Goal: Task Accomplishment & Management: Use online tool/utility

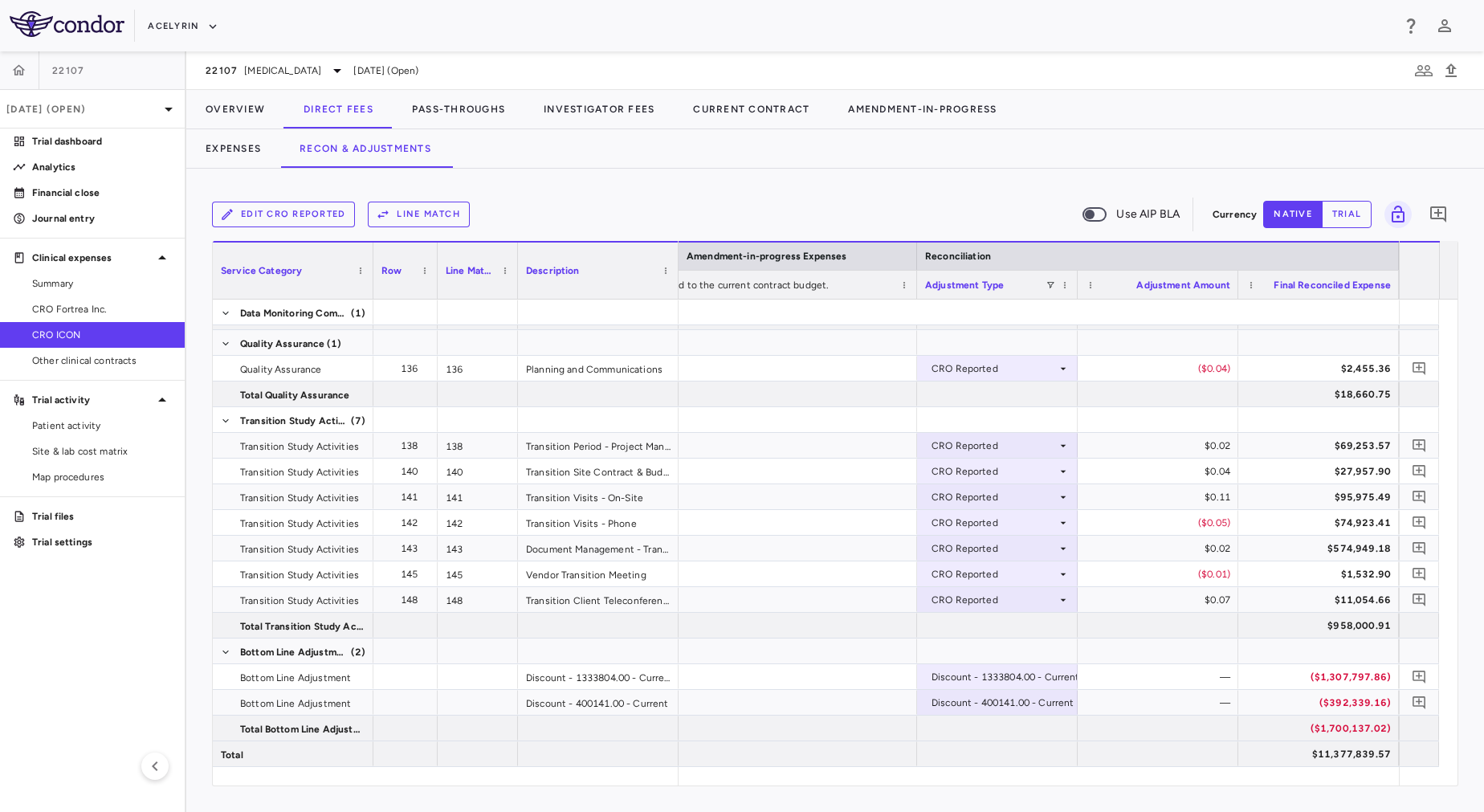
scroll to position [0, 3254]
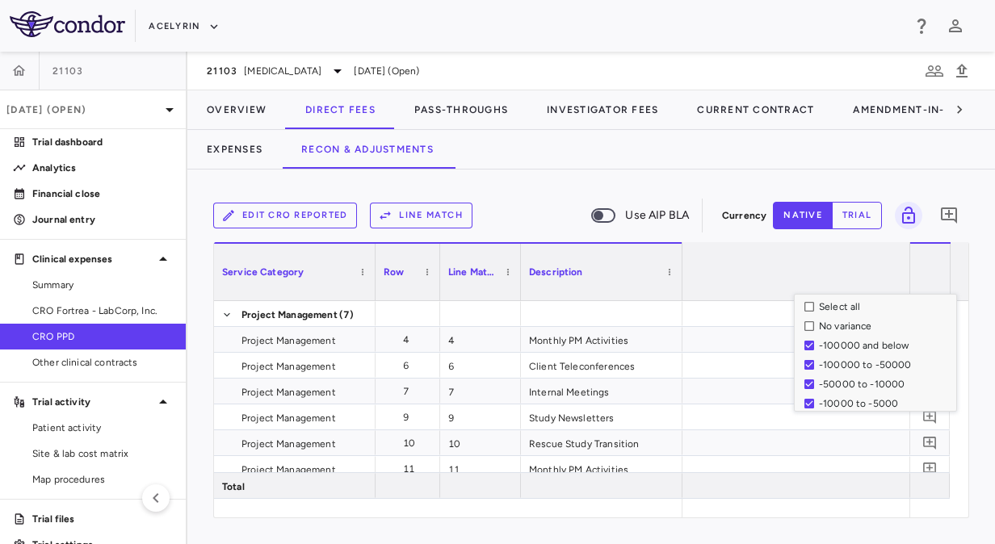
scroll to position [0, 2578]
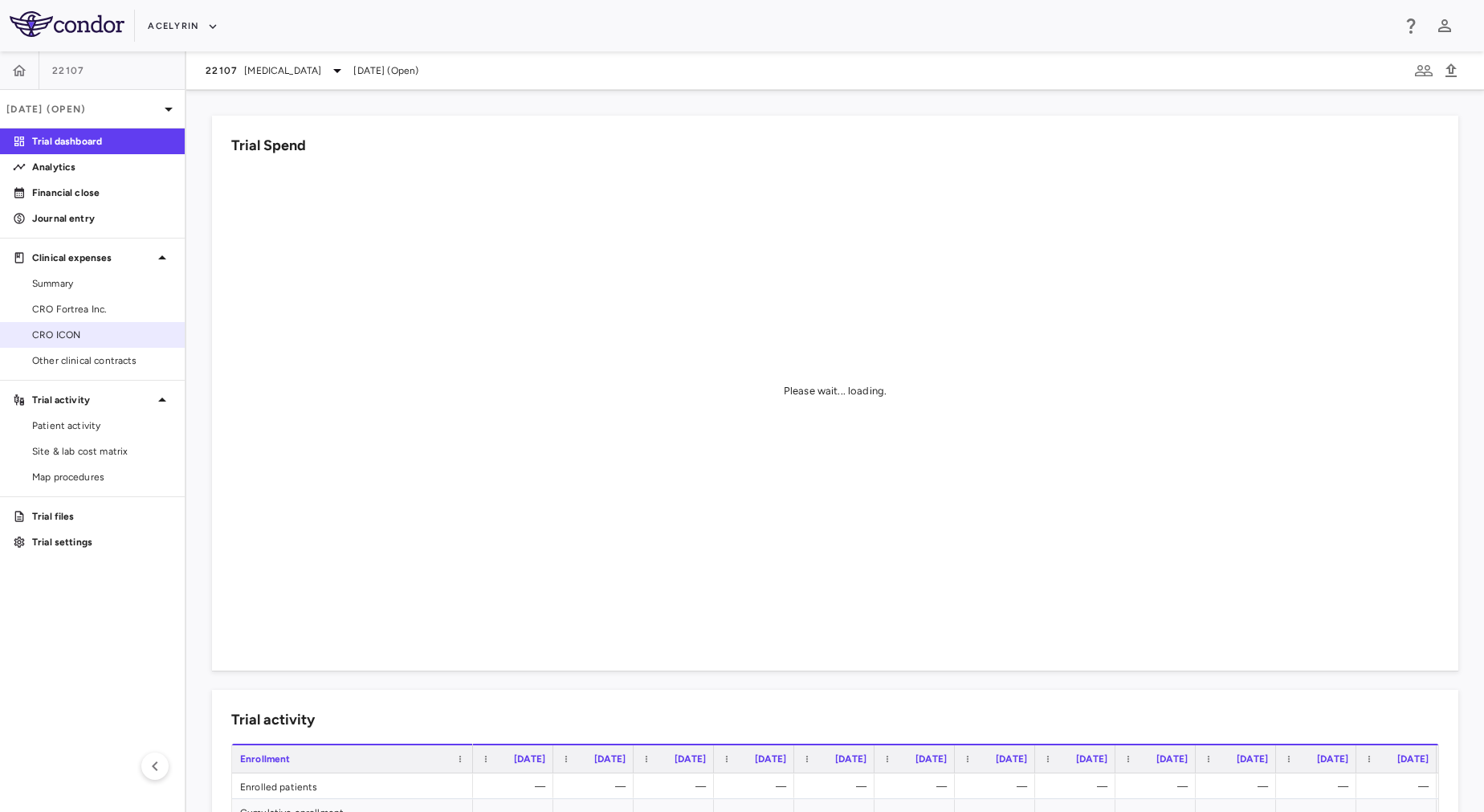
click at [97, 334] on span "CRO ICON" at bounding box center [101, 335] width 140 height 15
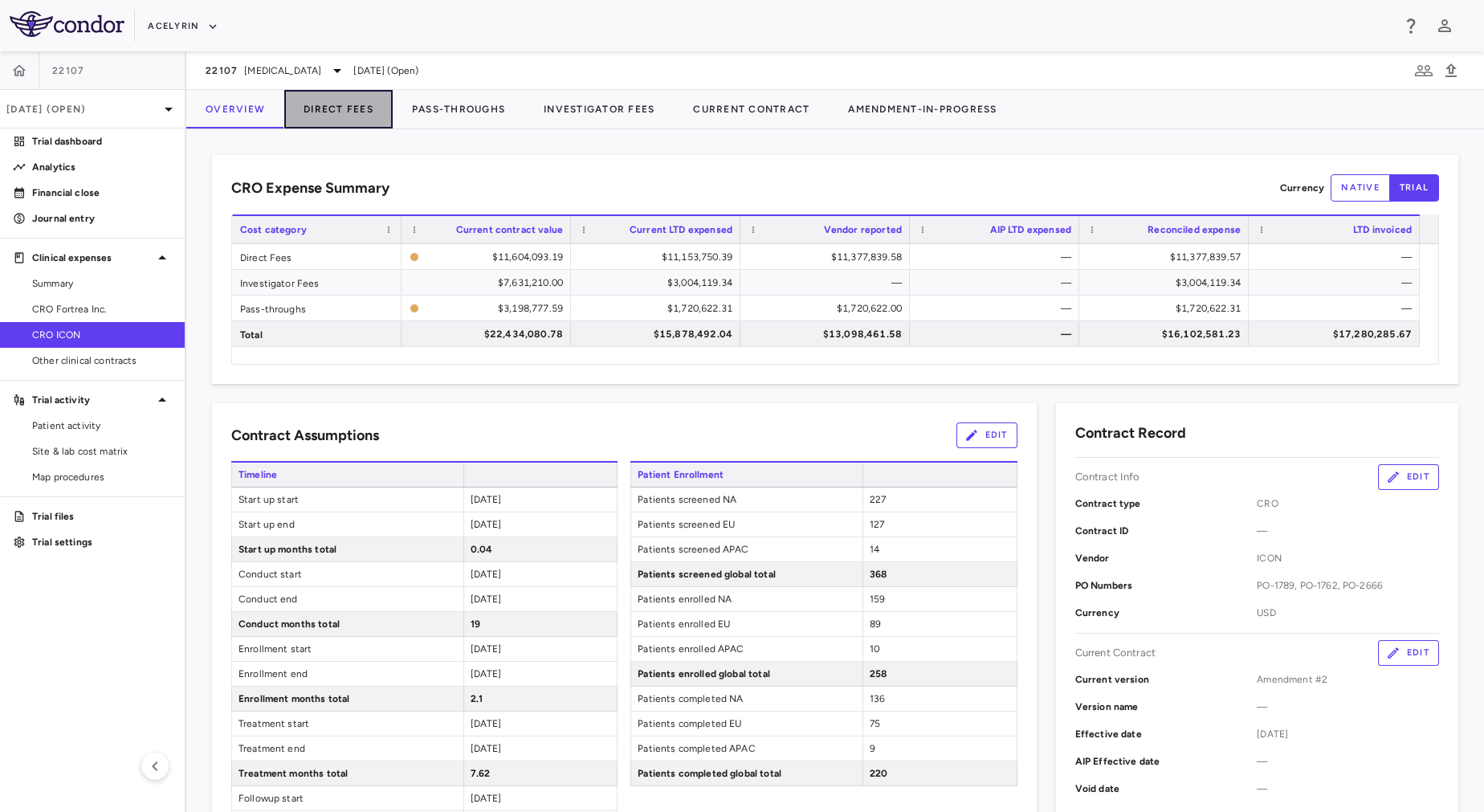
click at [366, 97] on button "Direct Fees" at bounding box center [338, 108] width 108 height 39
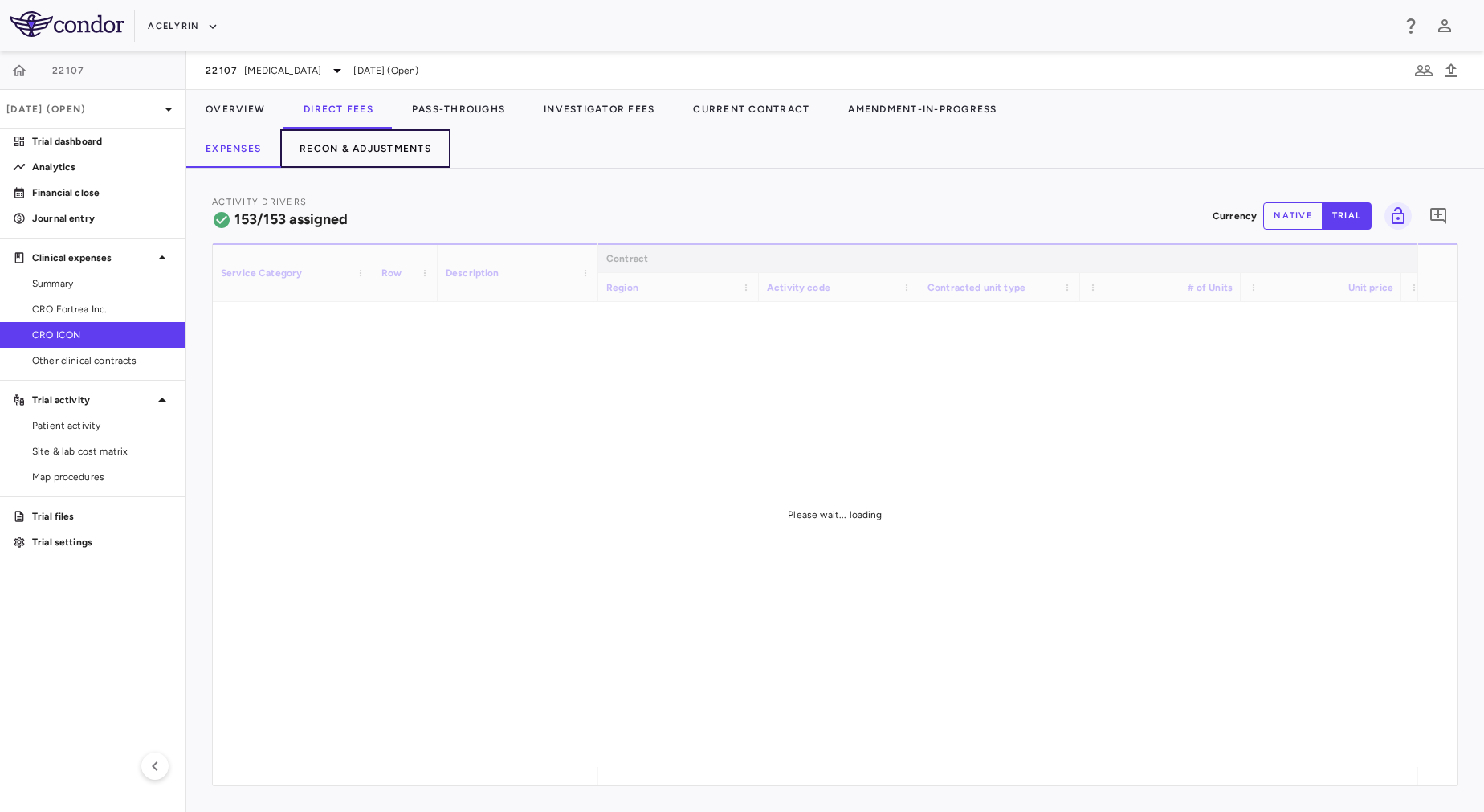
click at [391, 156] on button "Recon & Adjustments" at bounding box center [365, 148] width 170 height 39
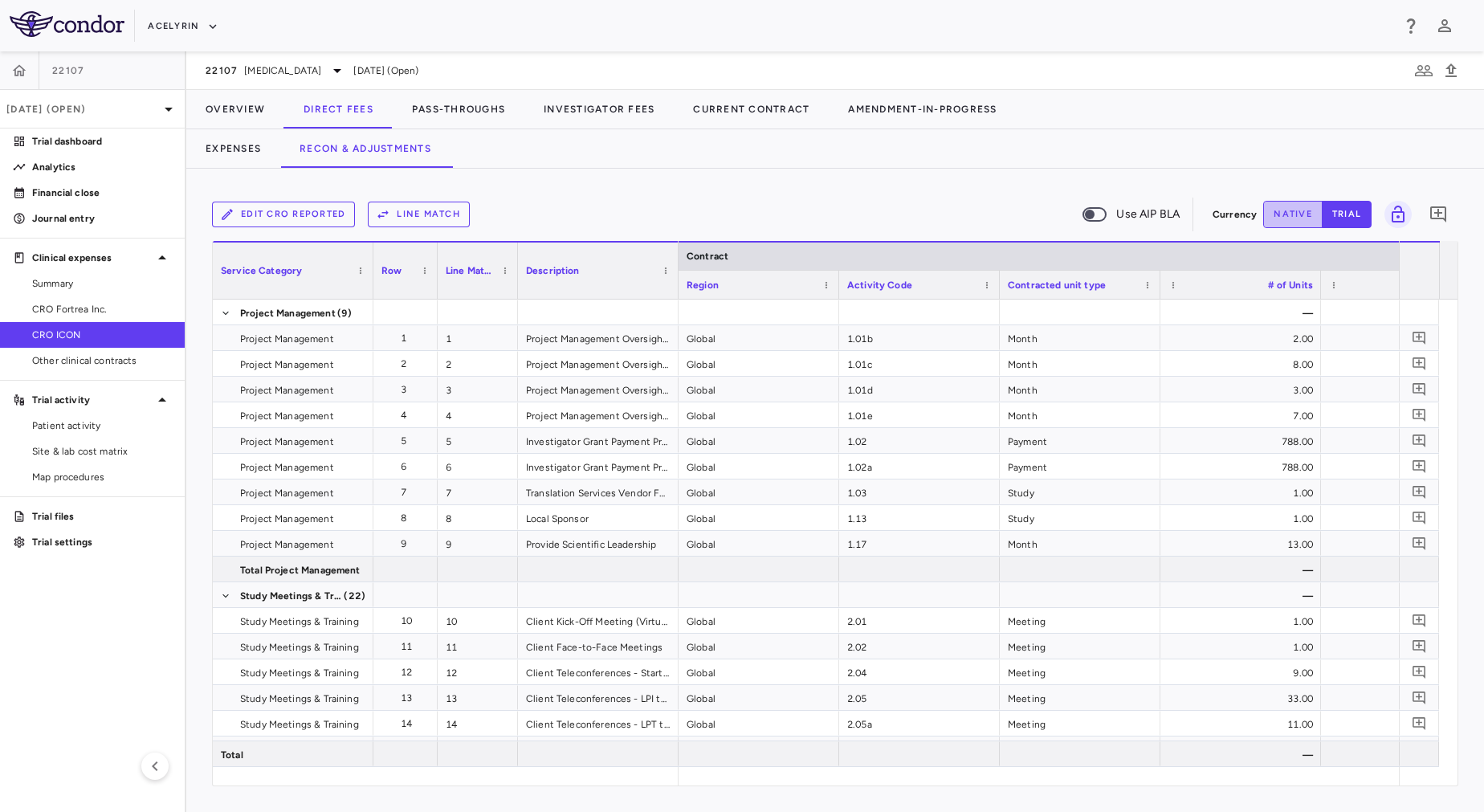
click at [1295, 222] on button "native" at bounding box center [1293, 214] width 60 height 27
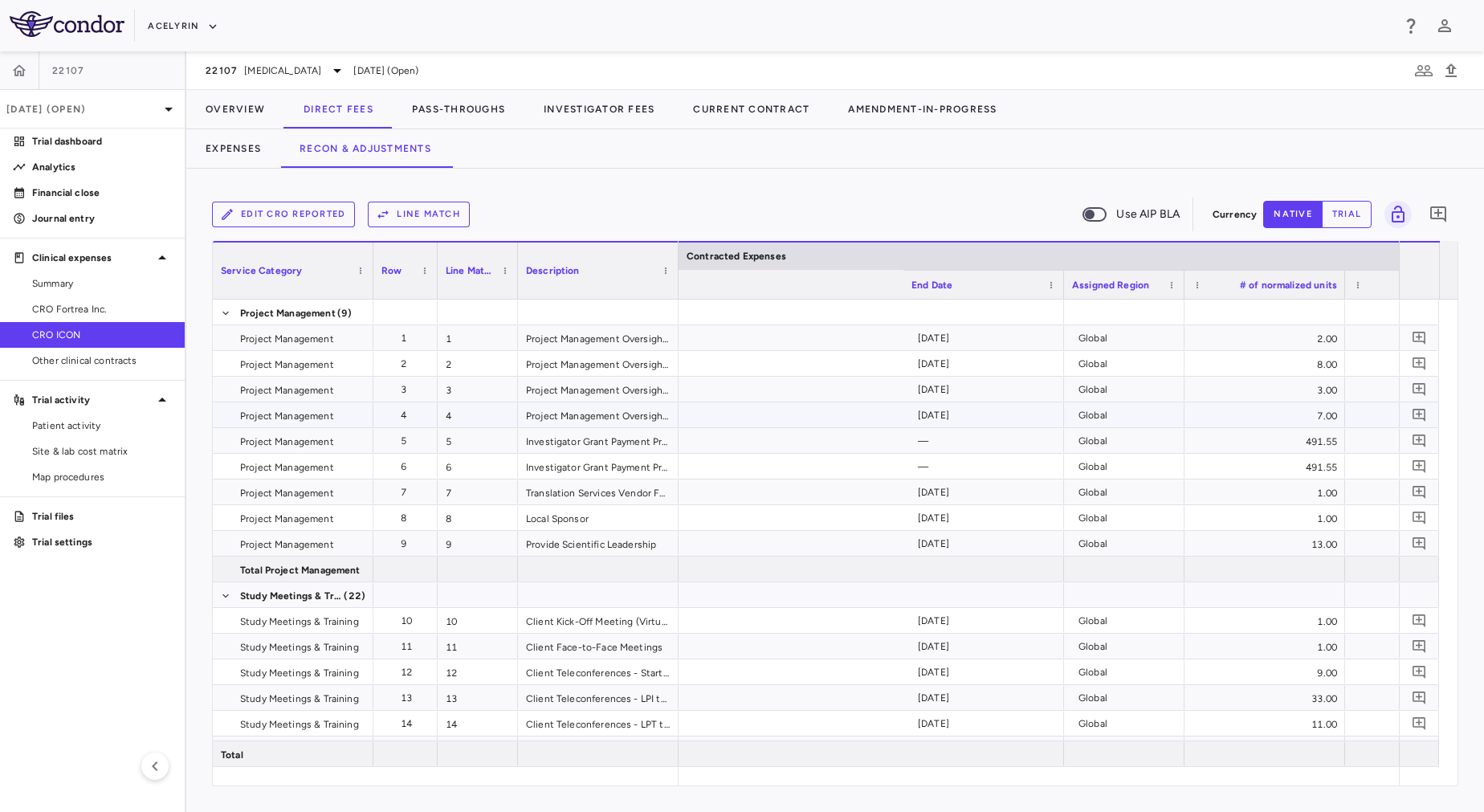
scroll to position [0, 1694]
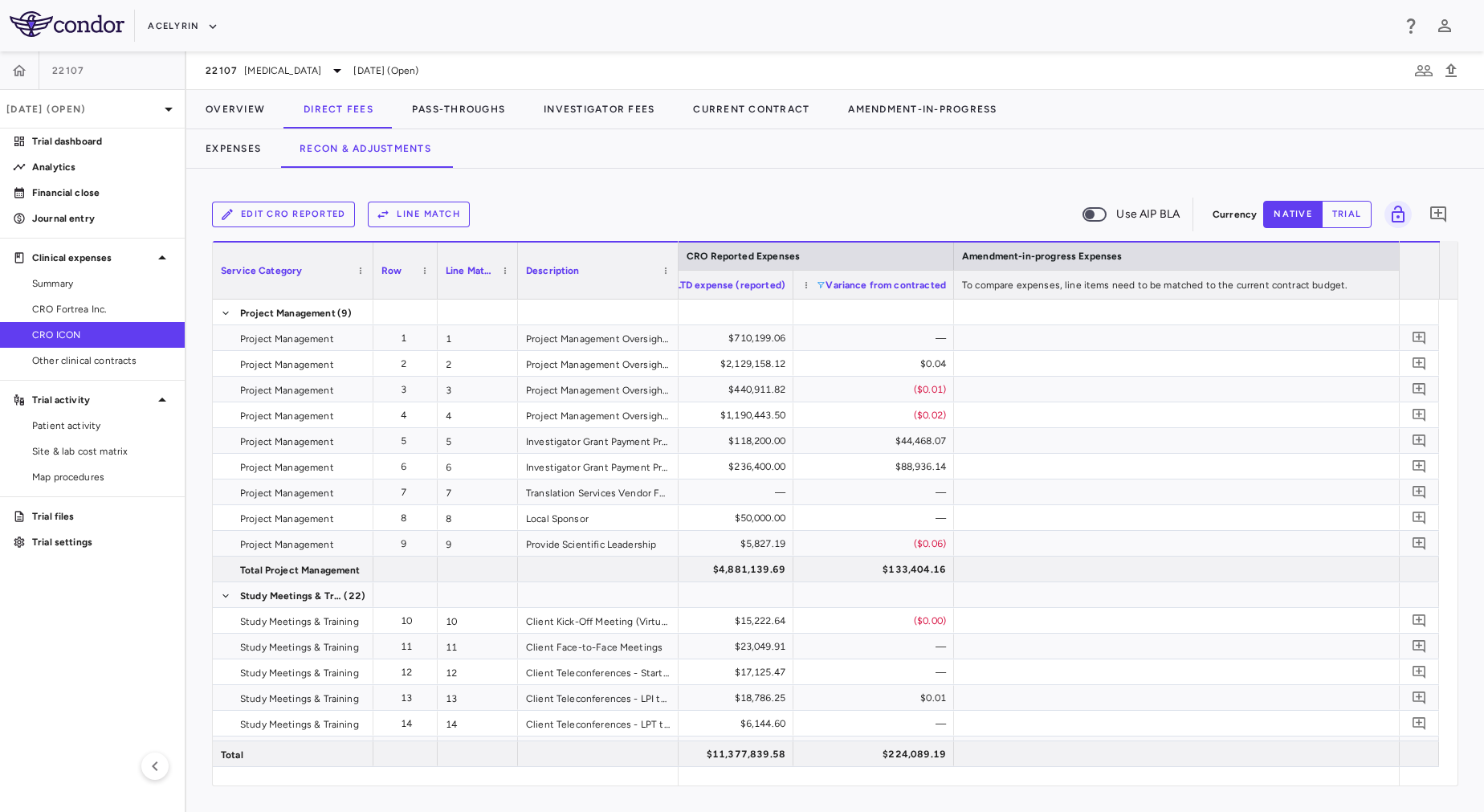
click at [824, 283] on span at bounding box center [821, 285] width 10 height 10
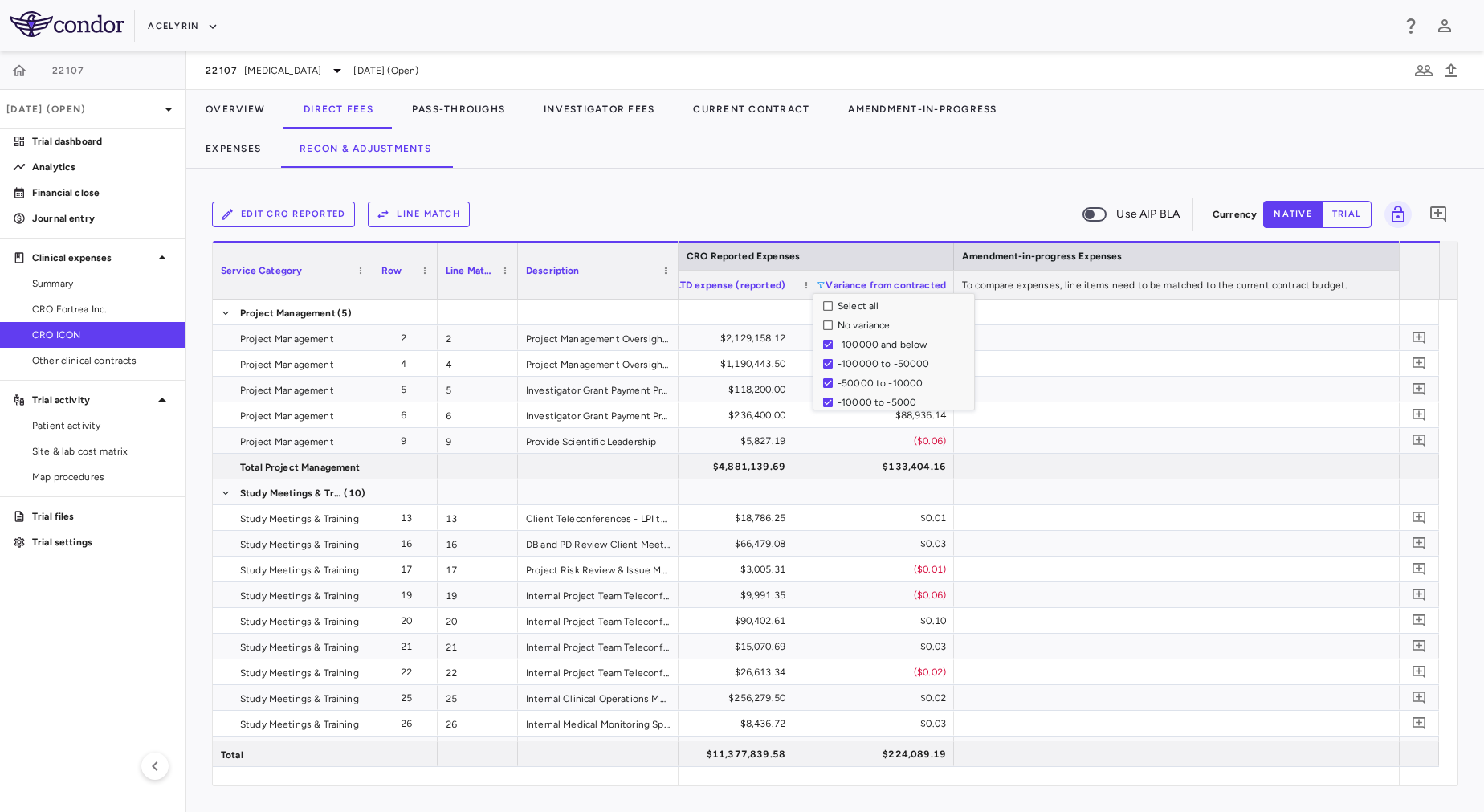
click at [870, 177] on div "Edit CRO reported Line Match Use AIP BLA Currency native trial 0 Press ENTER to…" at bounding box center [834, 490] width 1297 height 643
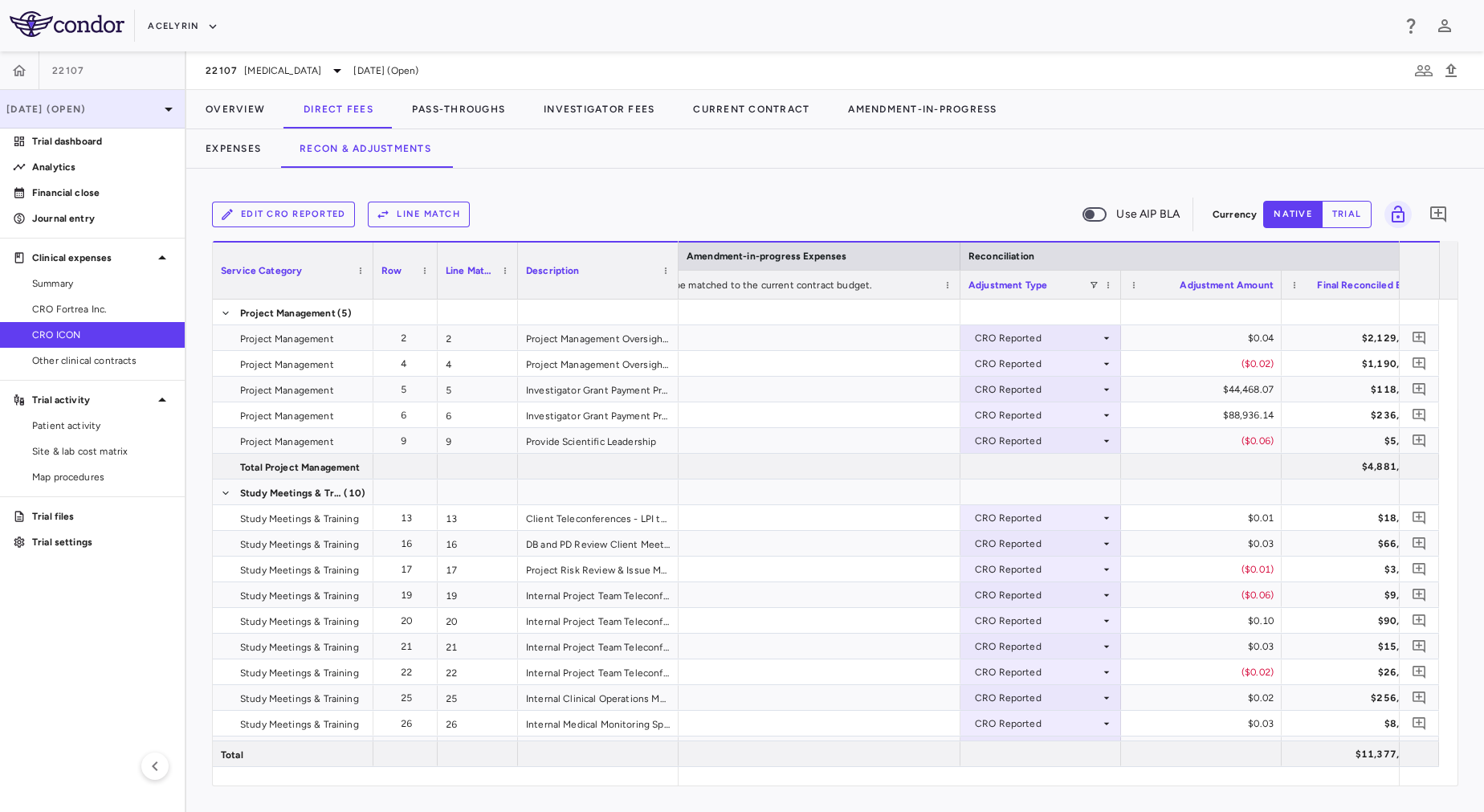
click at [102, 118] on div "[DATE] (Open)" at bounding box center [92, 108] width 185 height 39
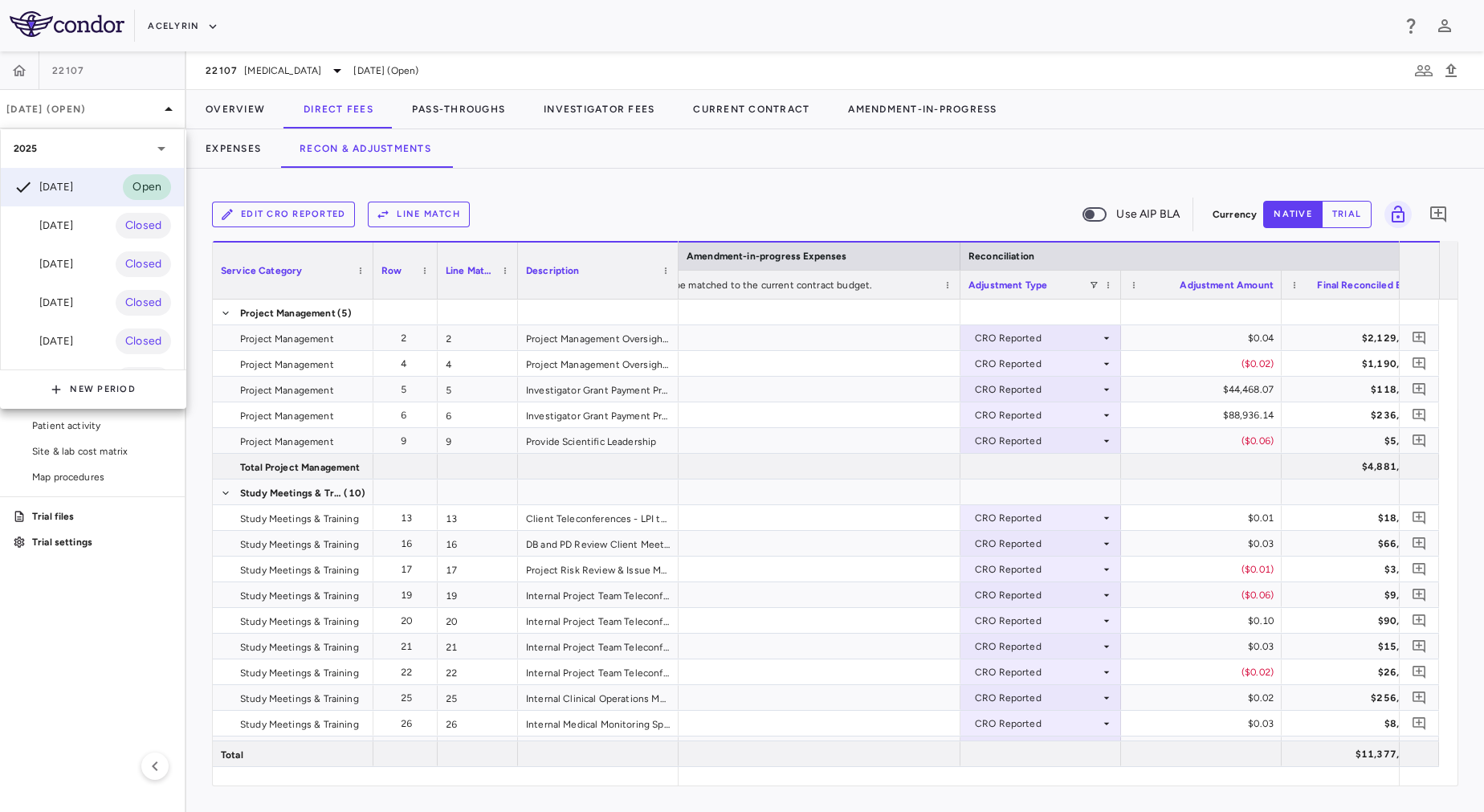
click at [179, 19] on div at bounding box center [742, 406] width 1484 height 812
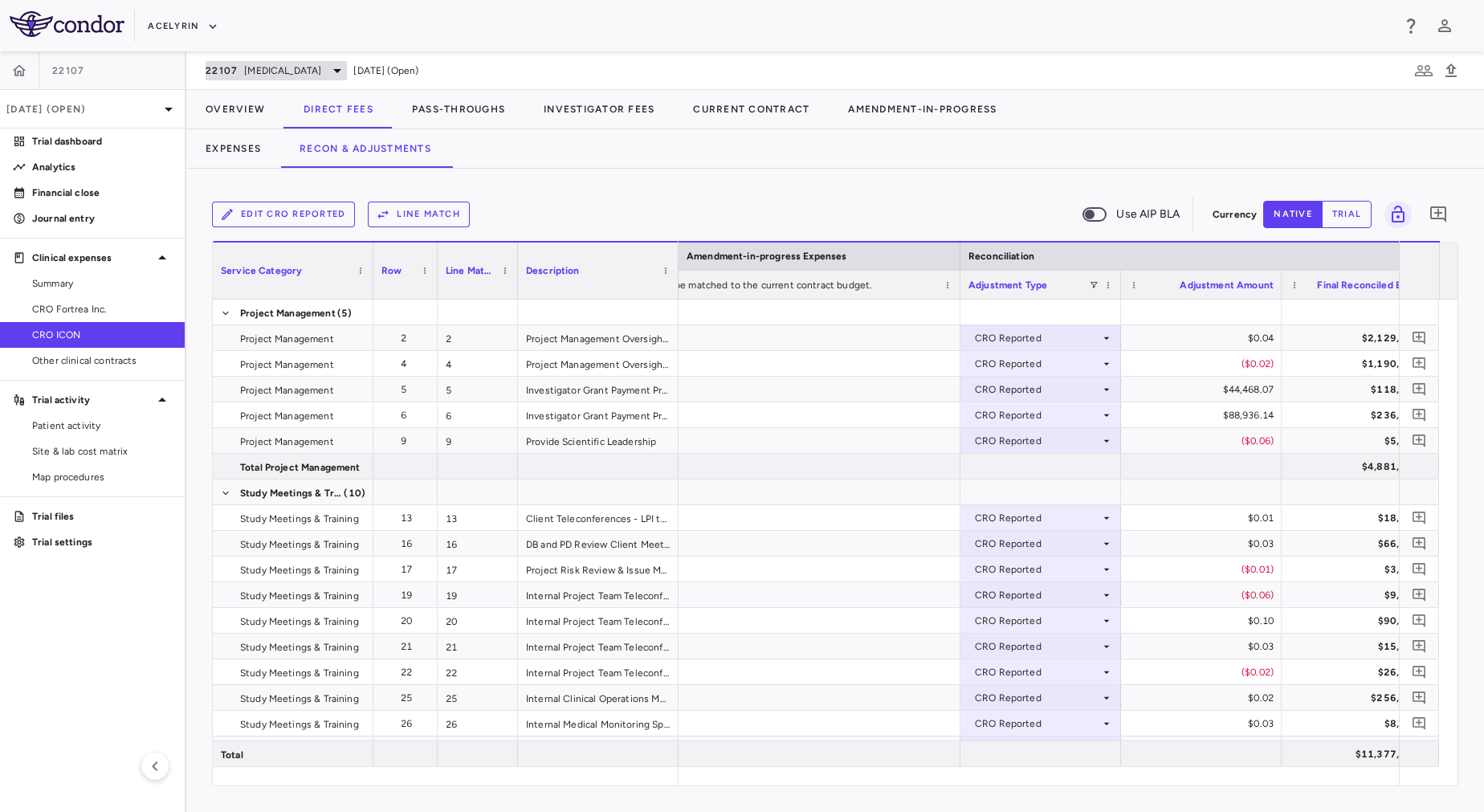
click at [321, 74] on span "[MEDICAL_DATA]" at bounding box center [283, 71] width 78 height 15
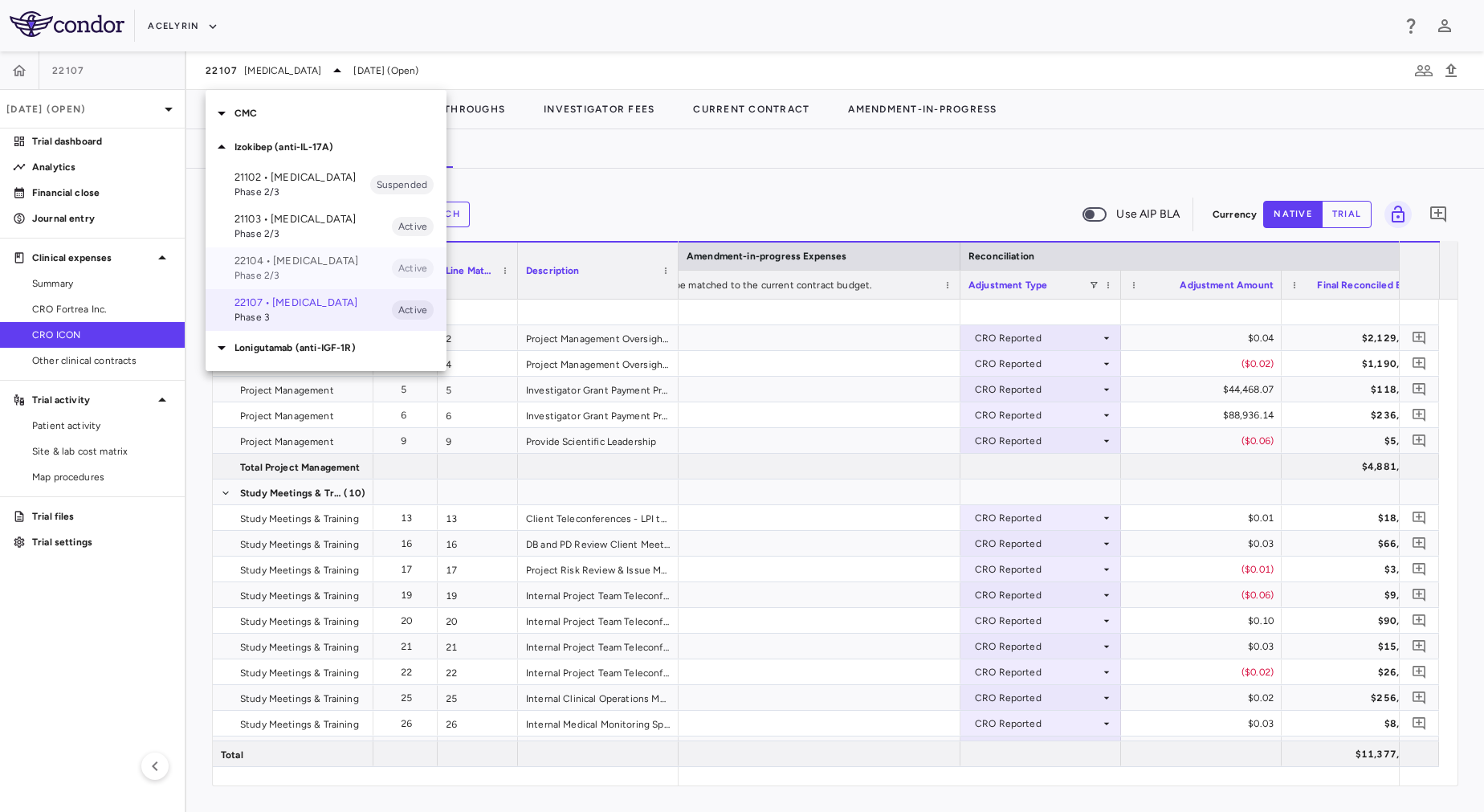
click at [318, 268] on p "22104 • [MEDICAL_DATA]" at bounding box center [313, 260] width 157 height 15
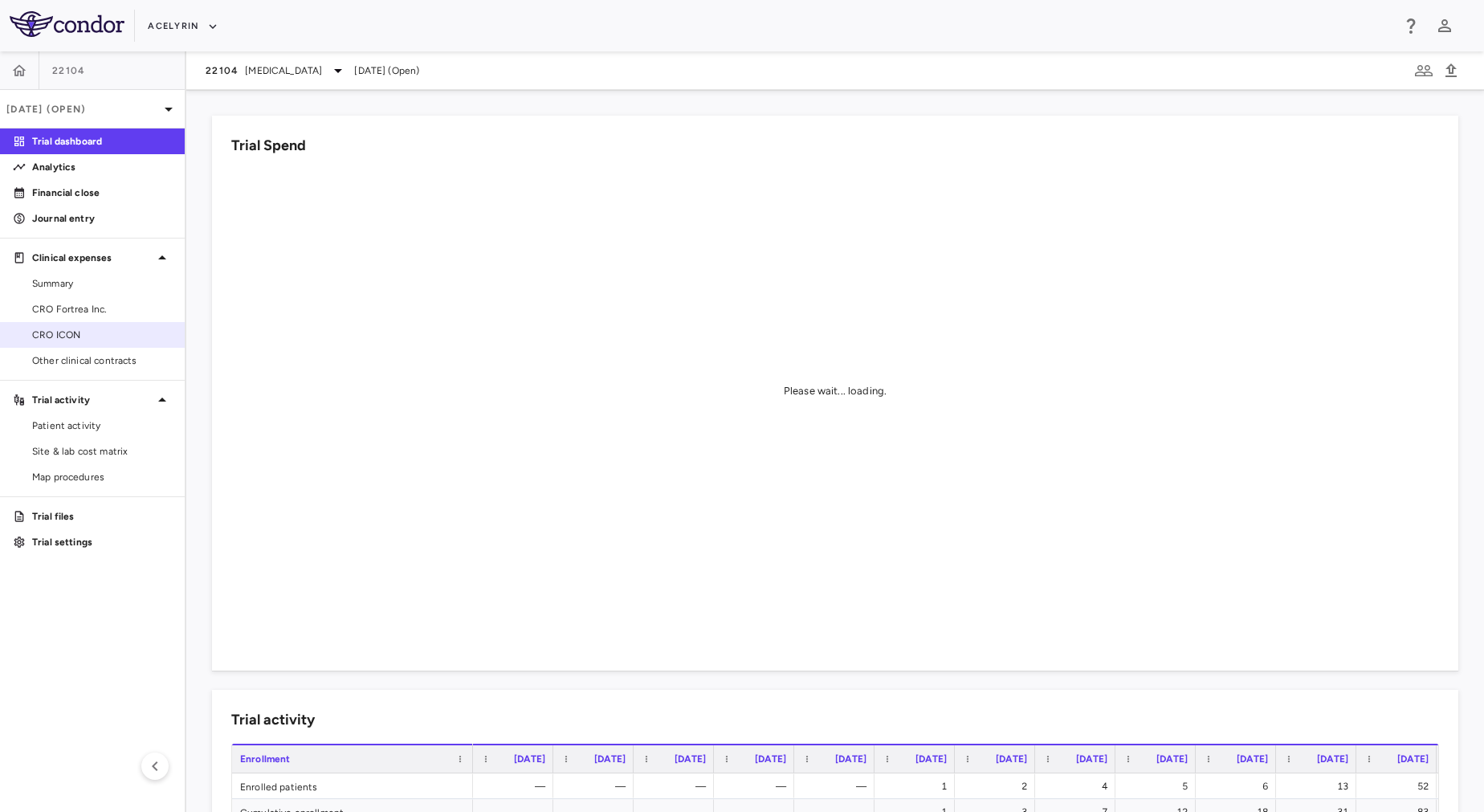
click at [120, 337] on span "CRO ICON" at bounding box center [101, 335] width 140 height 15
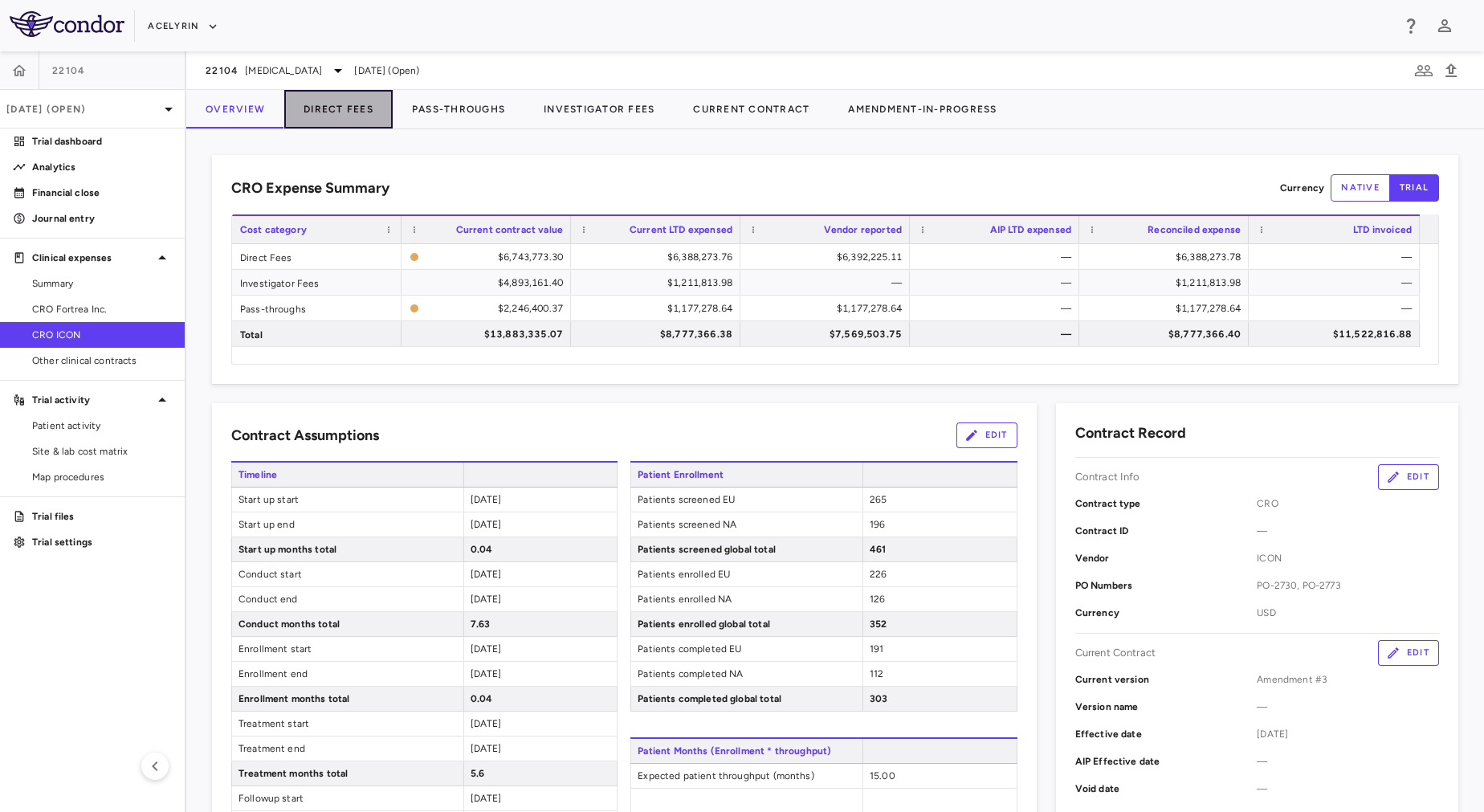
click at [327, 110] on button "Direct Fees" at bounding box center [338, 108] width 108 height 39
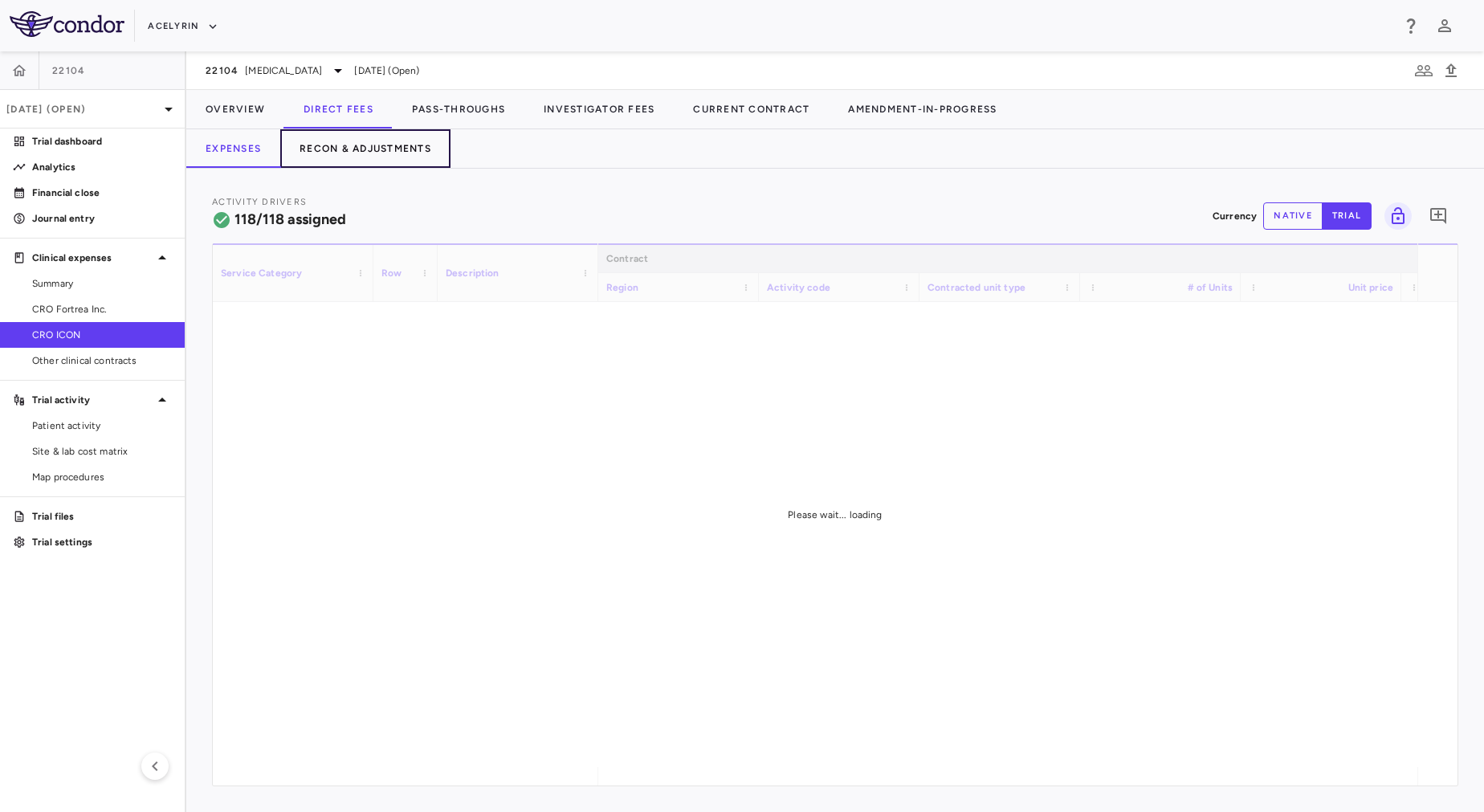
click at [362, 149] on button "Recon & Adjustments" at bounding box center [365, 148] width 170 height 39
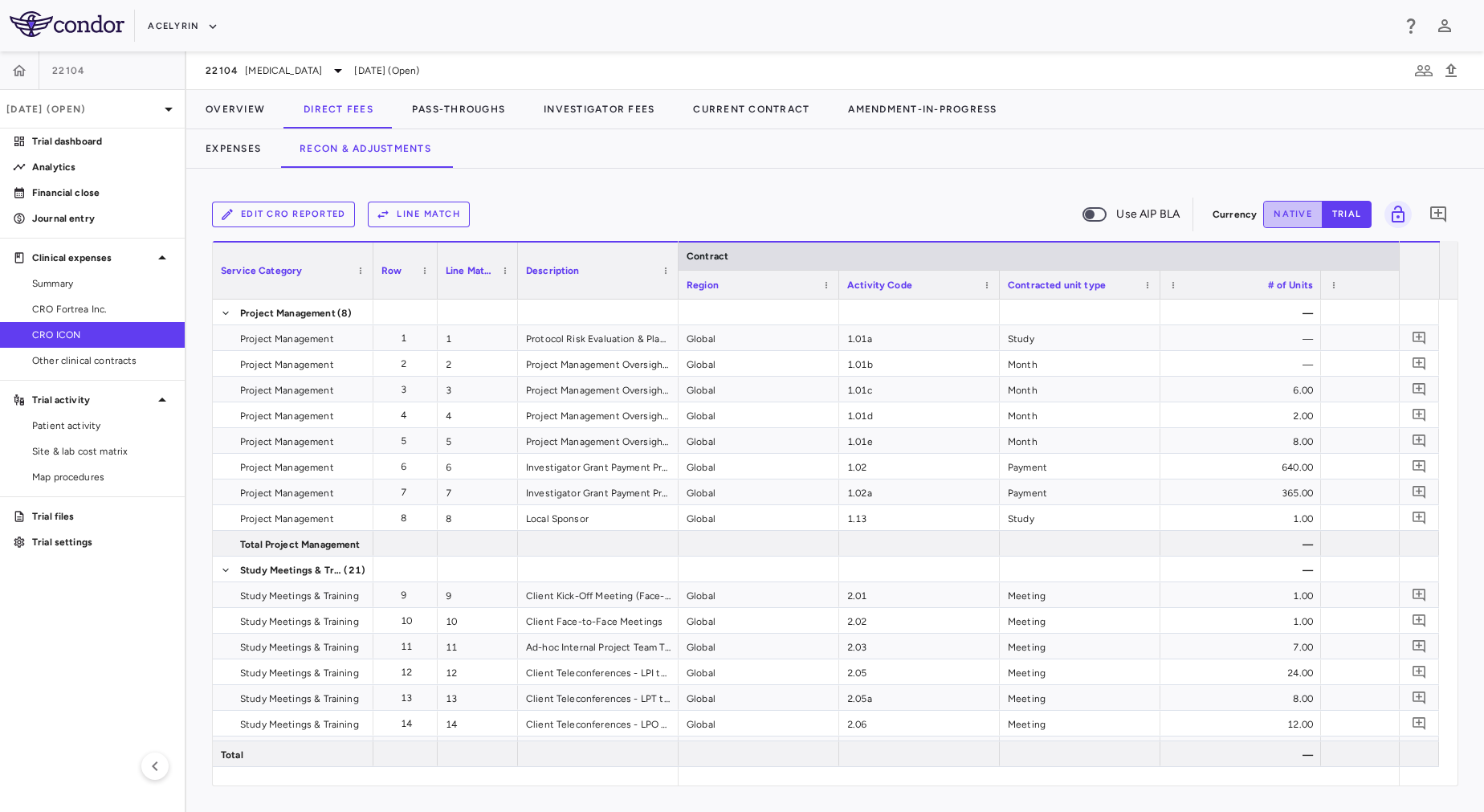
click at [1284, 218] on button "native" at bounding box center [1293, 214] width 60 height 27
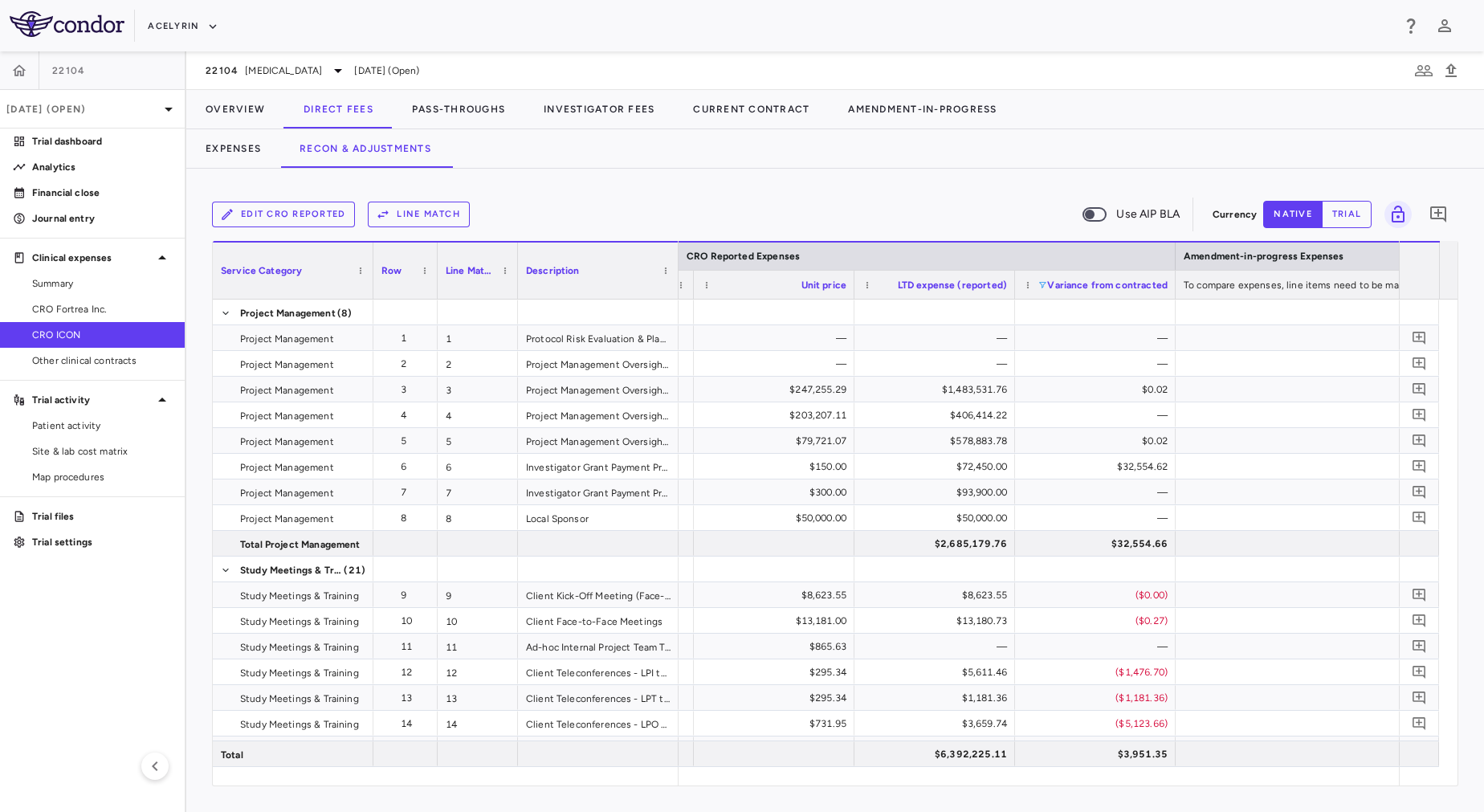
click at [1041, 286] on span at bounding box center [1043, 285] width 10 height 10
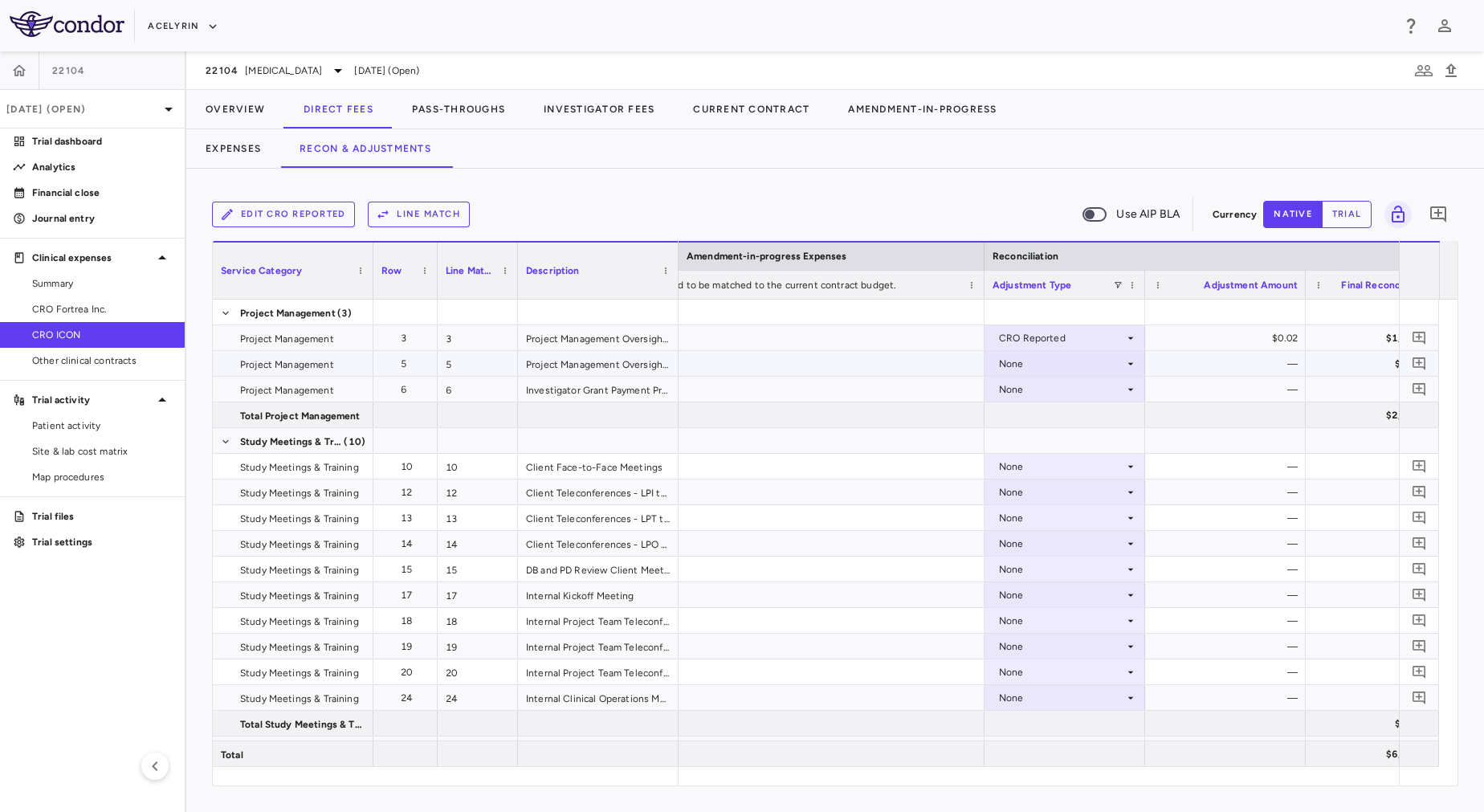
click at [1017, 356] on div "None" at bounding box center [1062, 364] width 125 height 26
click at [1039, 423] on div "CRO Reported" at bounding box center [1055, 418] width 77 height 15
click at [1039, 385] on div "None" at bounding box center [1062, 390] width 125 height 26
click at [1033, 449] on div at bounding box center [1065, 440] width 161 height 25
click at [1015, 391] on div "None" at bounding box center [1062, 390] width 125 height 26
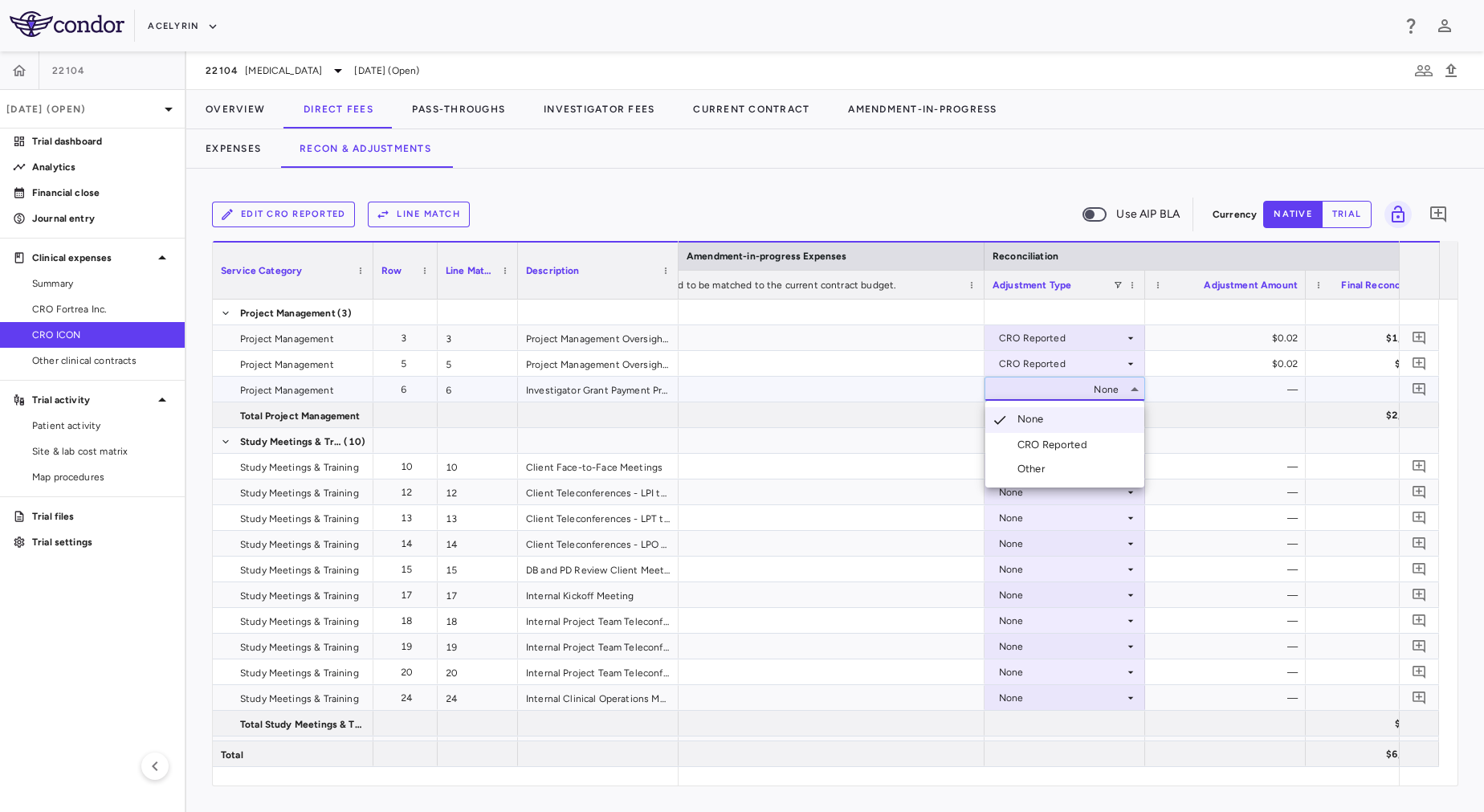
click at [1030, 445] on div "CRO Reported" at bounding box center [1055, 444] width 77 height 15
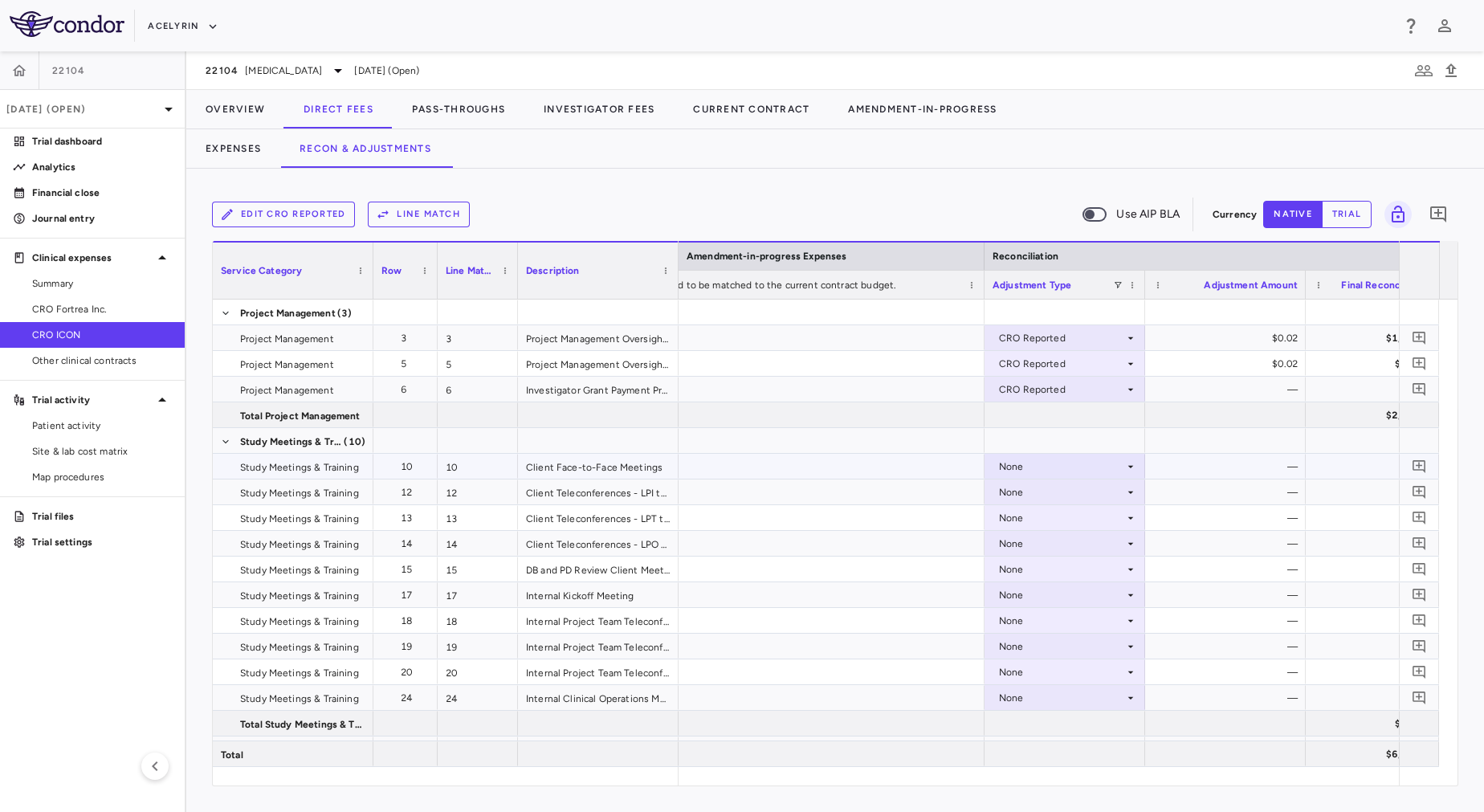
click at [1032, 477] on div "None" at bounding box center [1062, 466] width 125 height 26
click at [1045, 528] on div "None" at bounding box center [1062, 518] width 125 height 26
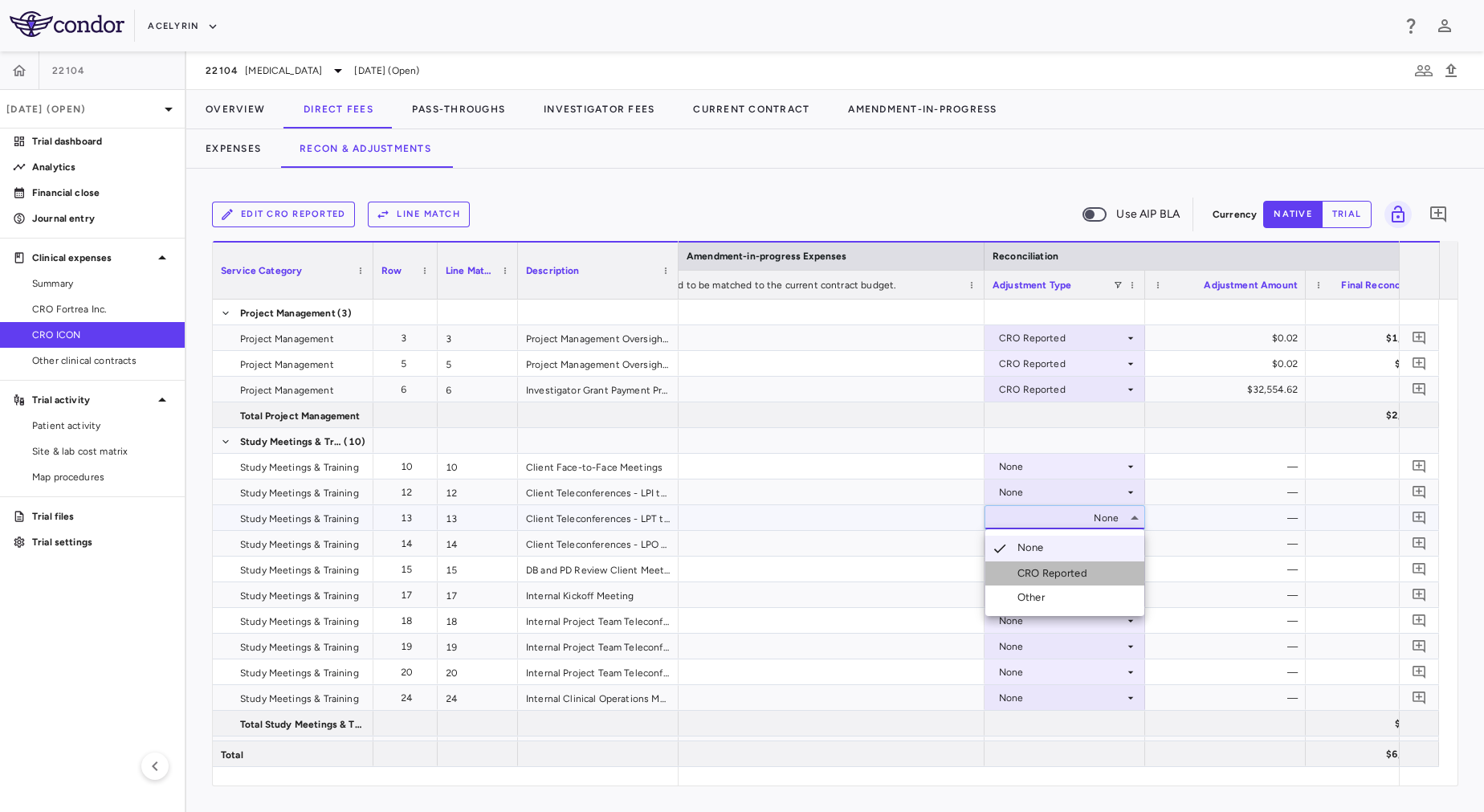
click at [1044, 578] on div "CRO Reported" at bounding box center [1055, 572] width 77 height 15
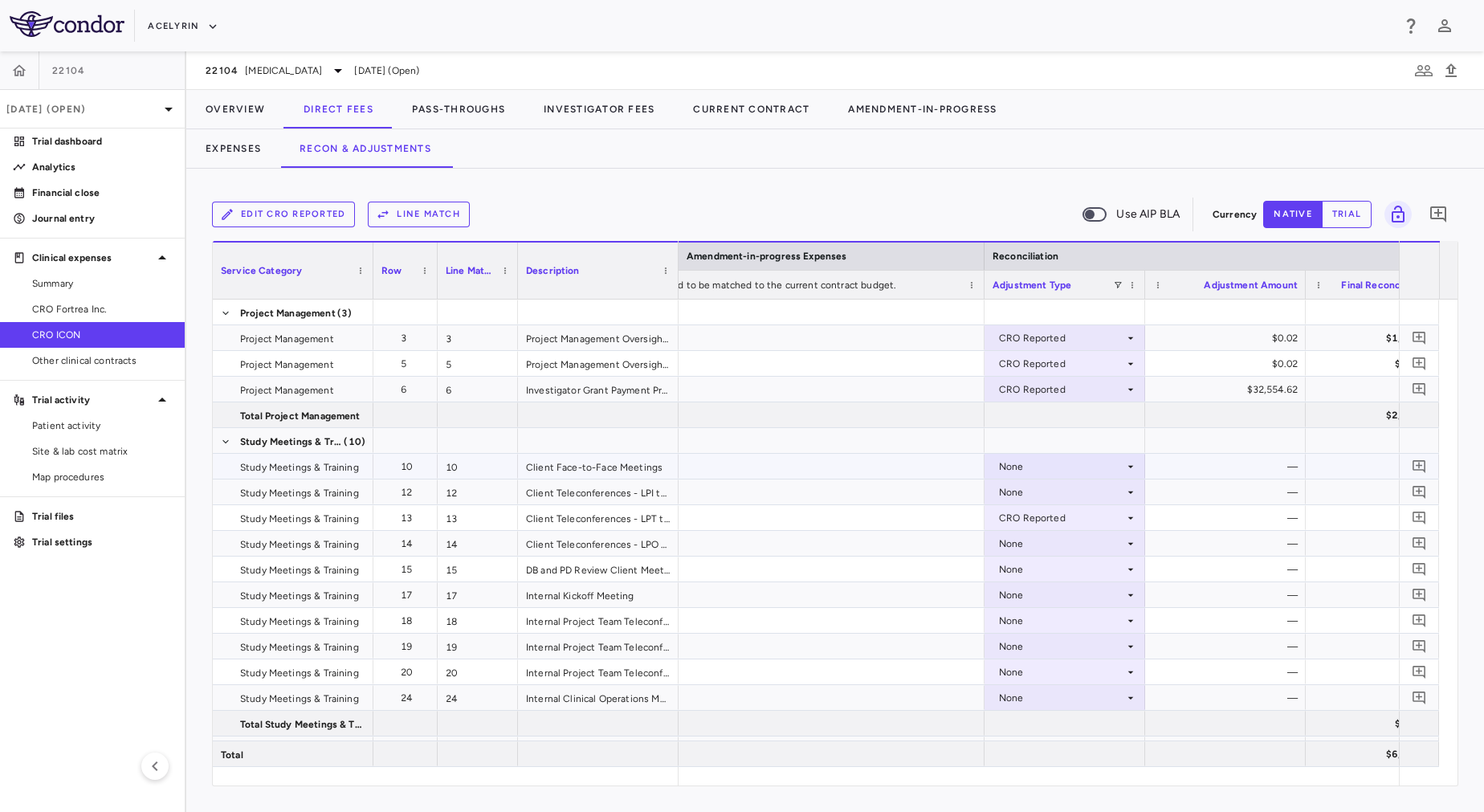
click at [1008, 459] on div "None" at bounding box center [1062, 466] width 125 height 26
click at [1028, 470] on div "None" at bounding box center [1062, 466] width 125 height 26
click at [1042, 518] on div "CRO Reported" at bounding box center [1055, 522] width 77 height 15
click at [1037, 492] on div "None" at bounding box center [1062, 492] width 125 height 26
click at [1051, 549] on div "None" at bounding box center [1062, 544] width 125 height 26
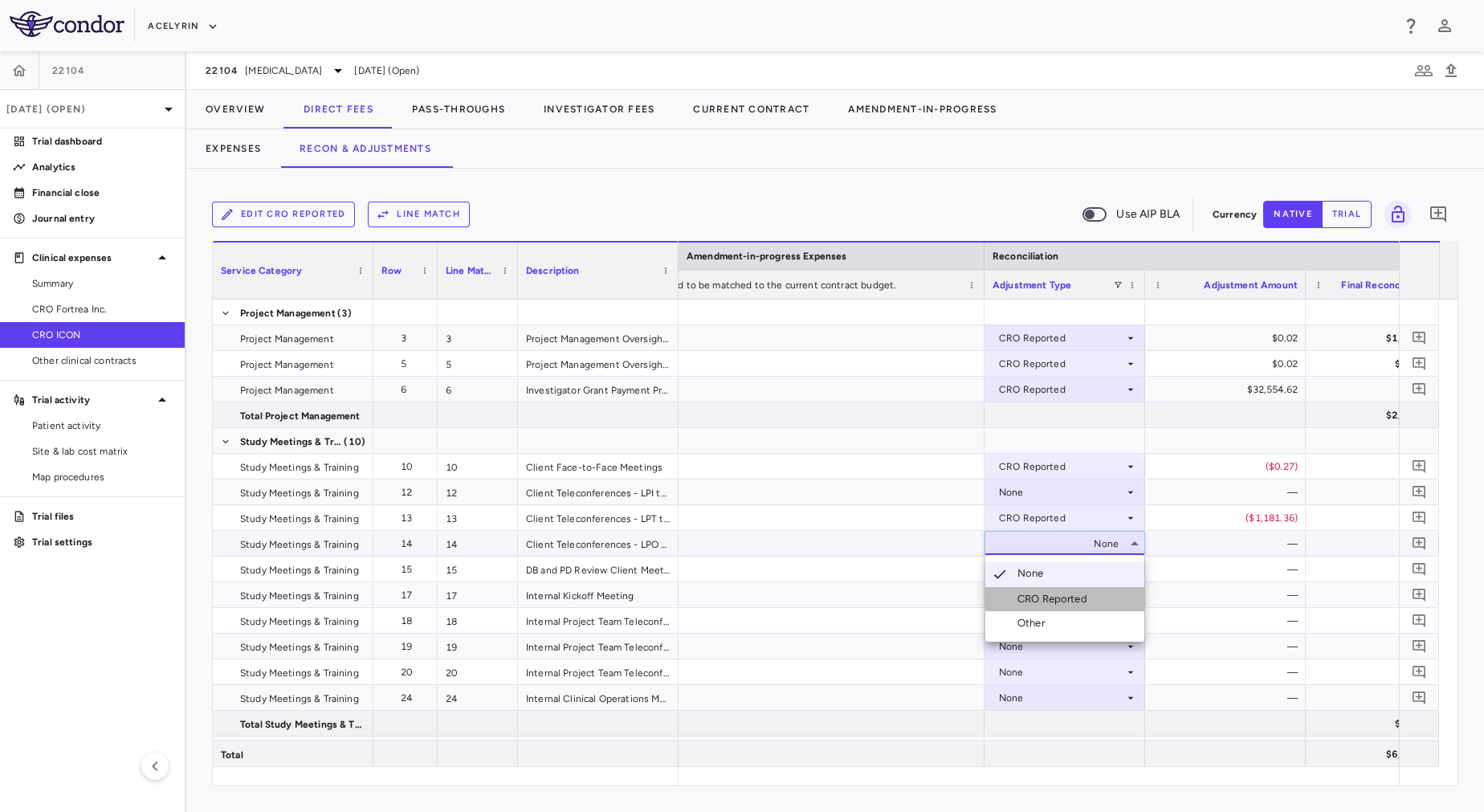
click at [1059, 595] on div "CRO Reported" at bounding box center [1055, 598] width 77 height 15
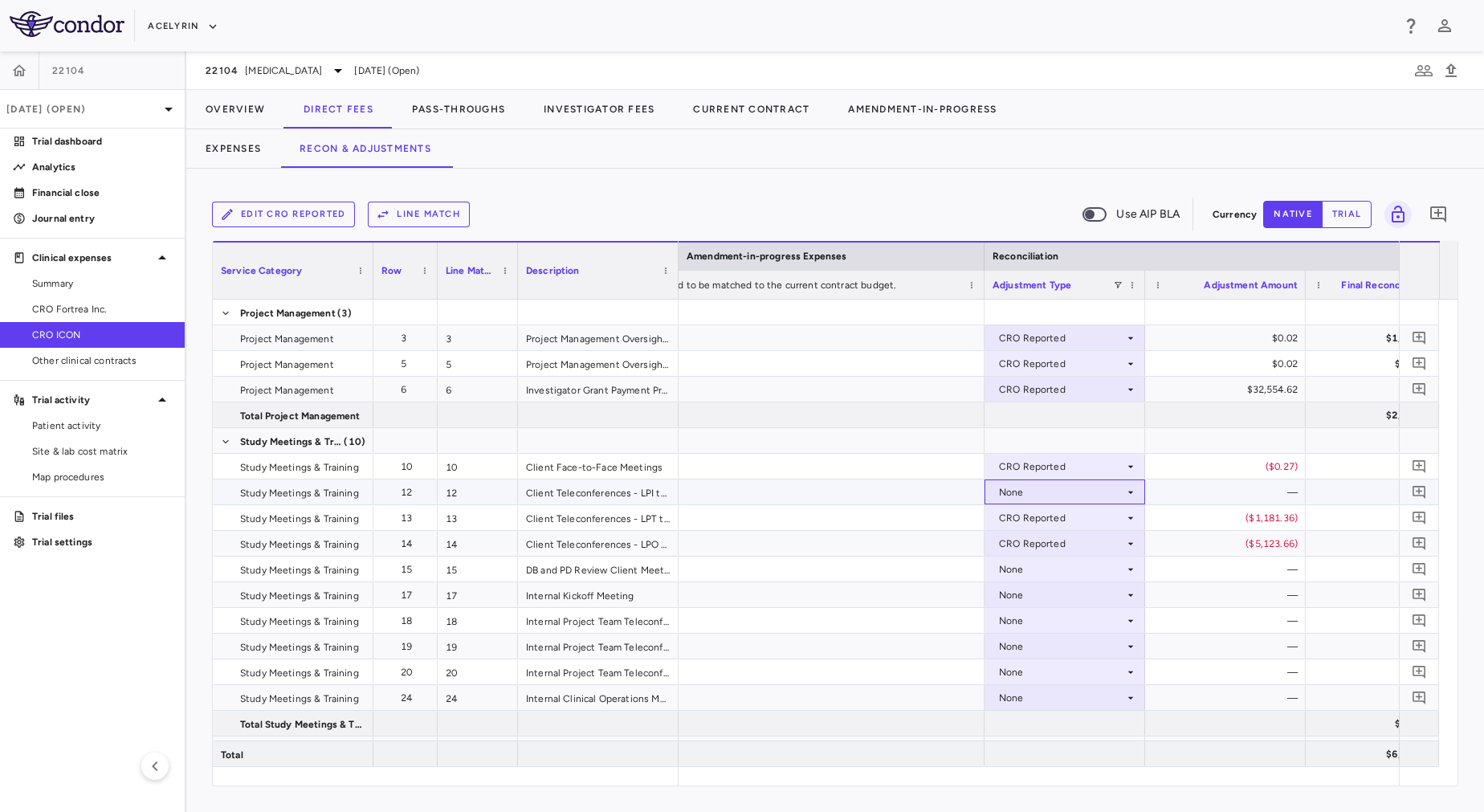
click at [1031, 487] on div "None" at bounding box center [1062, 492] width 125 height 26
click at [1044, 545] on div "CRO Reported" at bounding box center [1055, 548] width 77 height 15
click at [1052, 566] on div "None" at bounding box center [1062, 569] width 125 height 26
click at [1062, 617] on div "None" at bounding box center [1062, 621] width 125 height 26
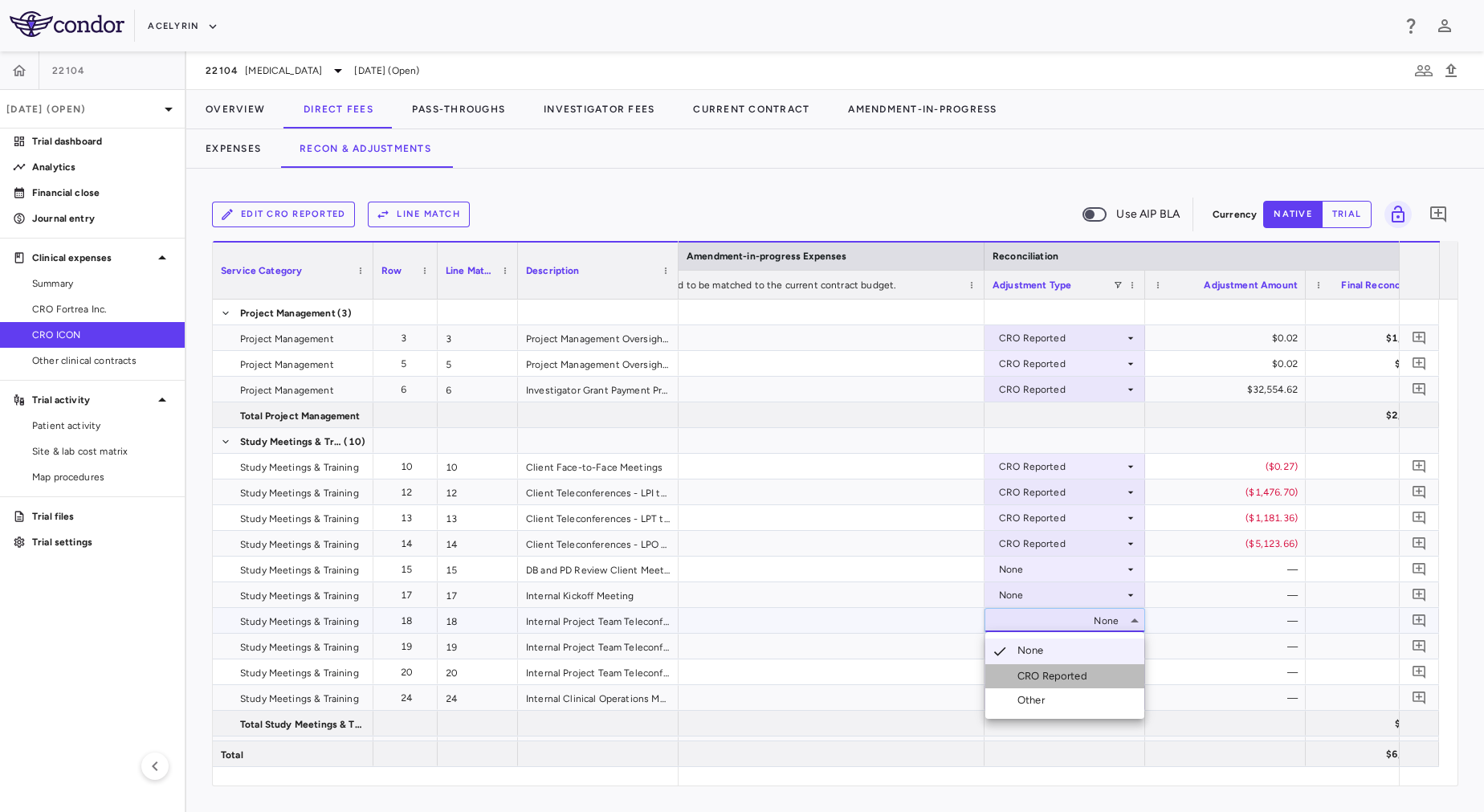
click at [1070, 680] on div "CRO Reported" at bounding box center [1055, 676] width 77 height 15
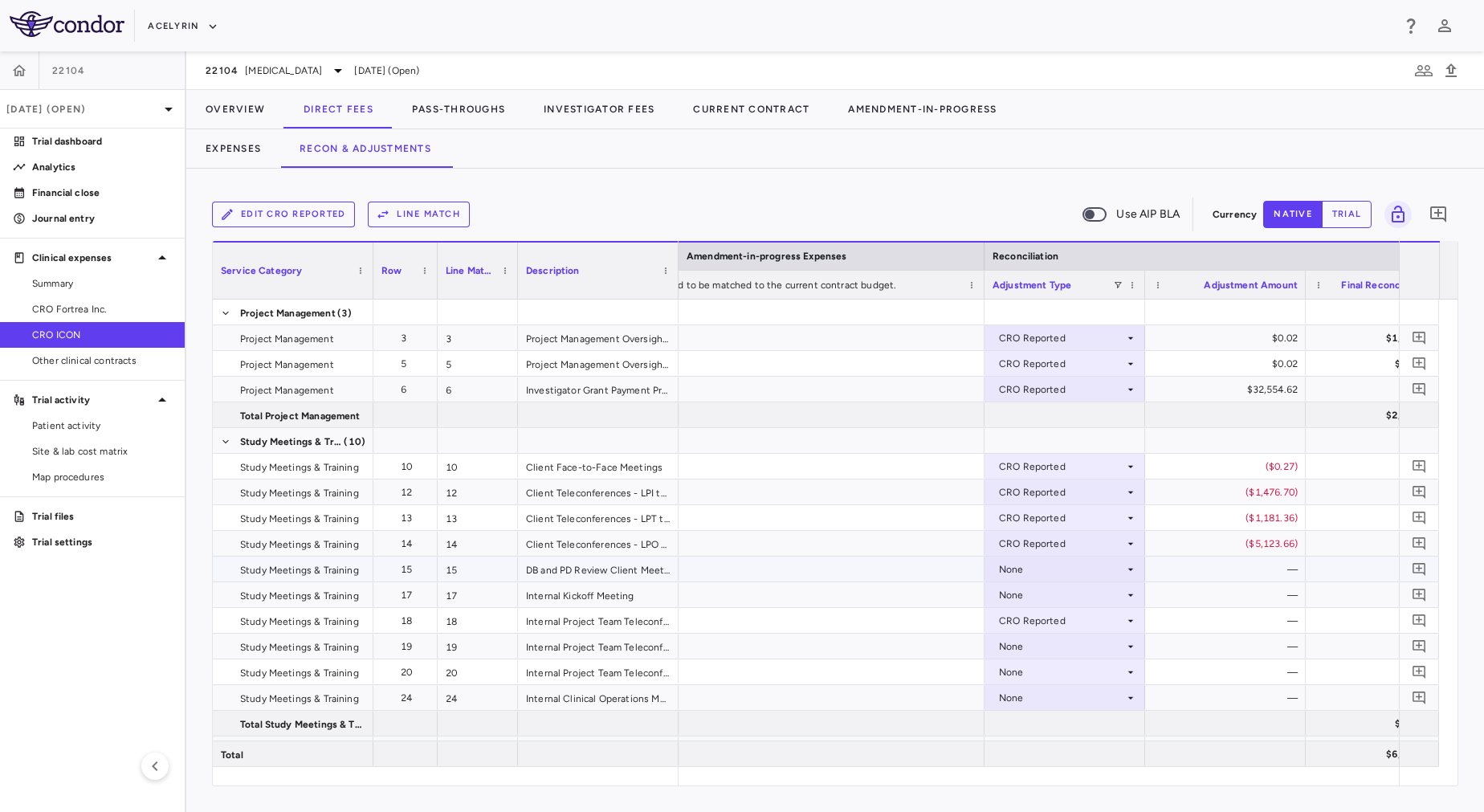
click at [1016, 566] on div "None" at bounding box center [1062, 569] width 125 height 26
click at [1041, 622] on div "CRO Reported" at bounding box center [1062, 621] width 125 height 26
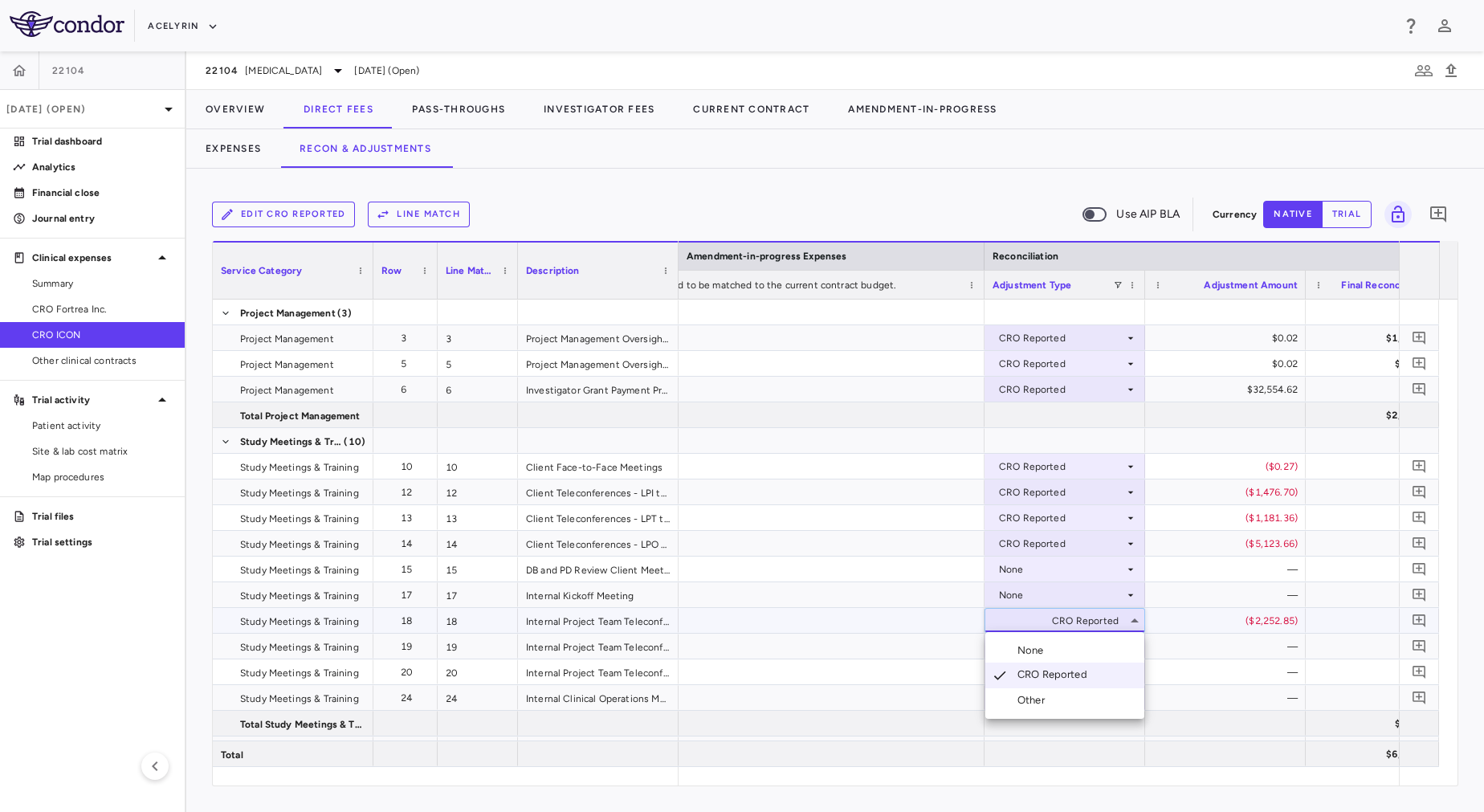
click at [1021, 558] on div at bounding box center [742, 406] width 1484 height 812
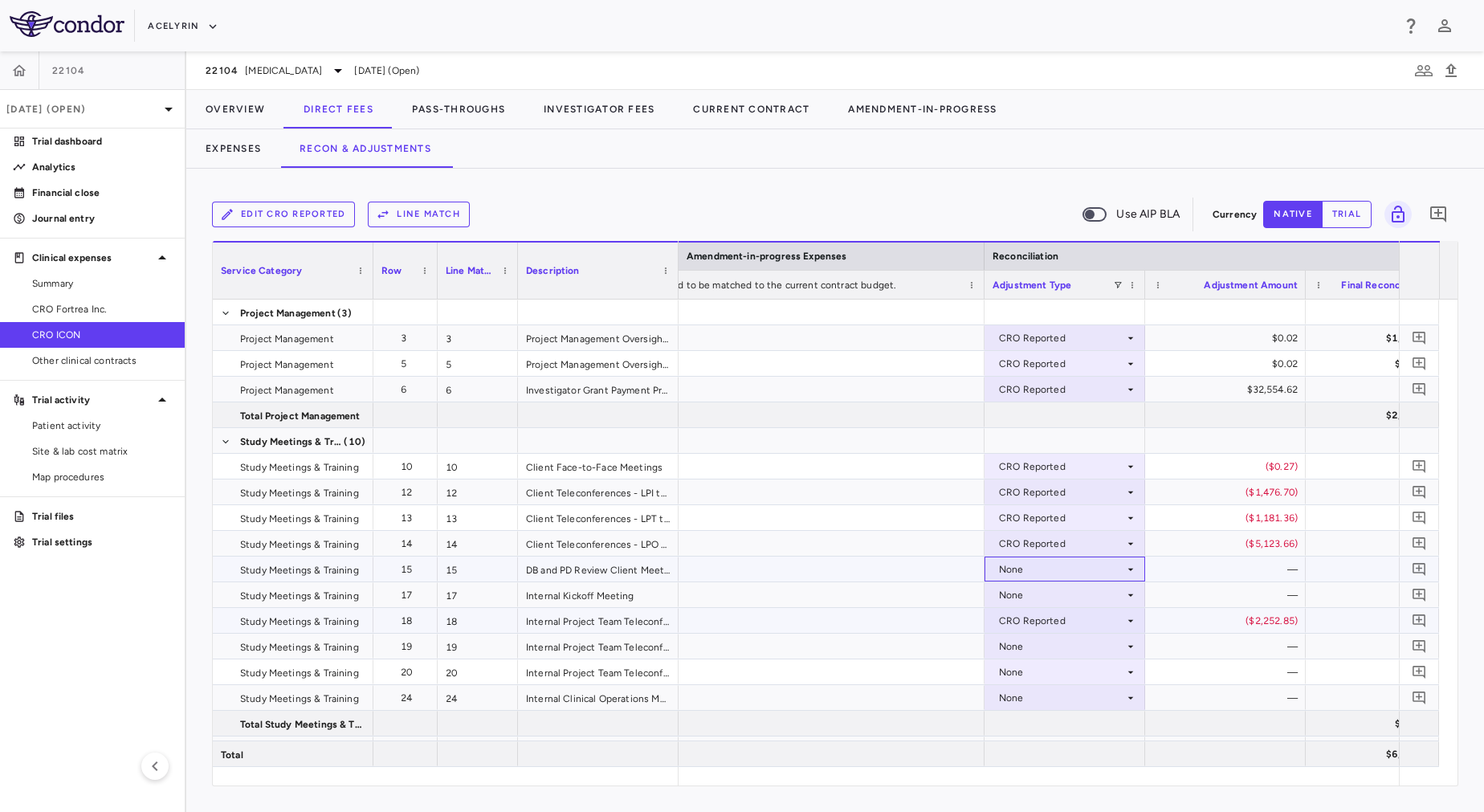
click at [1021, 569] on div "None" at bounding box center [1062, 569] width 125 height 26
click at [1048, 628] on div "CRO Reported" at bounding box center [1055, 624] width 77 height 15
click at [1038, 593] on div "None" at bounding box center [1062, 595] width 125 height 26
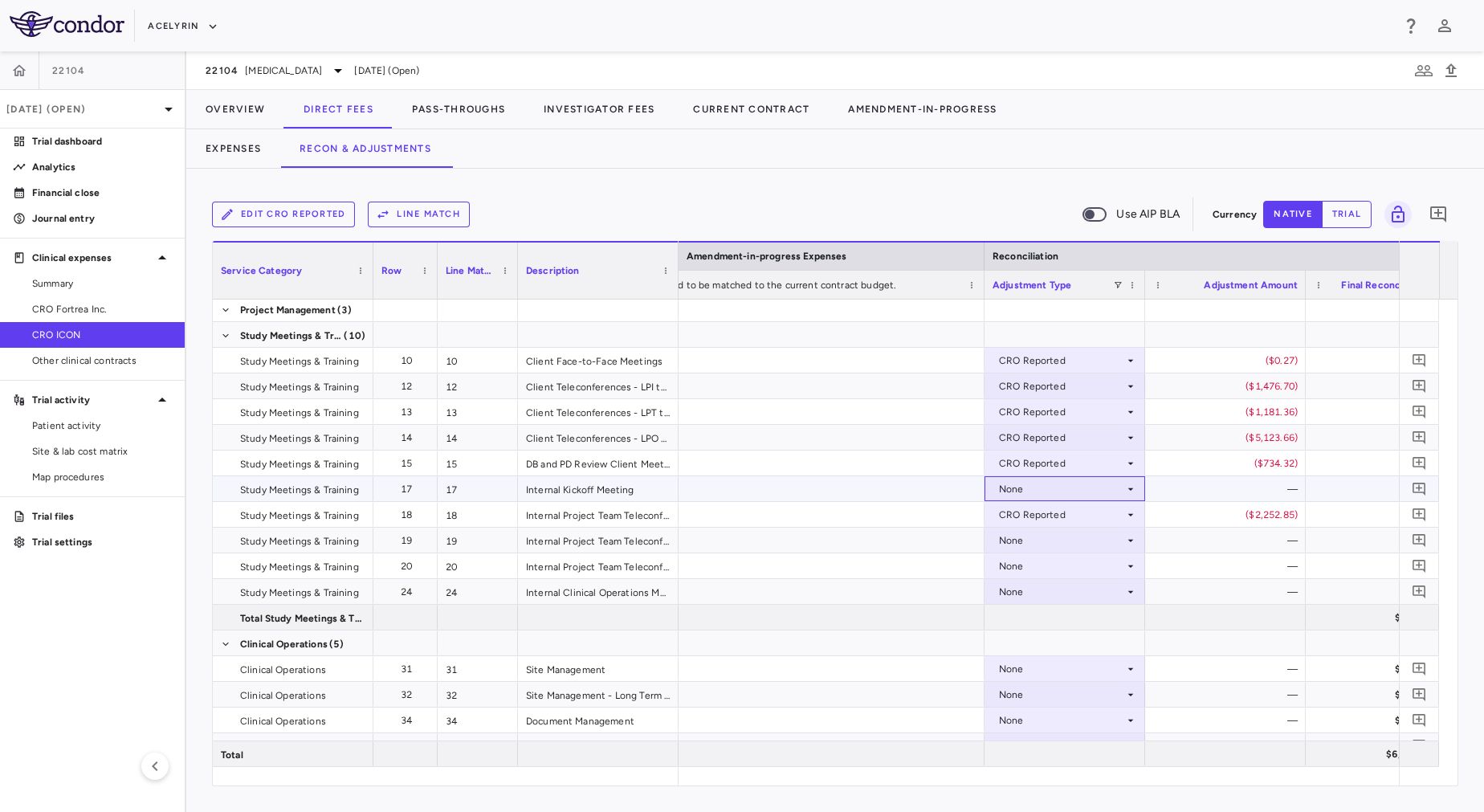
click at [1034, 487] on div "None" at bounding box center [1062, 489] width 125 height 26
click at [1051, 545] on div "CRO Reported" at bounding box center [1055, 544] width 77 height 15
click at [1035, 537] on div "None" at bounding box center [1062, 541] width 125 height 26
click at [1050, 590] on div "CRO Reported" at bounding box center [1055, 595] width 77 height 15
click at [1047, 564] on div "None" at bounding box center [1062, 567] width 125 height 26
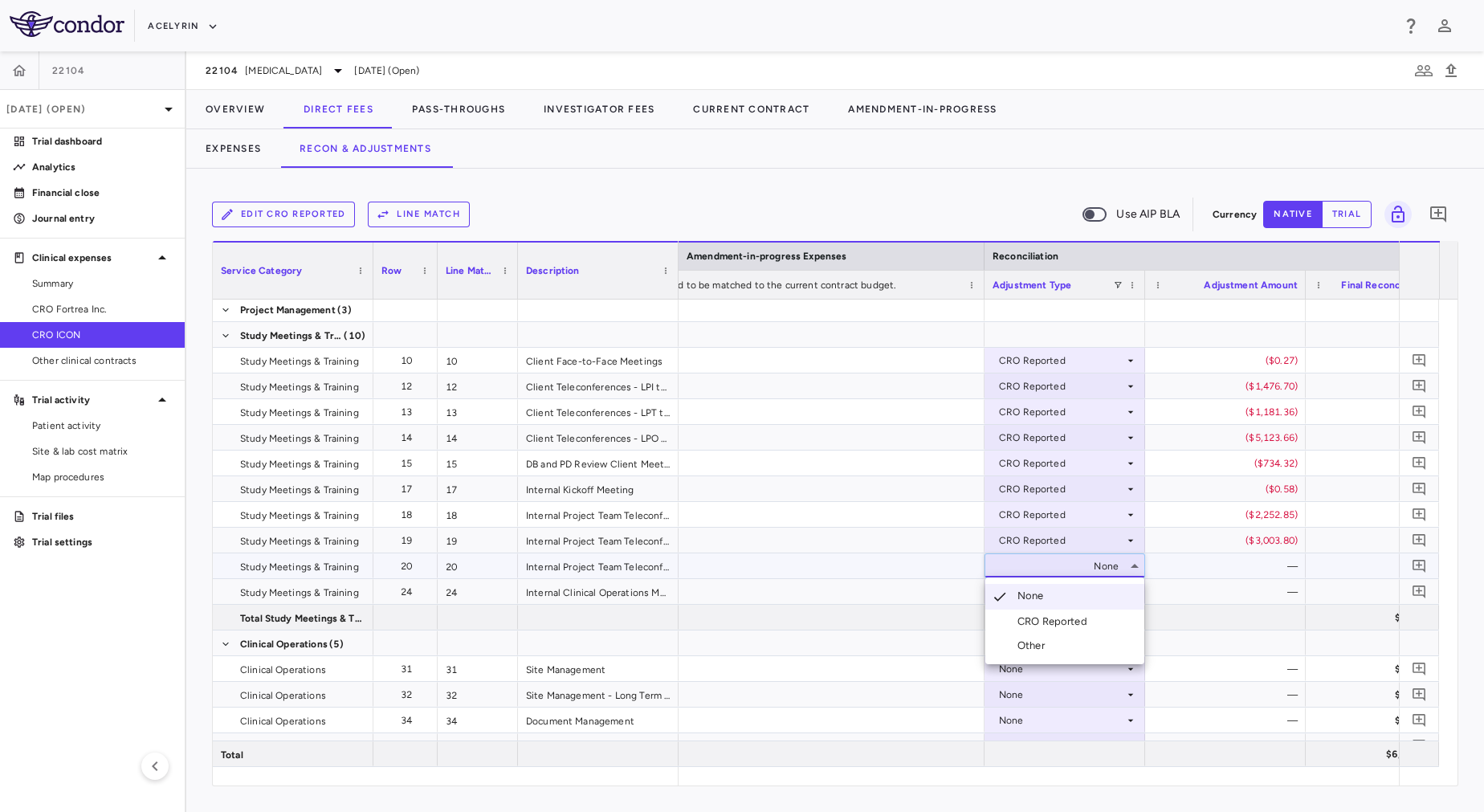
click at [1060, 621] on div "CRO Reported" at bounding box center [1055, 621] width 77 height 15
click at [1041, 587] on div "None" at bounding box center [1062, 591] width 125 height 26
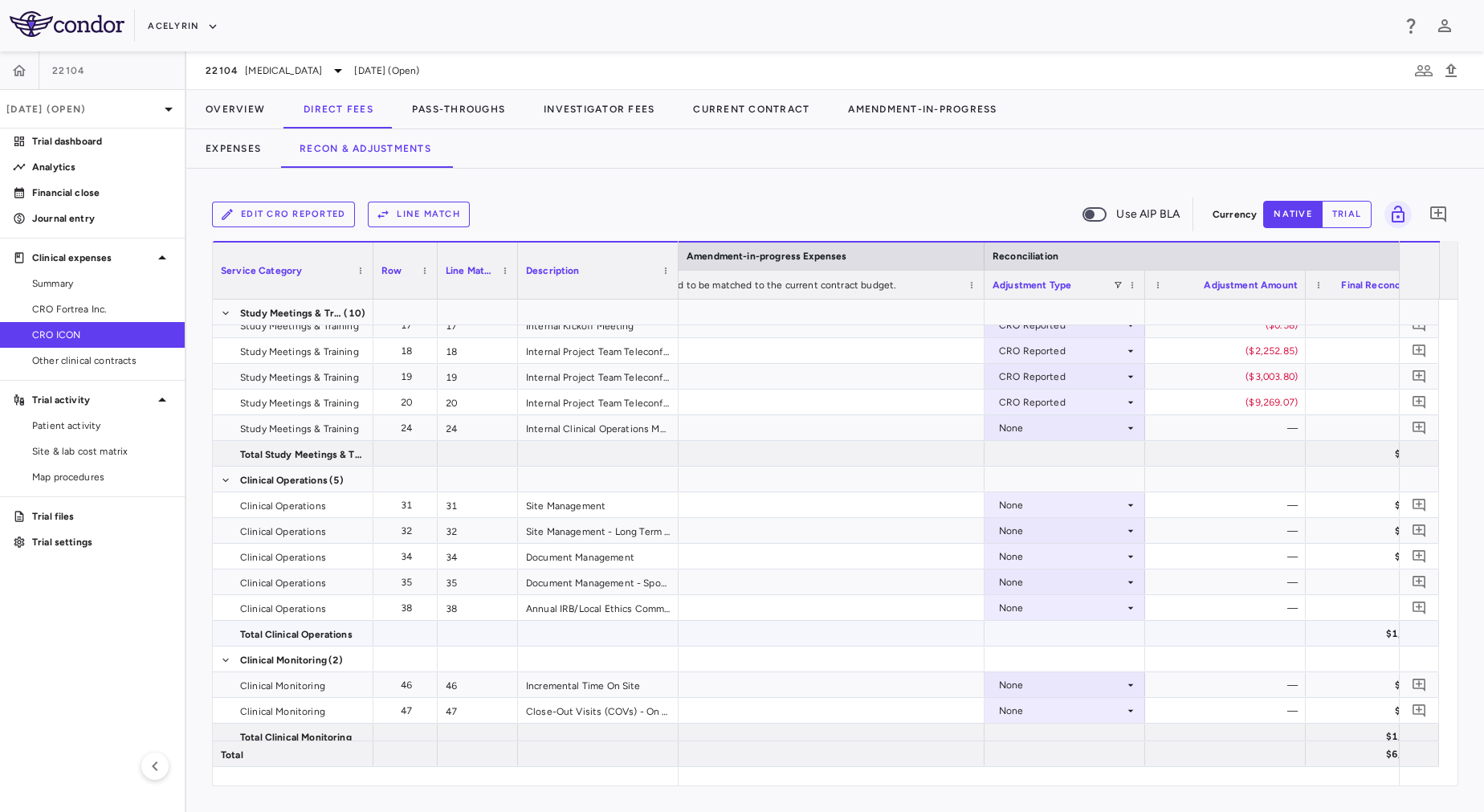
scroll to position [266, 0]
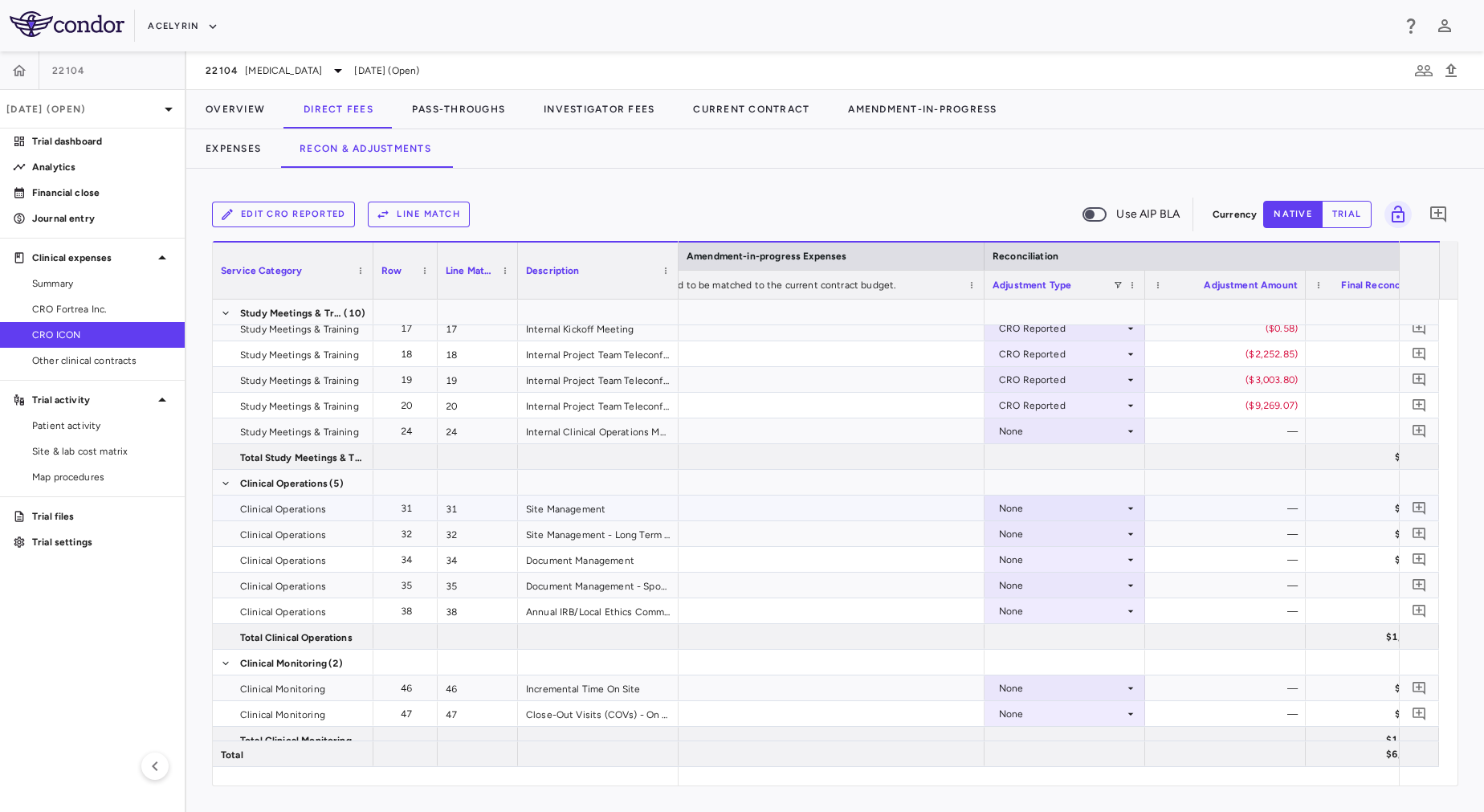
click at [1015, 512] on div "None" at bounding box center [1062, 508] width 125 height 26
click at [1042, 563] on div "CRO Reported" at bounding box center [1055, 564] width 77 height 15
click at [1034, 431] on div "None" at bounding box center [1062, 431] width 125 height 26
click at [1051, 489] on div "CRO Reported" at bounding box center [1055, 486] width 77 height 15
click at [1055, 534] on div "None" at bounding box center [1062, 534] width 125 height 26
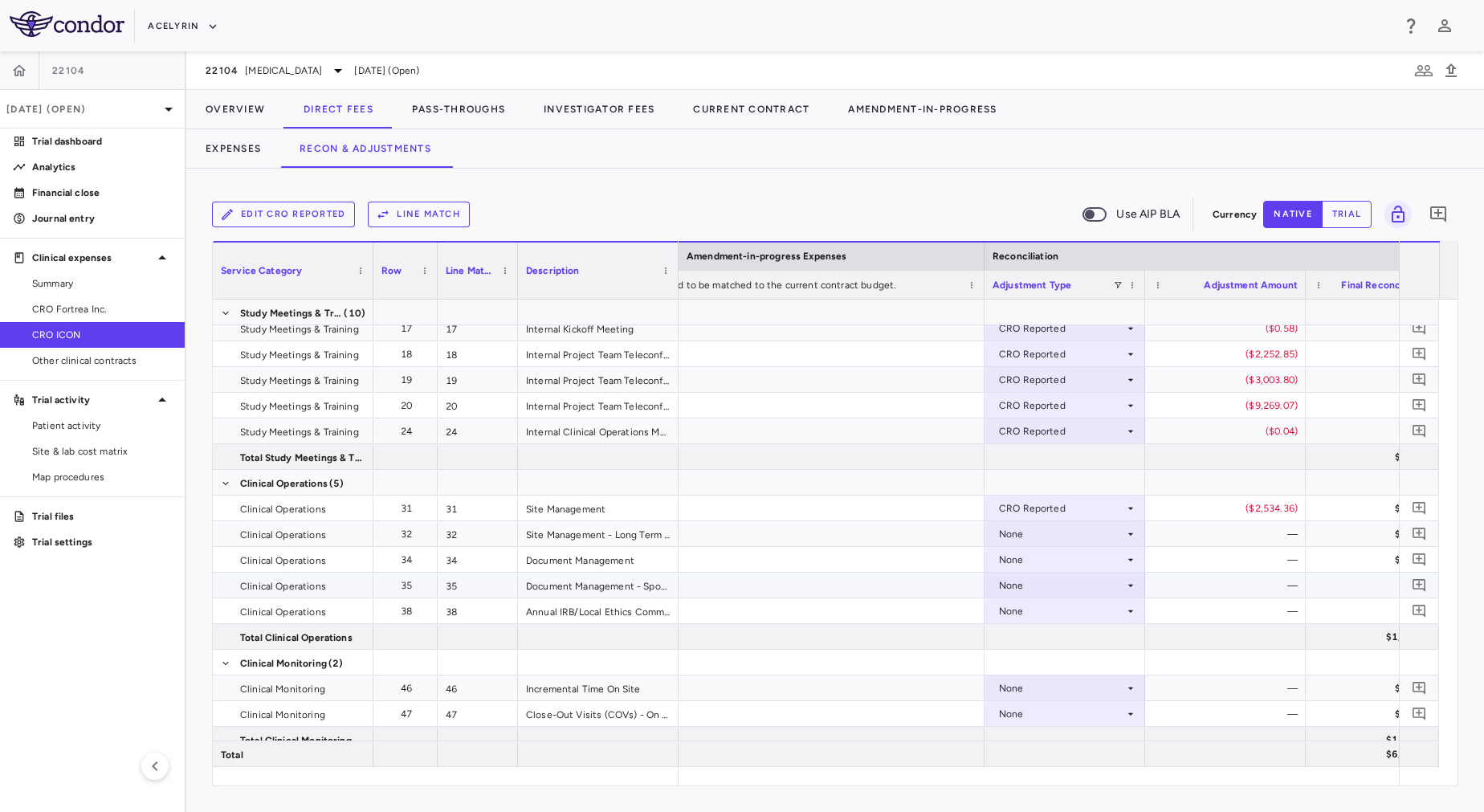
click at [1061, 584] on div "None" at bounding box center [1062, 585] width 125 height 26
click at [1058, 638] on div "CRO Reported" at bounding box center [1055, 640] width 77 height 15
click at [1027, 533] on div "None" at bounding box center [1062, 534] width 125 height 26
click at [1059, 584] on div "CRO Reported" at bounding box center [1062, 585] width 125 height 26
click at [1047, 536] on div at bounding box center [742, 406] width 1484 height 812
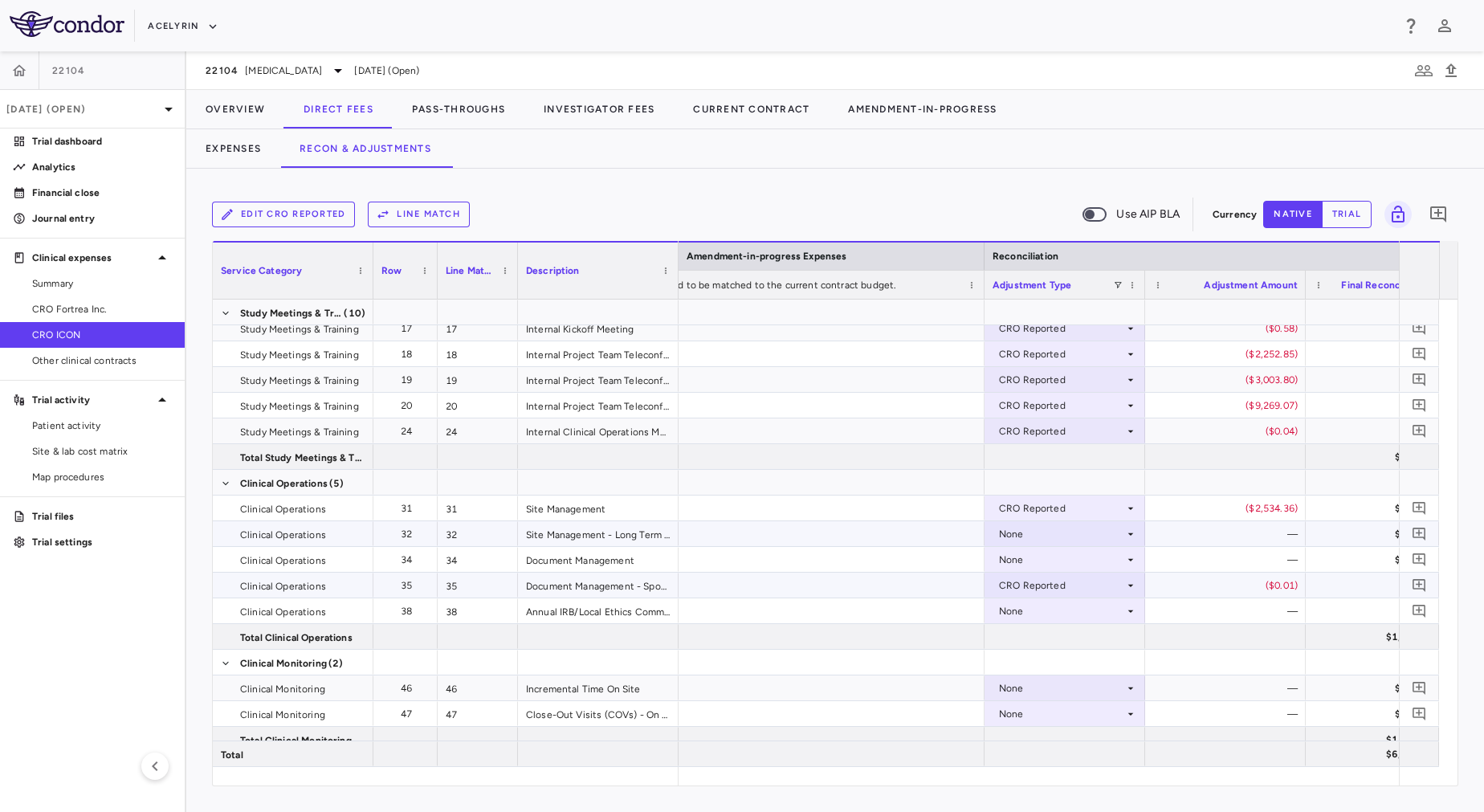
click at [1047, 528] on div "None" at bounding box center [1062, 534] width 125 height 26
click at [1061, 597] on li "CRO Reported" at bounding box center [1065, 589] width 159 height 24
click at [1080, 560] on div "None" at bounding box center [1062, 560] width 125 height 26
click at [1069, 554] on div "None" at bounding box center [1062, 560] width 125 height 26
click at [1083, 609] on div "CRO Reported" at bounding box center [1055, 615] width 77 height 15
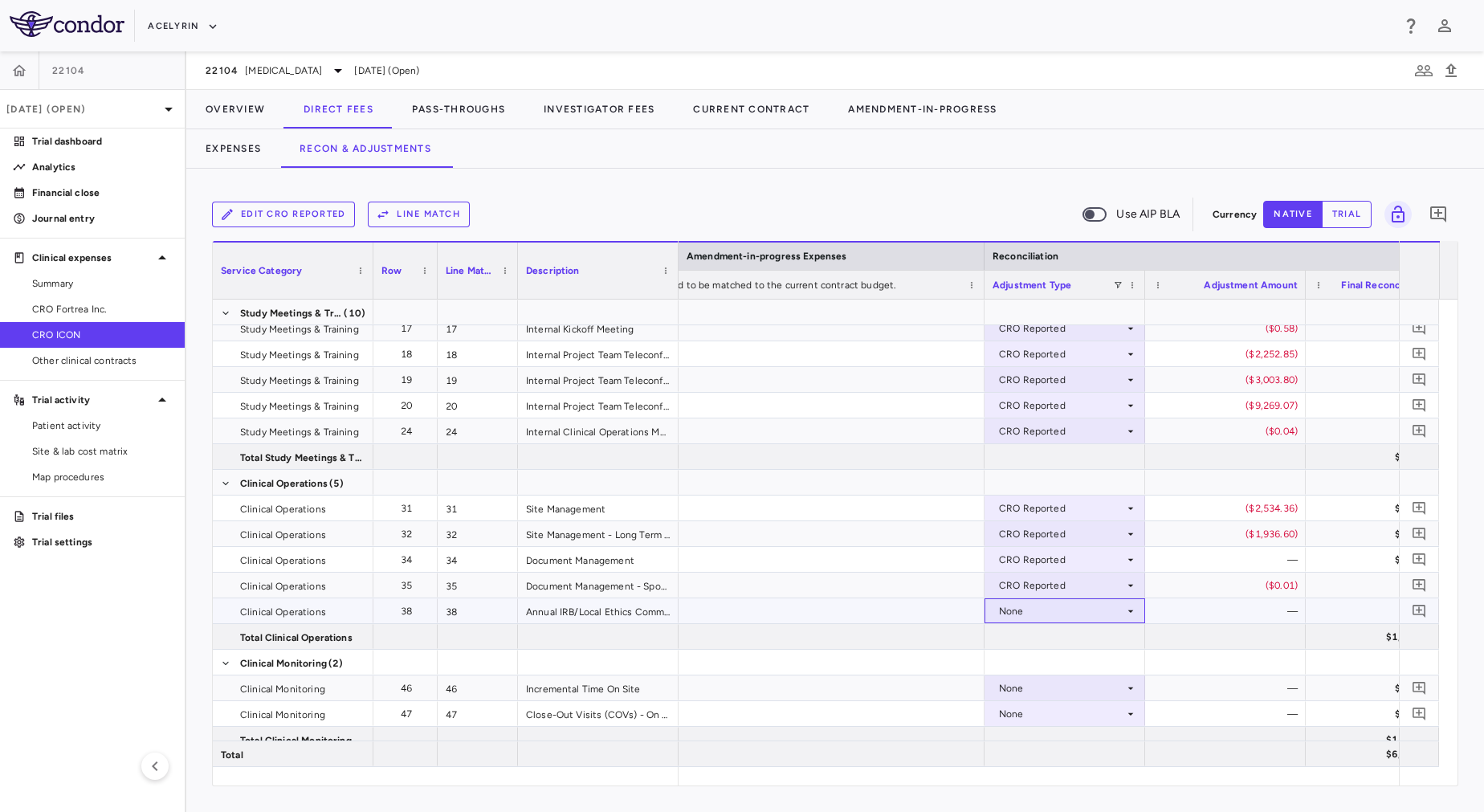
click at [1066, 614] on div "None" at bounding box center [1062, 611] width 125 height 26
click at [1066, 666] on div at bounding box center [1065, 662] width 161 height 25
click at [1054, 608] on div "None" at bounding box center [1062, 611] width 125 height 26
click at [1068, 662] on div "CRO Reported" at bounding box center [1055, 666] width 77 height 15
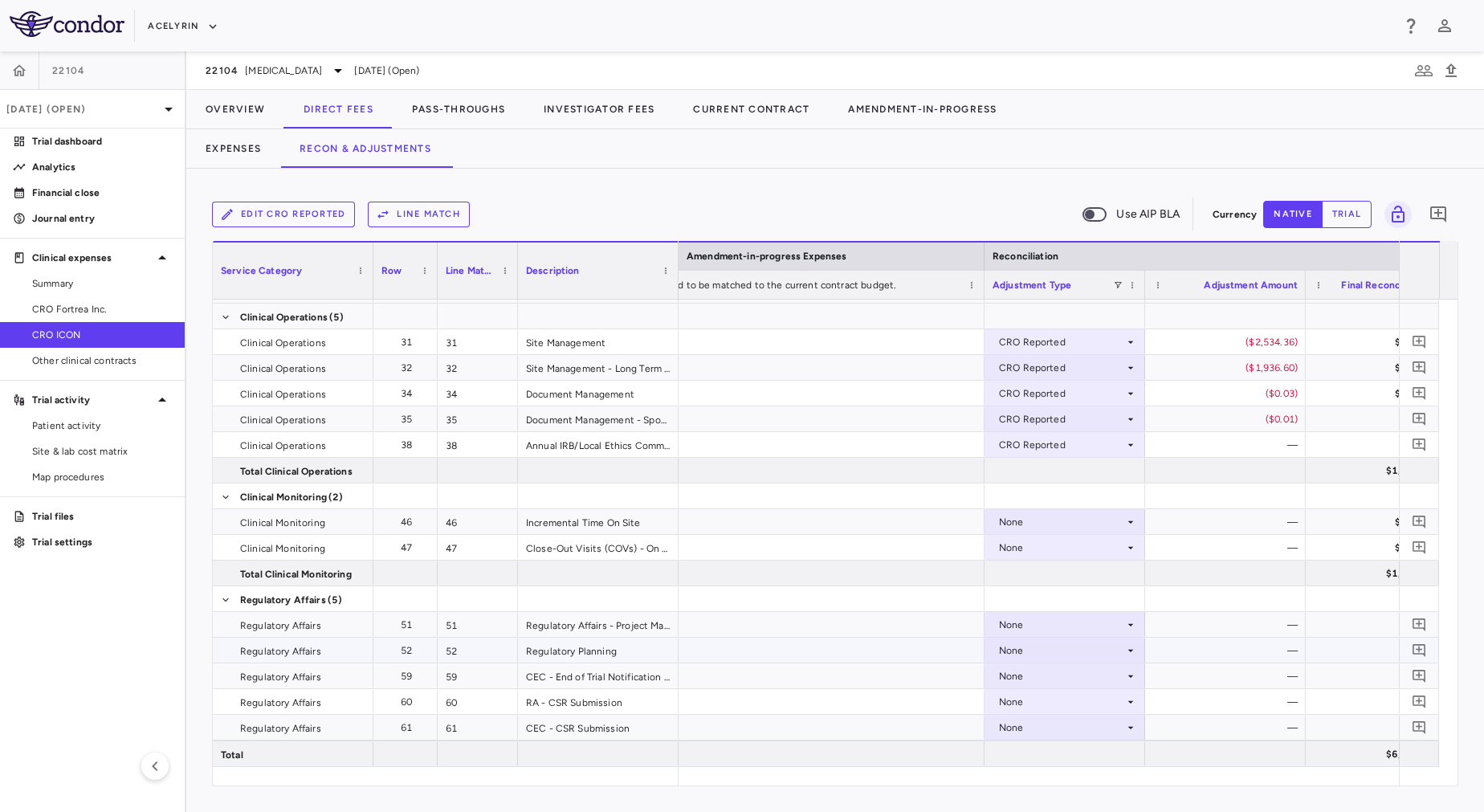
scroll to position [433, 0]
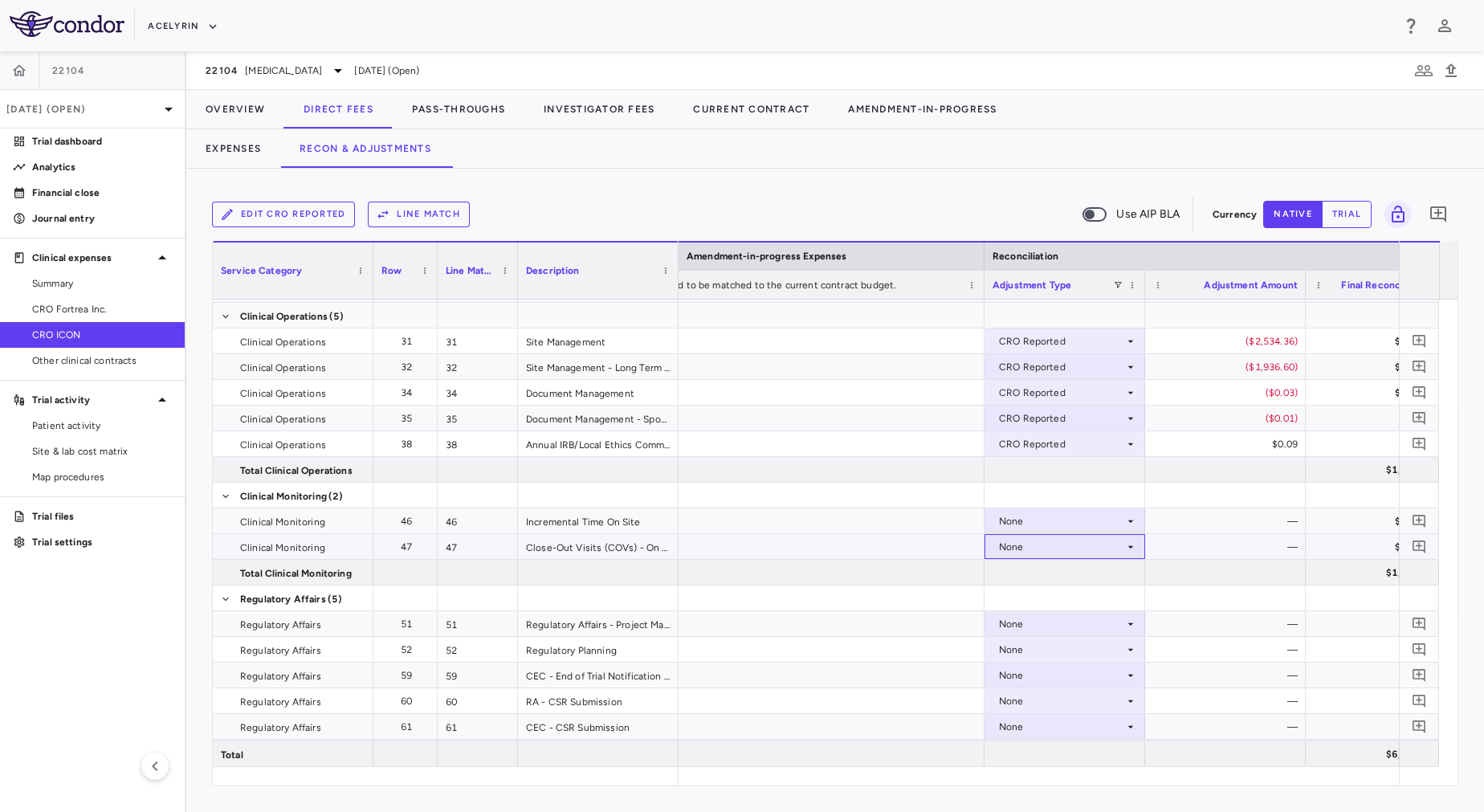
click at [1051, 539] on div "None" at bounding box center [1062, 547] width 125 height 26
click at [1064, 610] on li "CRO Reported" at bounding box center [1065, 602] width 159 height 24
click at [1052, 582] on div "CRO Reported" at bounding box center [1055, 576] width 77 height 15
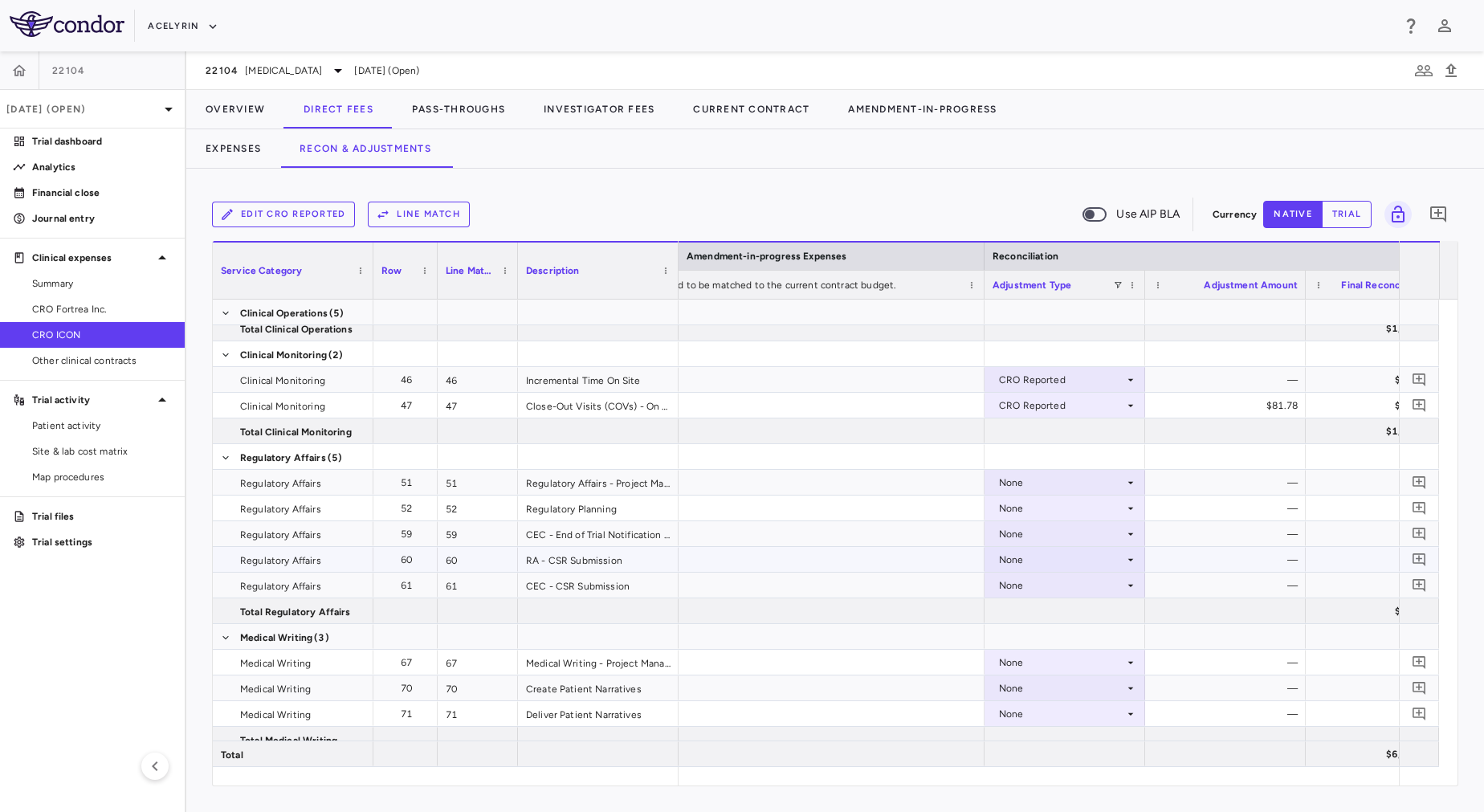
scroll to position [575, 0]
click at [1042, 479] on div "None" at bounding box center [1062, 482] width 125 height 26
click at [1018, 477] on div "None" at bounding box center [1062, 482] width 125 height 26
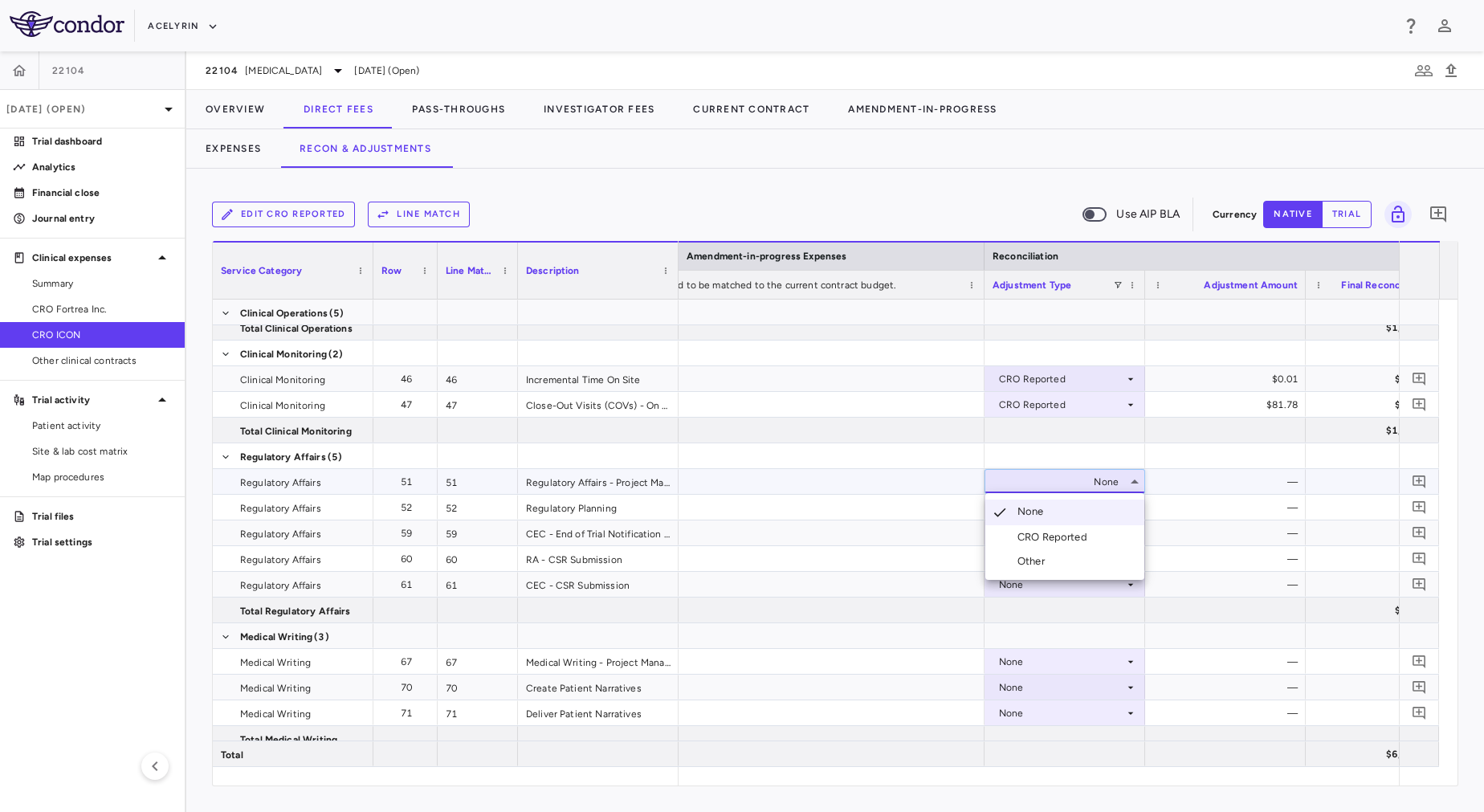
drag, startPoint x: 1053, startPoint y: 550, endPoint x: 1048, endPoint y: 536, distance: 14.9
click at [1048, 536] on ul "Select None CRO Reported Other" at bounding box center [1065, 536] width 159 height 86
click at [1048, 536] on div "CRO Reported" at bounding box center [1055, 537] width 77 height 15
click at [1055, 486] on div "CRO Reported" at bounding box center [1062, 482] width 125 height 26
click at [871, 504] on div at bounding box center [743, 507] width 482 height 25
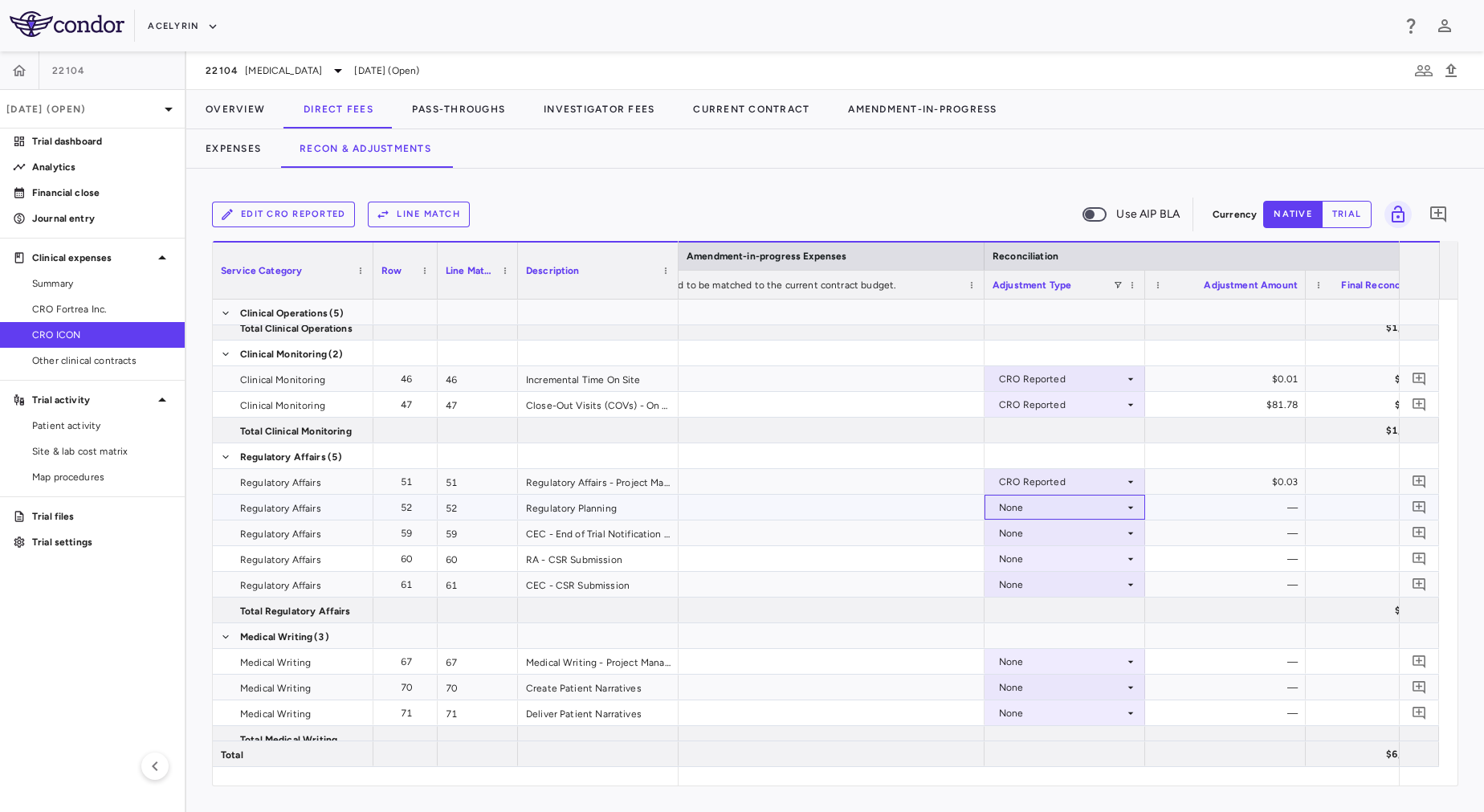
click at [1015, 512] on div "None" at bounding box center [1062, 508] width 125 height 26
click at [1023, 563] on div "CRO Reported" at bounding box center [1055, 563] width 77 height 15
click at [1022, 539] on div "None" at bounding box center [1062, 533] width 125 height 26
click at [1030, 582] on div "None" at bounding box center [1062, 584] width 125 height 26
click at [1050, 645] on div "CRO Reported" at bounding box center [1055, 640] width 77 height 15
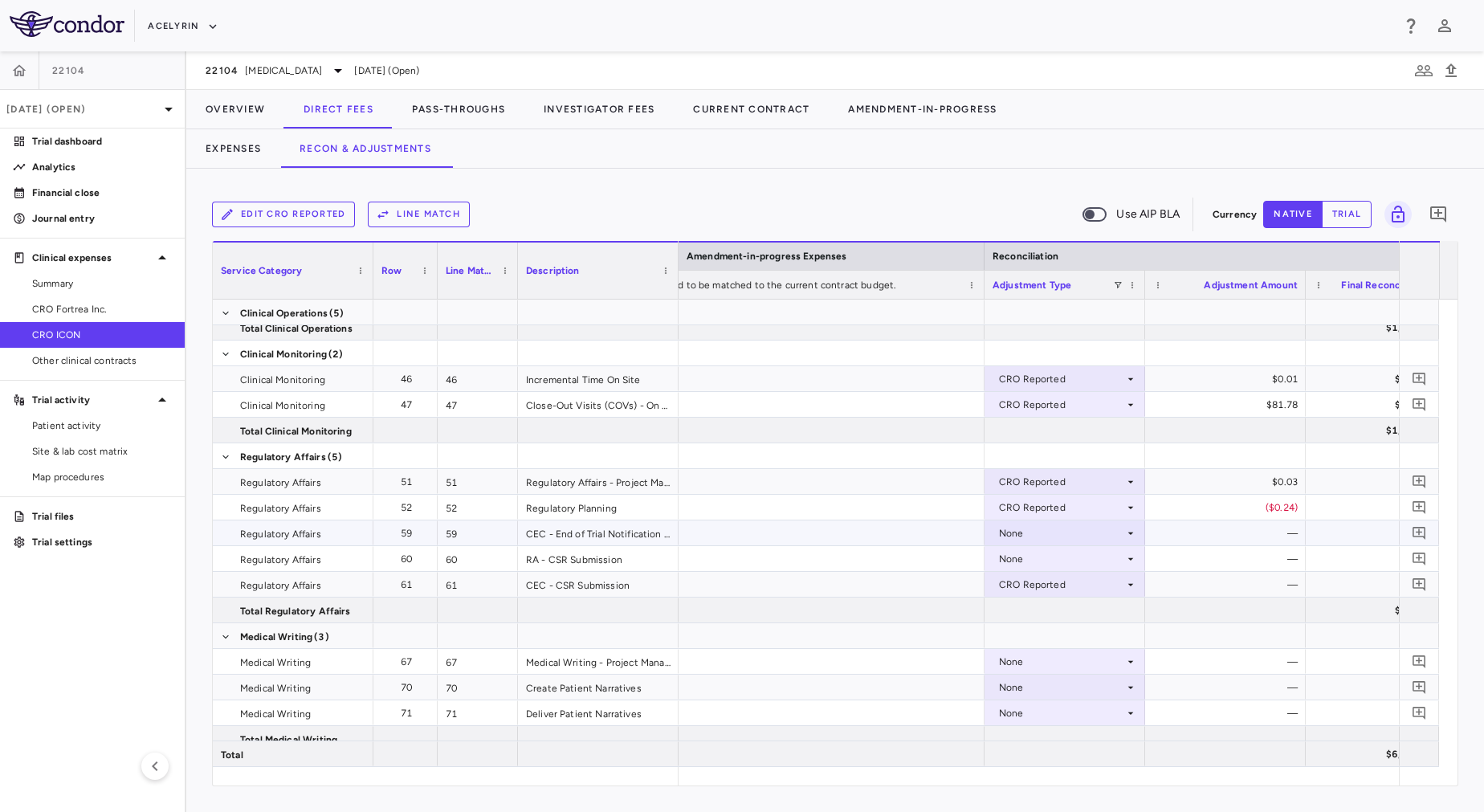
click at [1029, 529] on div "None" at bounding box center [1062, 533] width 125 height 26
click at [1046, 580] on div "CRO Reported" at bounding box center [1062, 584] width 125 height 26
click at [1037, 530] on div at bounding box center [742, 406] width 1484 height 812
click at [1037, 532] on div "None" at bounding box center [1062, 533] width 125 height 26
click at [1047, 581] on div "CRO Reported" at bounding box center [1055, 588] width 77 height 15
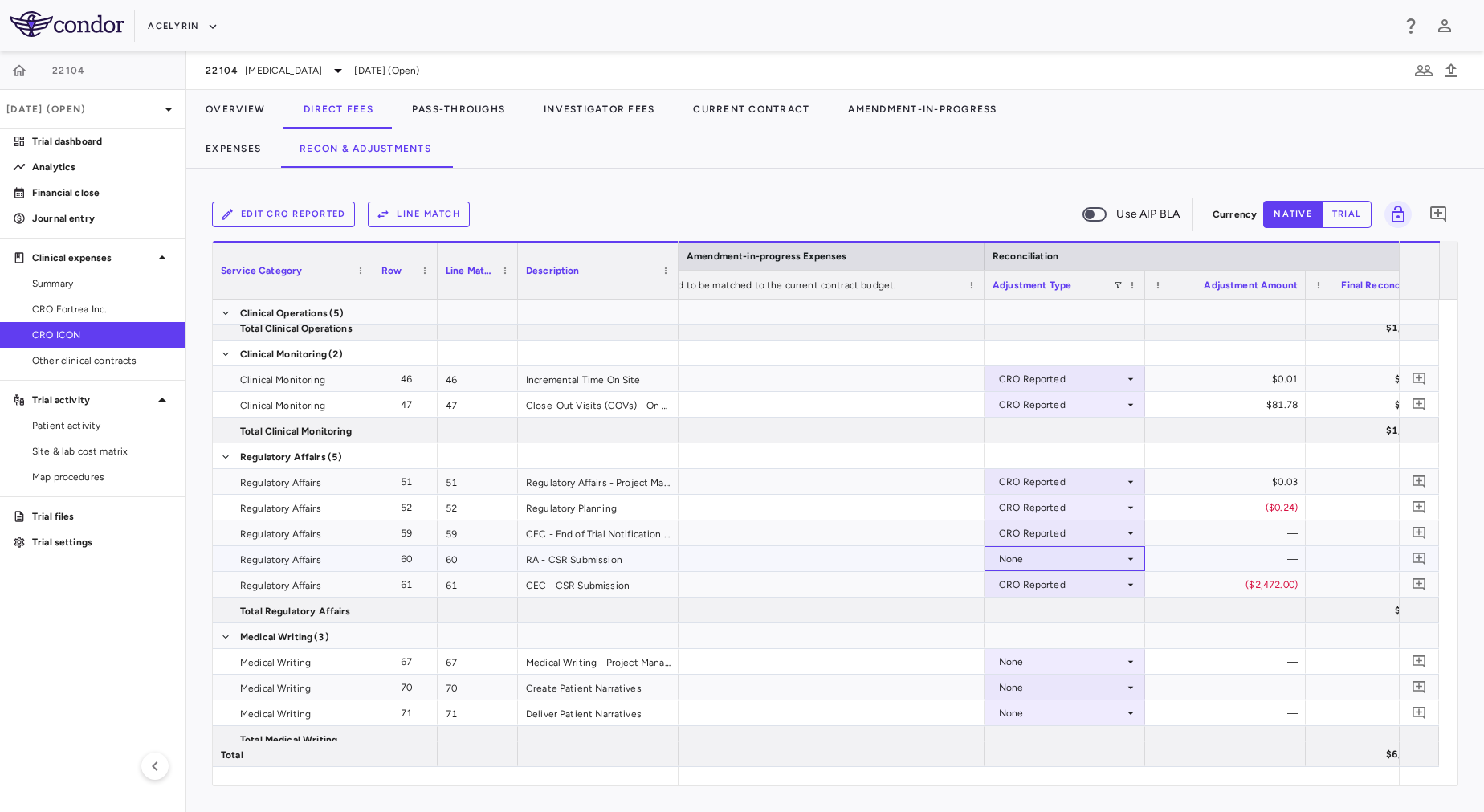
click at [1040, 553] on div "None" at bounding box center [1062, 559] width 125 height 26
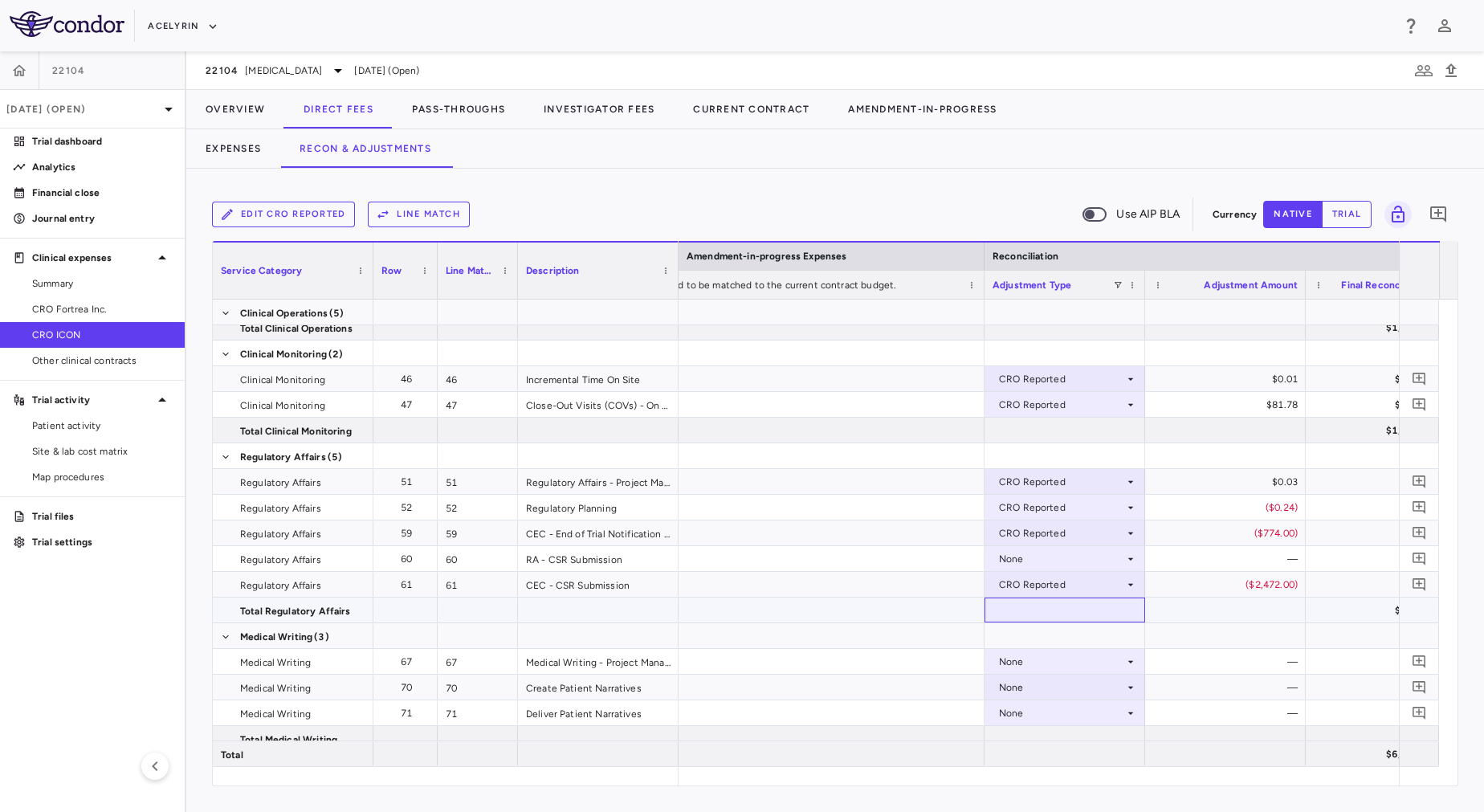
click at [1067, 616] on div at bounding box center [1065, 609] width 161 height 25
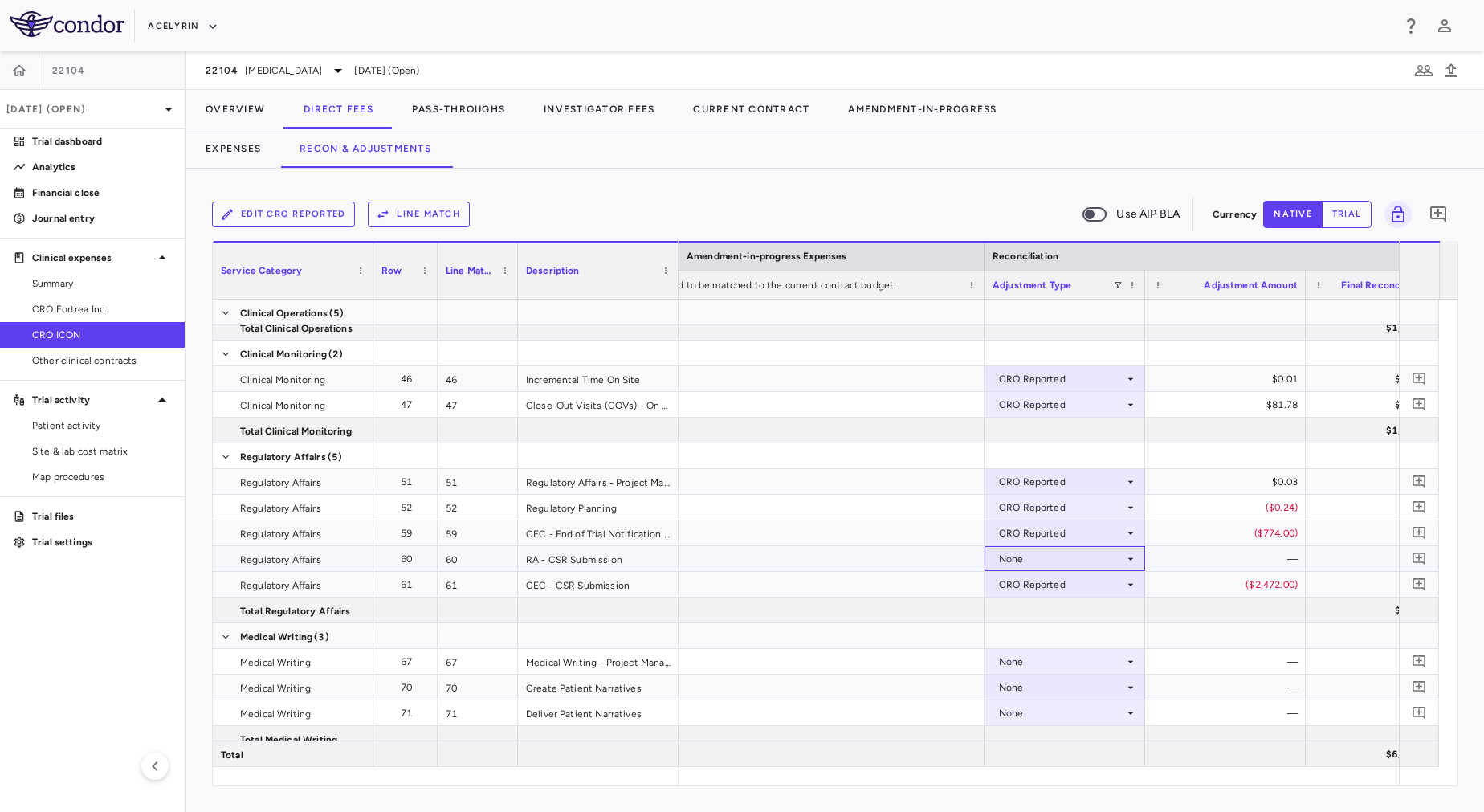
click at [1035, 551] on div "None" at bounding box center [1062, 559] width 125 height 26
click at [1048, 611] on div "CRO Reported" at bounding box center [1055, 614] width 77 height 15
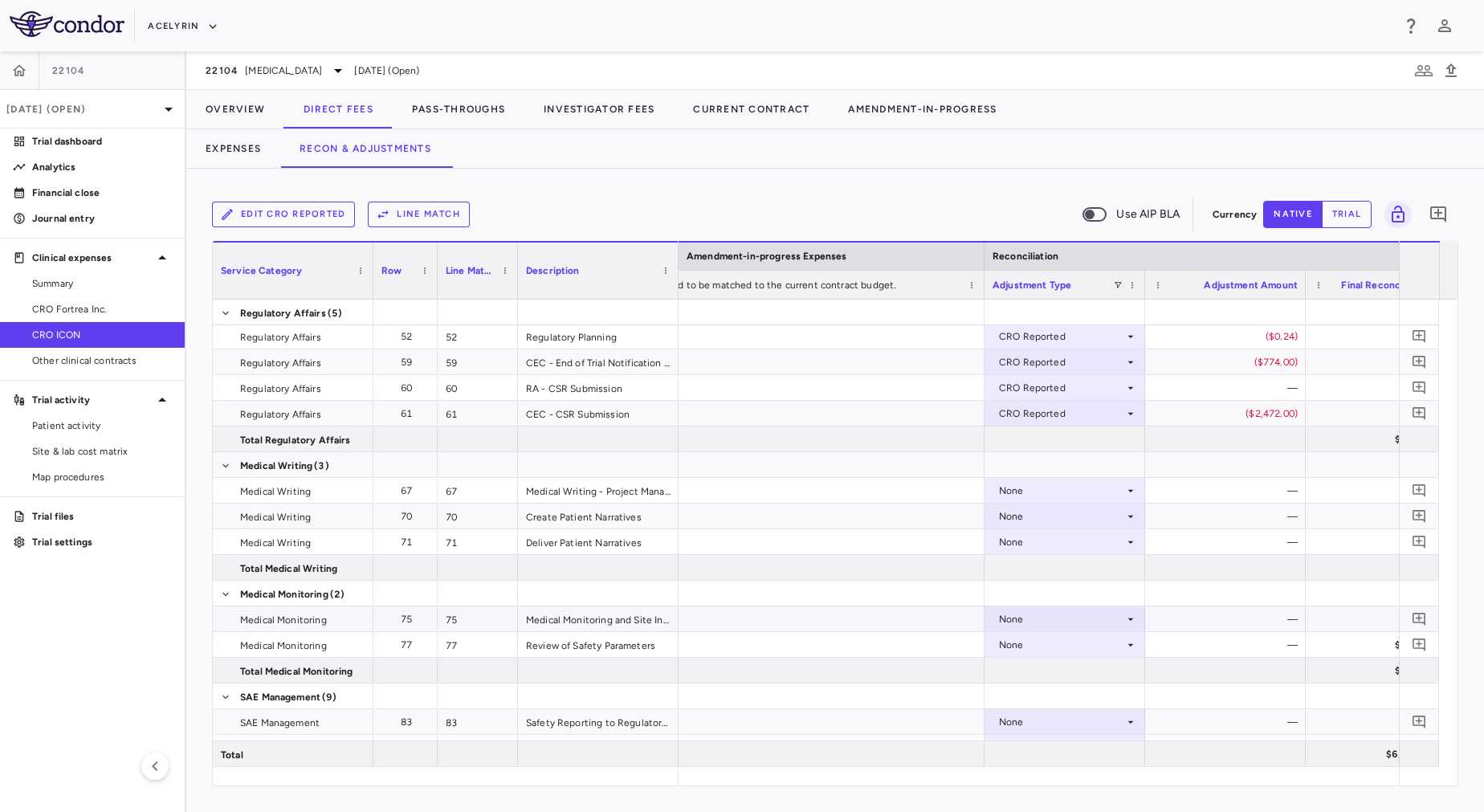
scroll to position [744, 0]
click at [1046, 491] on div "None" at bounding box center [1062, 493] width 125 height 26
click at [1043, 497] on div "None" at bounding box center [1062, 493] width 125 height 26
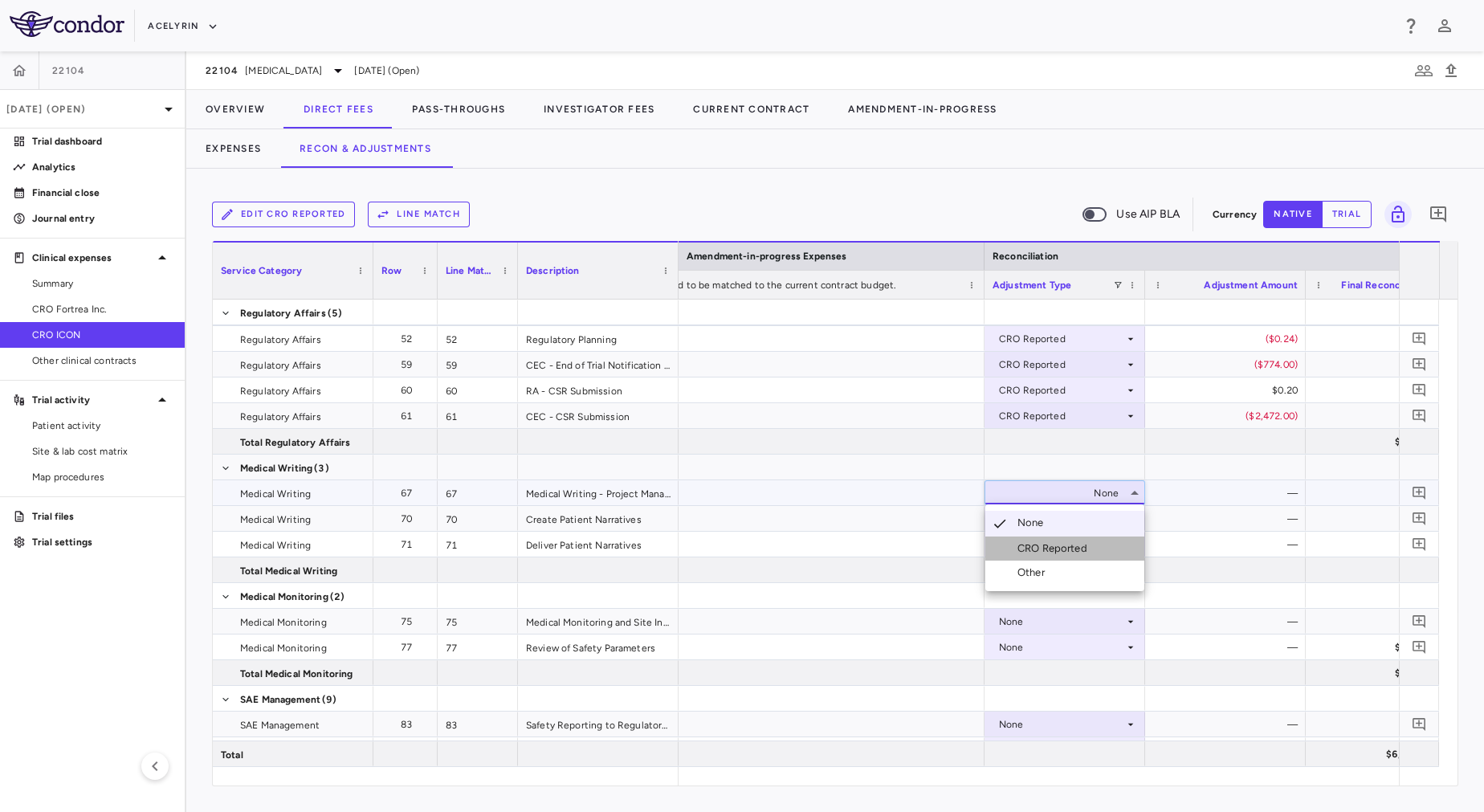
click at [1055, 546] on div "CRO Reported" at bounding box center [1055, 548] width 77 height 15
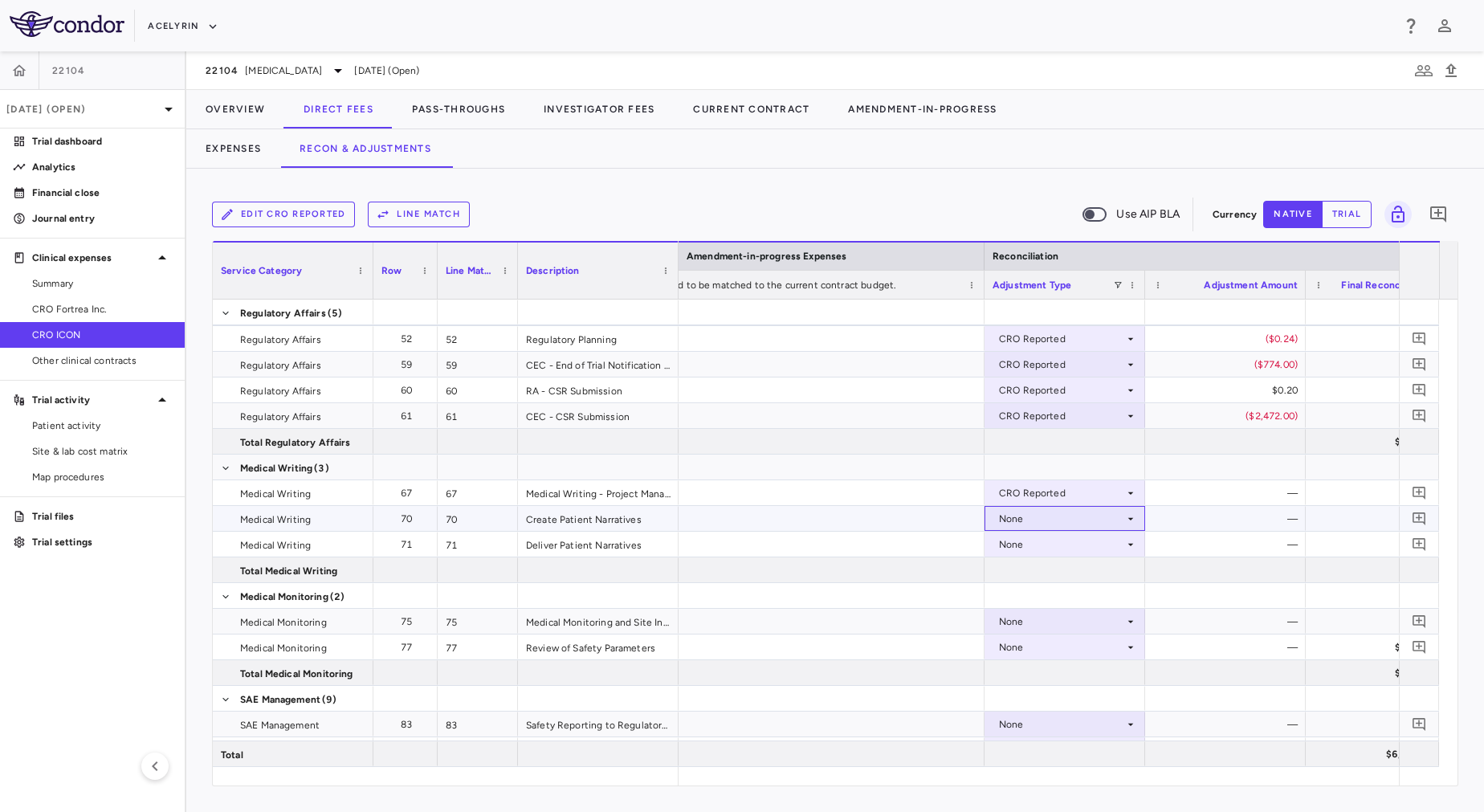
click at [1039, 506] on div "None" at bounding box center [1065, 518] width 161 height 25
click at [1051, 564] on div at bounding box center [1065, 569] width 161 height 25
click at [1034, 515] on div "None" at bounding box center [1062, 519] width 125 height 26
click at [1049, 577] on div "CRO Reported" at bounding box center [1055, 573] width 77 height 15
drag, startPoint x: 1045, startPoint y: 545, endPoint x: 1075, endPoint y: 568, distance: 37.8
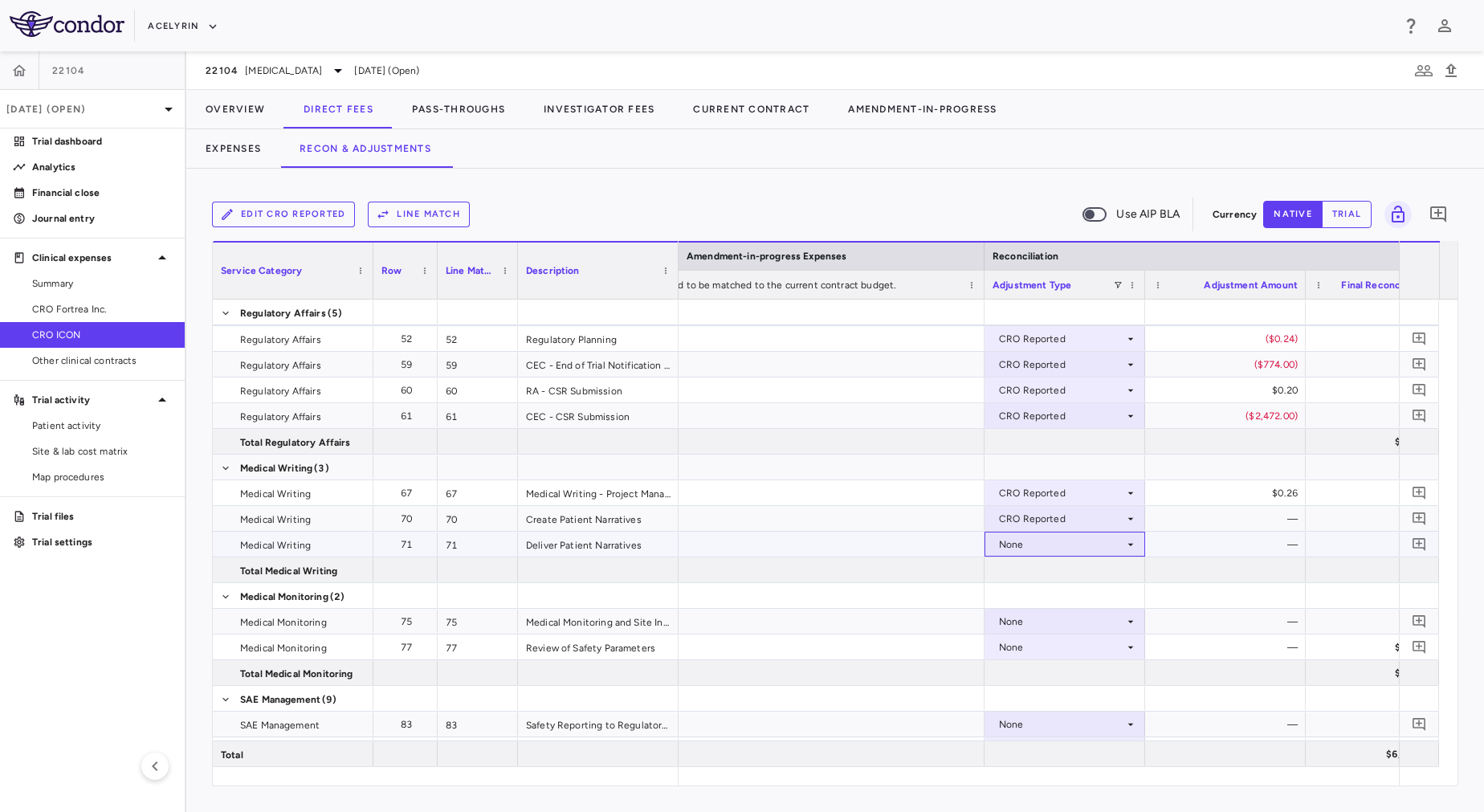
click at [1045, 540] on div "None" at bounding box center [1062, 545] width 125 height 26
click at [1061, 603] on div "CRO Reported" at bounding box center [1055, 599] width 77 height 15
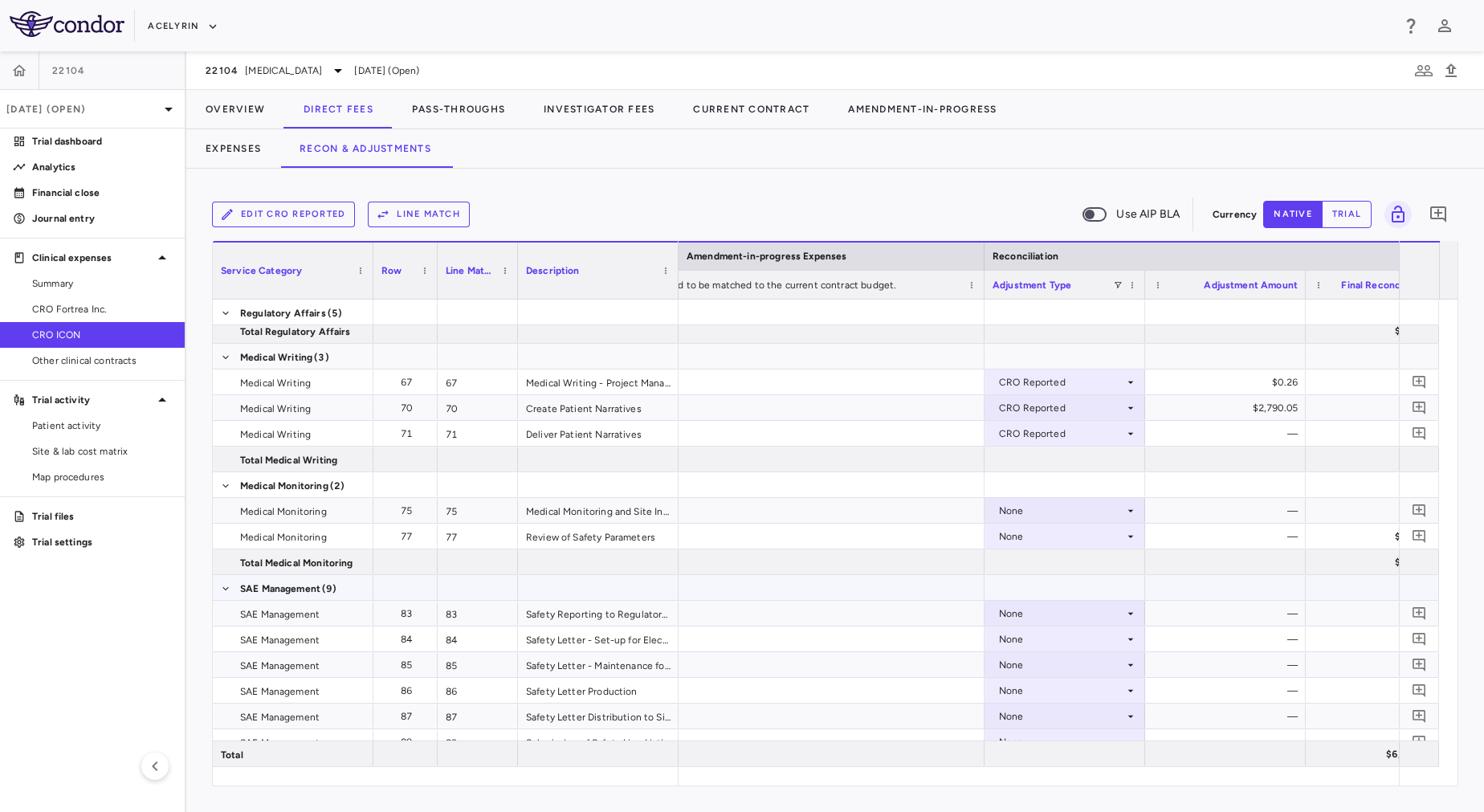
scroll to position [858, 0]
click at [1054, 503] on div "None" at bounding box center [1062, 508] width 125 height 26
click at [1052, 513] on div "None" at bounding box center [1062, 508] width 125 height 26
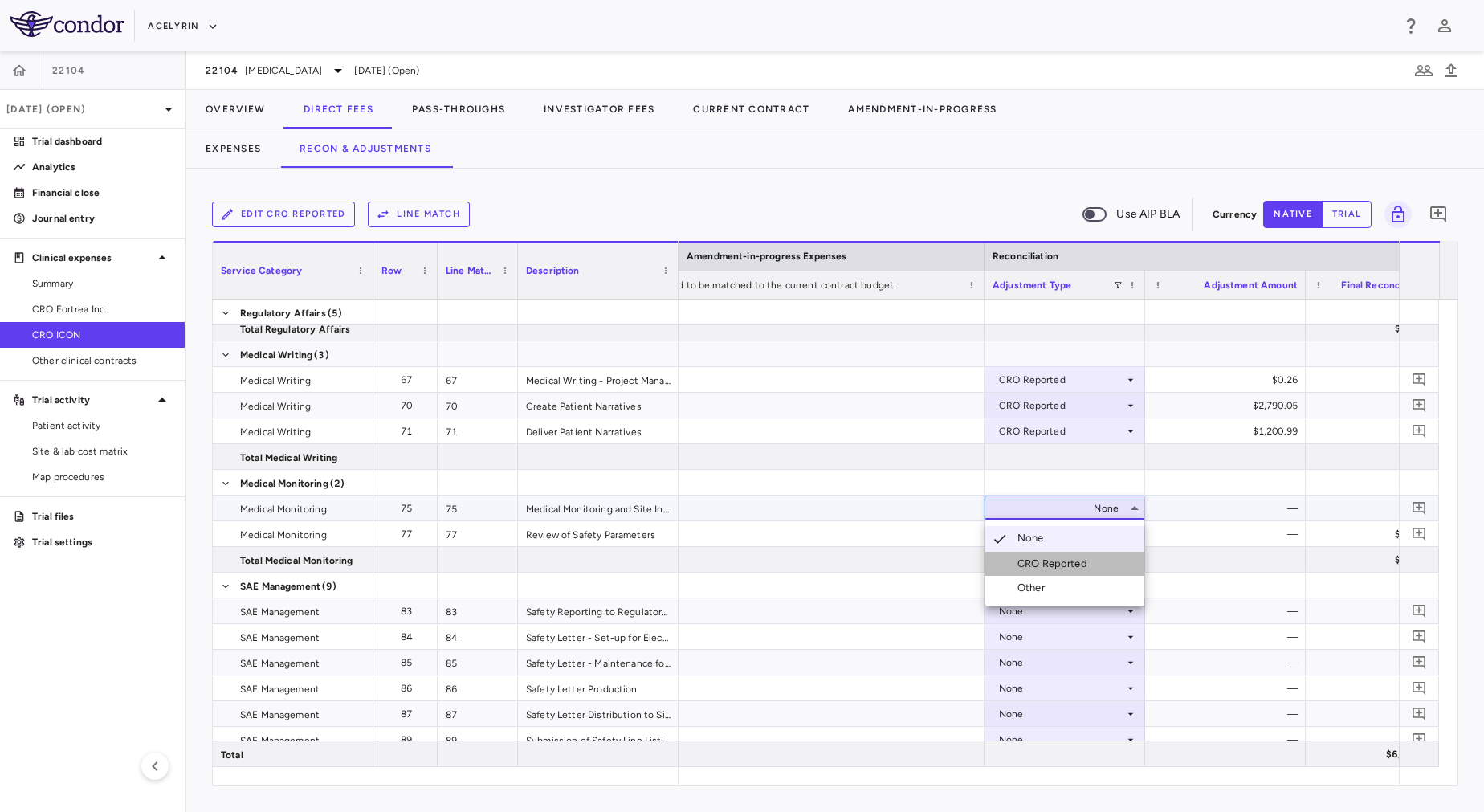
click at [1071, 565] on div "CRO Reported" at bounding box center [1055, 564] width 77 height 15
click at [1058, 533] on div "None" at bounding box center [1062, 534] width 125 height 26
click at [1062, 586] on div at bounding box center [1065, 584] width 161 height 25
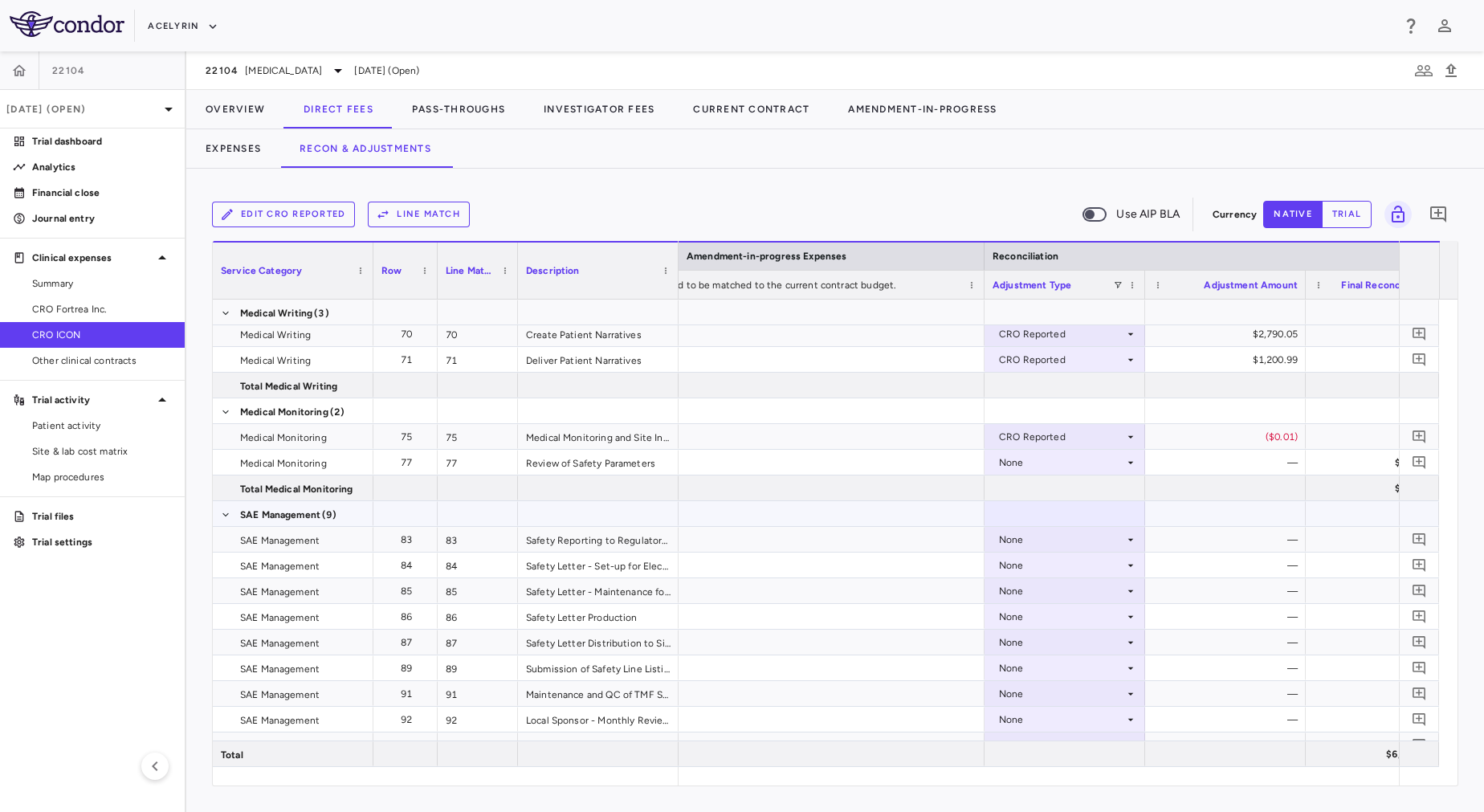
scroll to position [929, 0]
click at [1042, 460] on div "None" at bounding box center [1062, 462] width 125 height 26
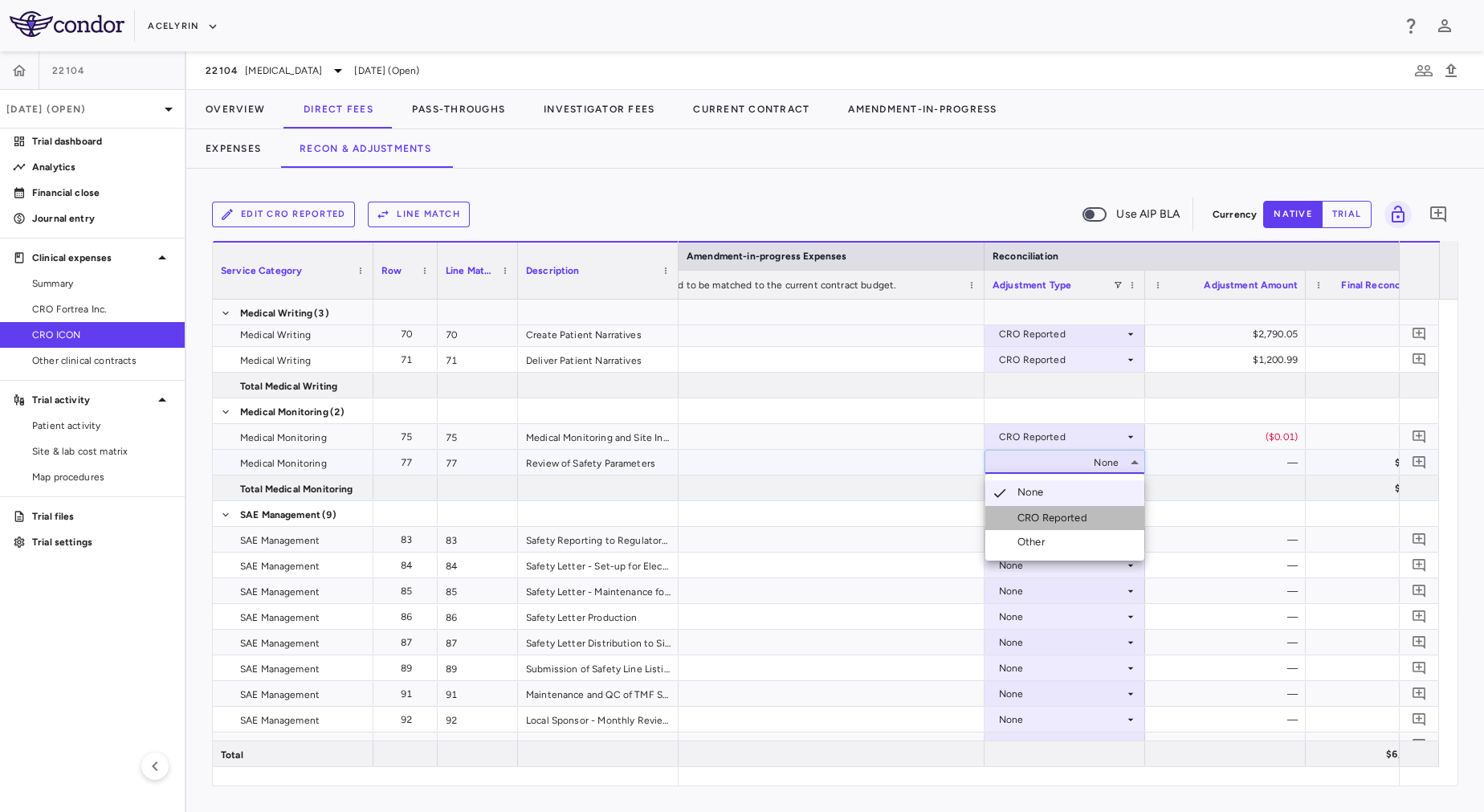
click at [1046, 520] on div "CRO Reported" at bounding box center [1055, 518] width 77 height 15
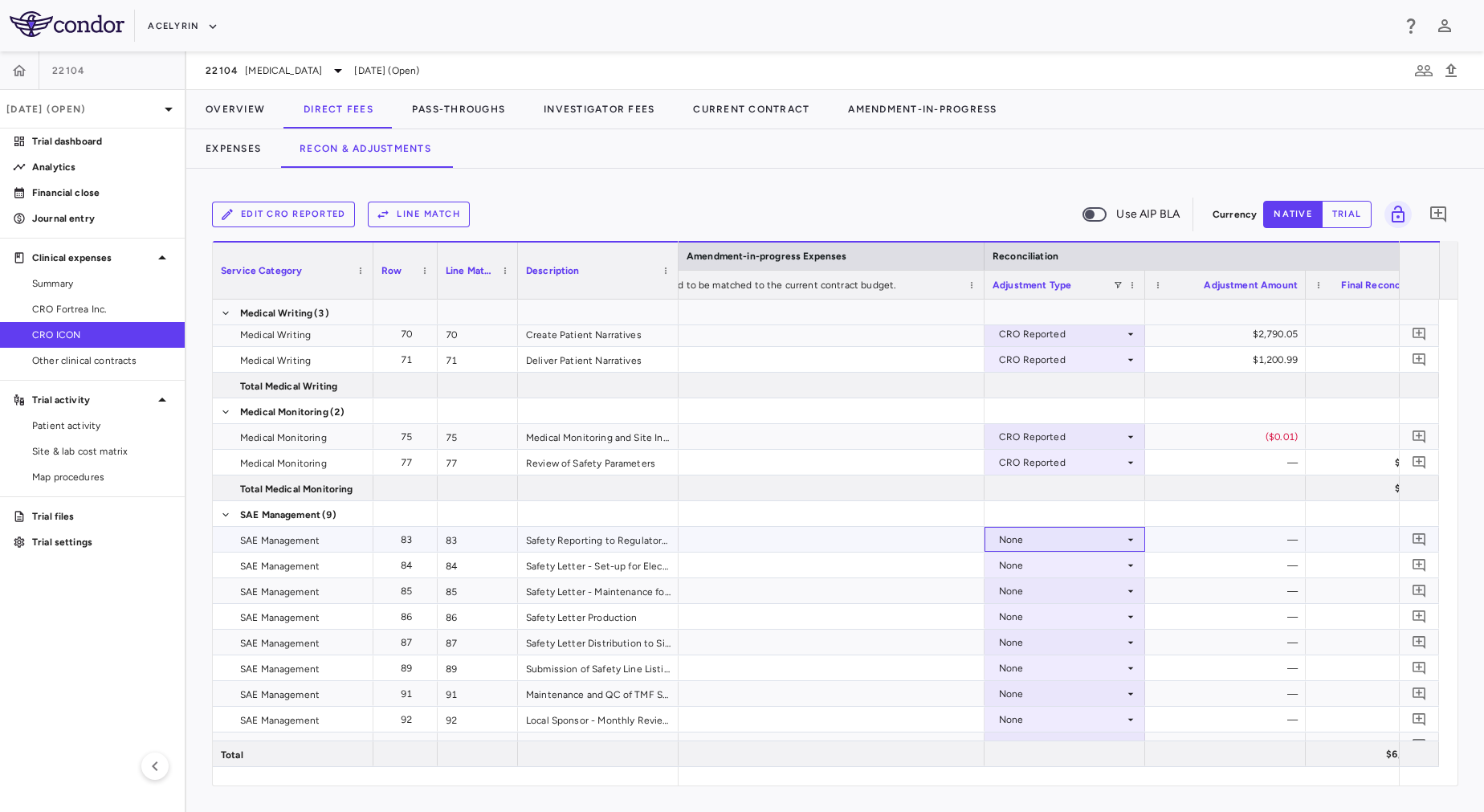
click at [1055, 545] on div "None" at bounding box center [1062, 540] width 125 height 26
click at [1068, 595] on div "None" at bounding box center [1062, 591] width 125 height 26
click at [1072, 651] on div "CRO Reported" at bounding box center [1055, 646] width 77 height 15
click at [1077, 540] on div "None" at bounding box center [1062, 540] width 125 height 26
click at [1080, 587] on div "CRO Reported" at bounding box center [1055, 594] width 77 height 15
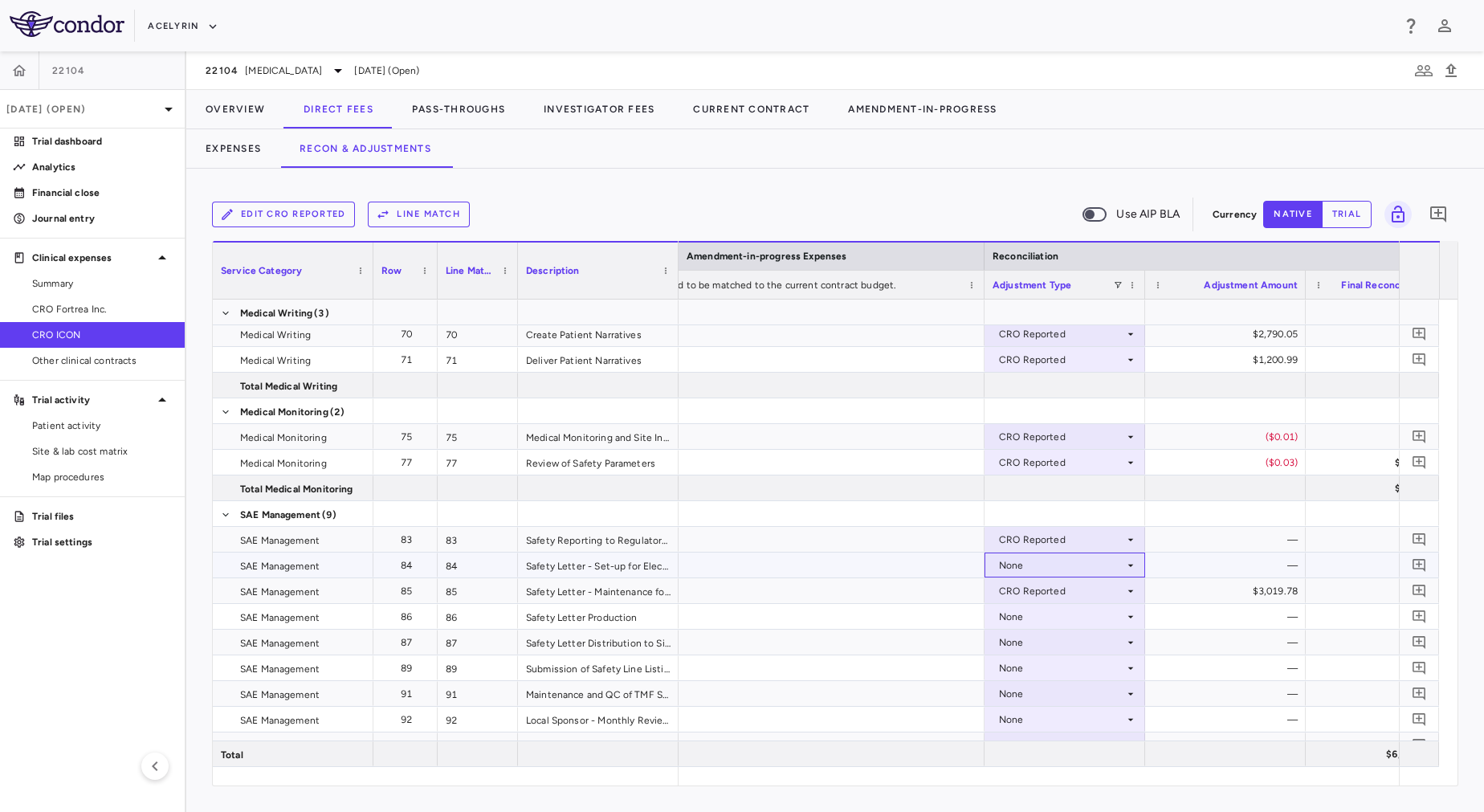
click at [1071, 562] on div "None" at bounding box center [1062, 566] width 125 height 26
click at [1076, 614] on div "None" at bounding box center [1062, 616] width 125 height 26
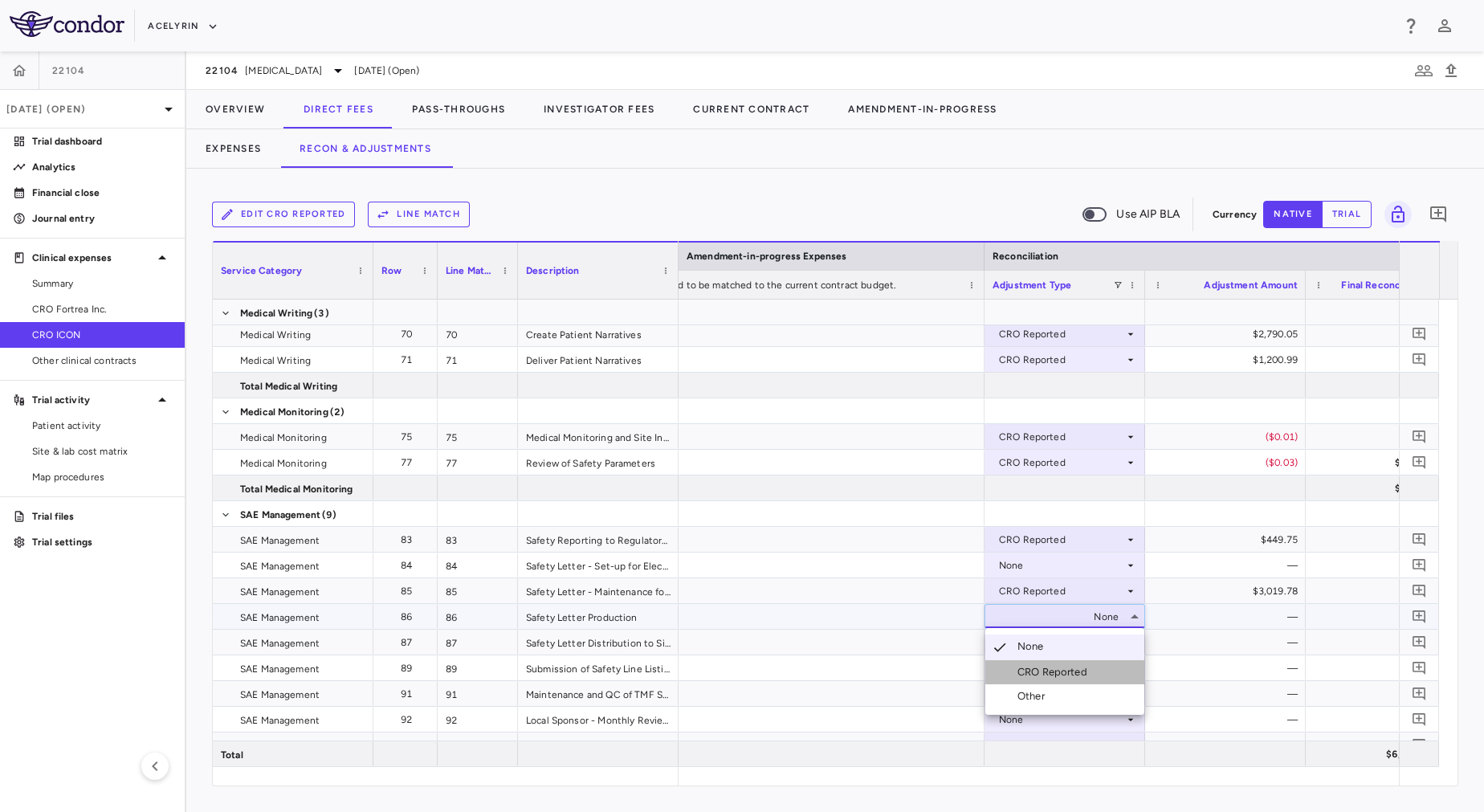
click at [1063, 678] on div "CRO Reported" at bounding box center [1055, 672] width 77 height 15
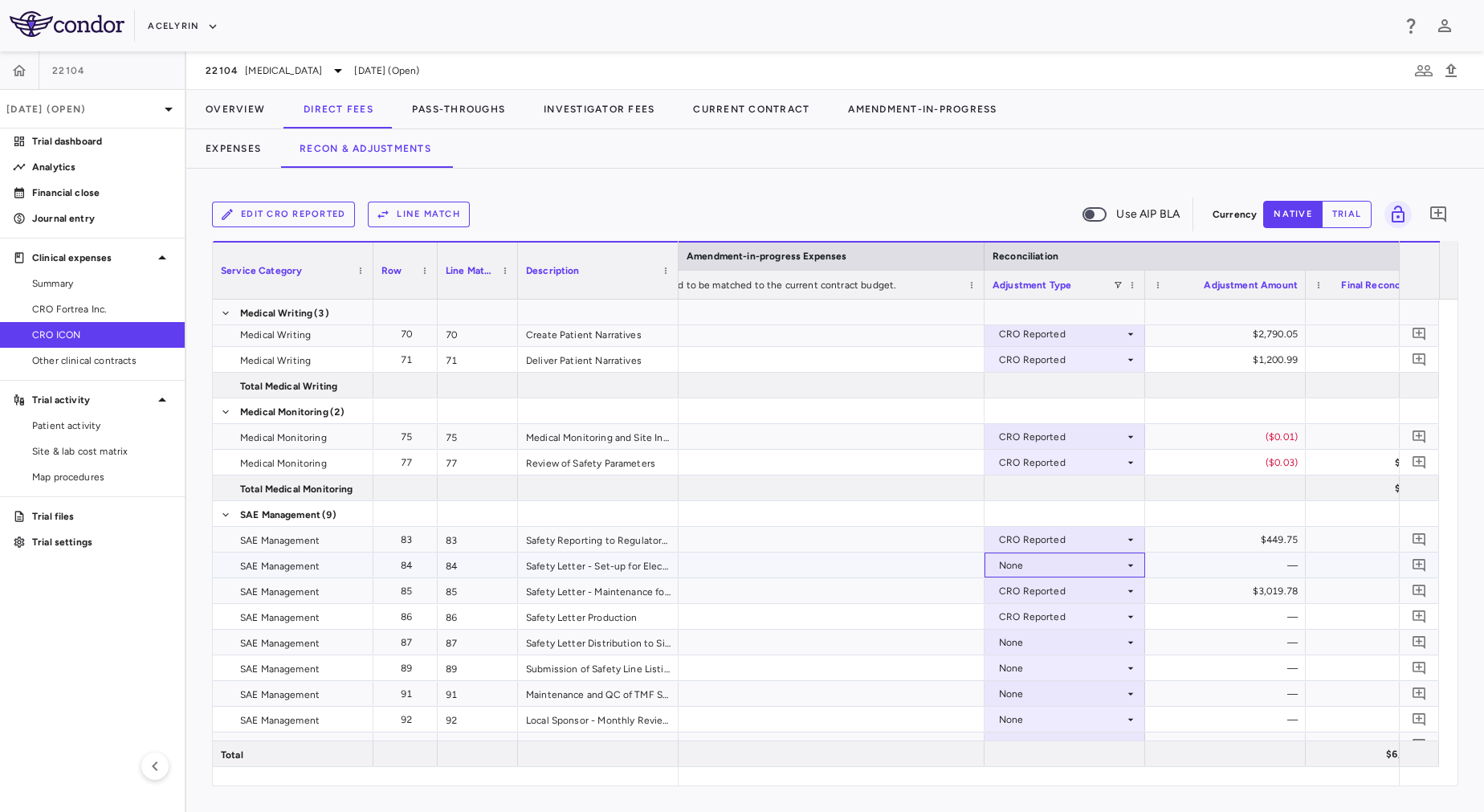
click at [1048, 570] on div "None" at bounding box center [1062, 566] width 125 height 26
click at [1055, 624] on div "CRO Reported" at bounding box center [1062, 616] width 125 height 26
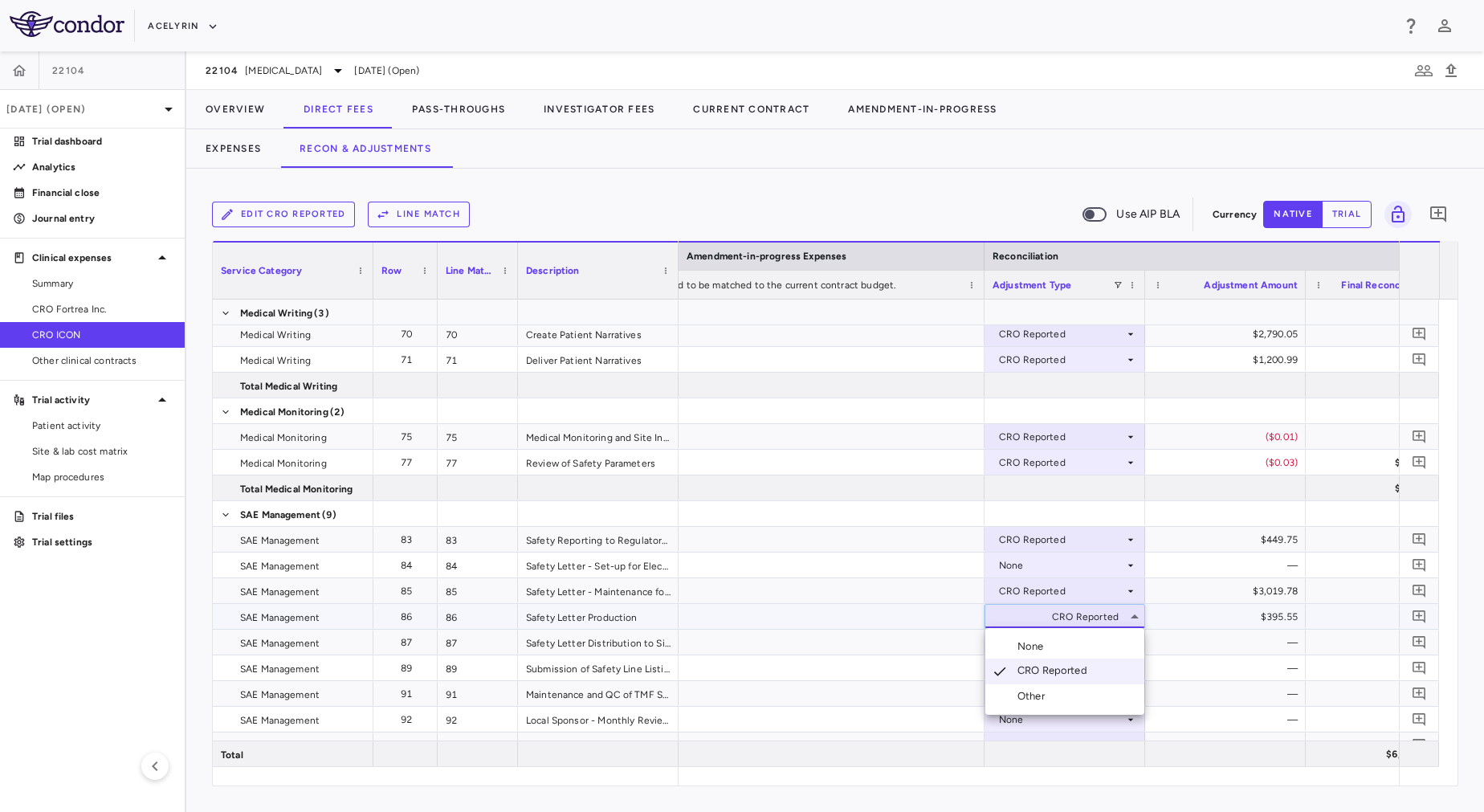
click at [1046, 559] on div at bounding box center [742, 406] width 1484 height 812
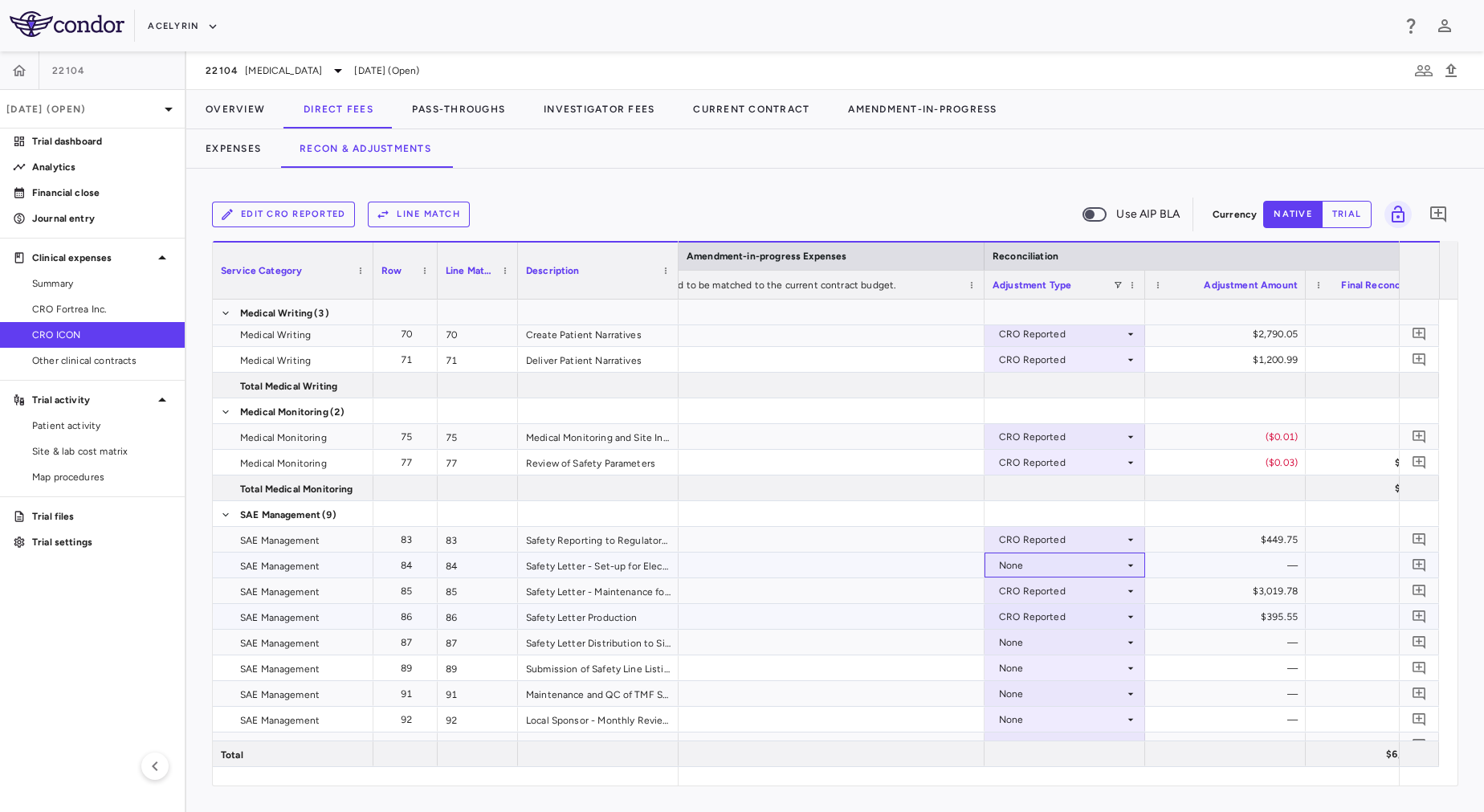
click at [1046, 559] on div "None" at bounding box center [1062, 566] width 125 height 26
click at [1055, 614] on div "CRO Reported" at bounding box center [1055, 620] width 77 height 15
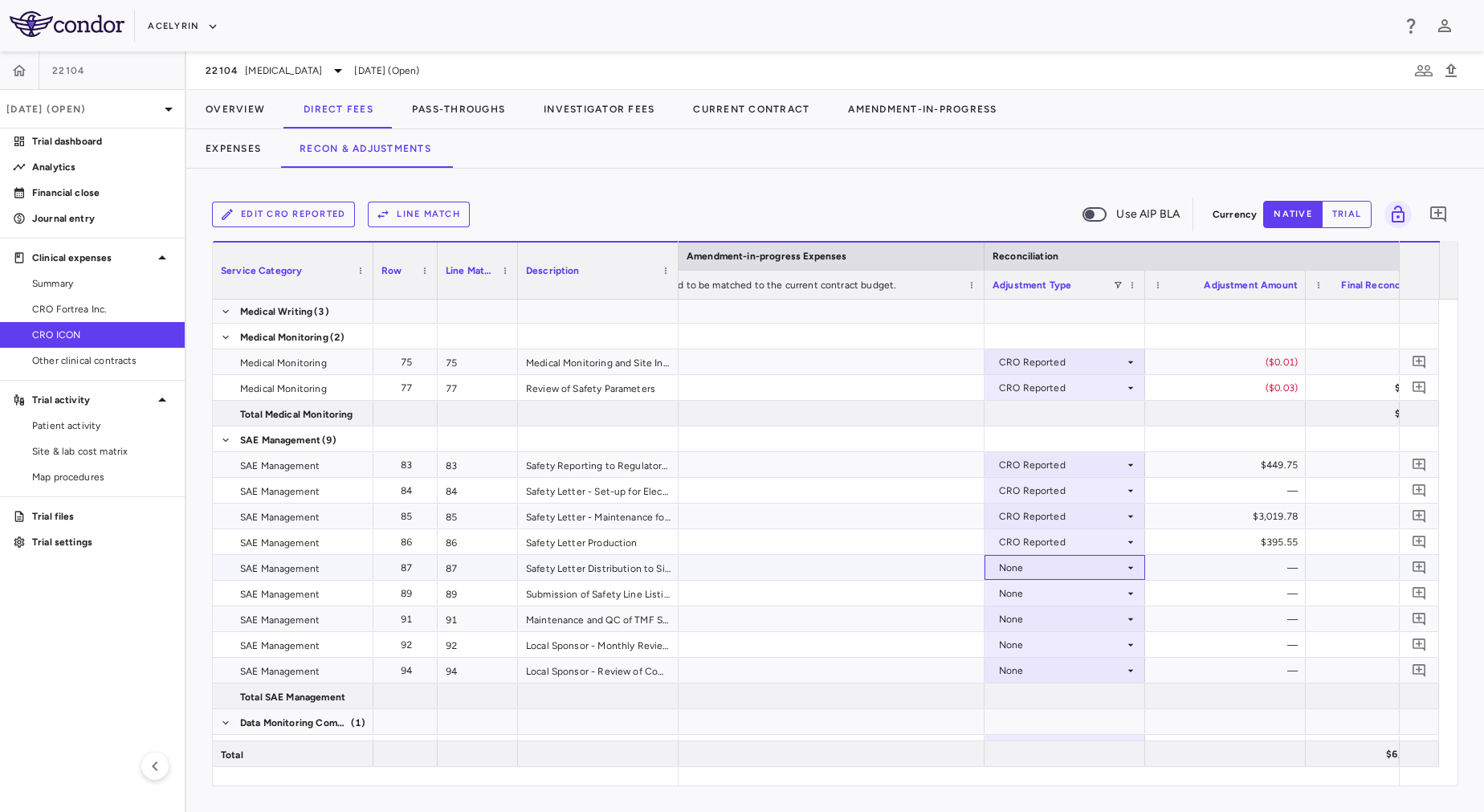
click at [1035, 562] on div "None" at bounding box center [1062, 568] width 125 height 26
click at [1031, 567] on div "None" at bounding box center [1062, 568] width 125 height 26
click at [1046, 619] on div "CRO Reported" at bounding box center [1055, 623] width 77 height 15
click at [1037, 588] on div "None" at bounding box center [1062, 593] width 125 height 26
click at [1051, 641] on div "None" at bounding box center [1062, 645] width 125 height 26
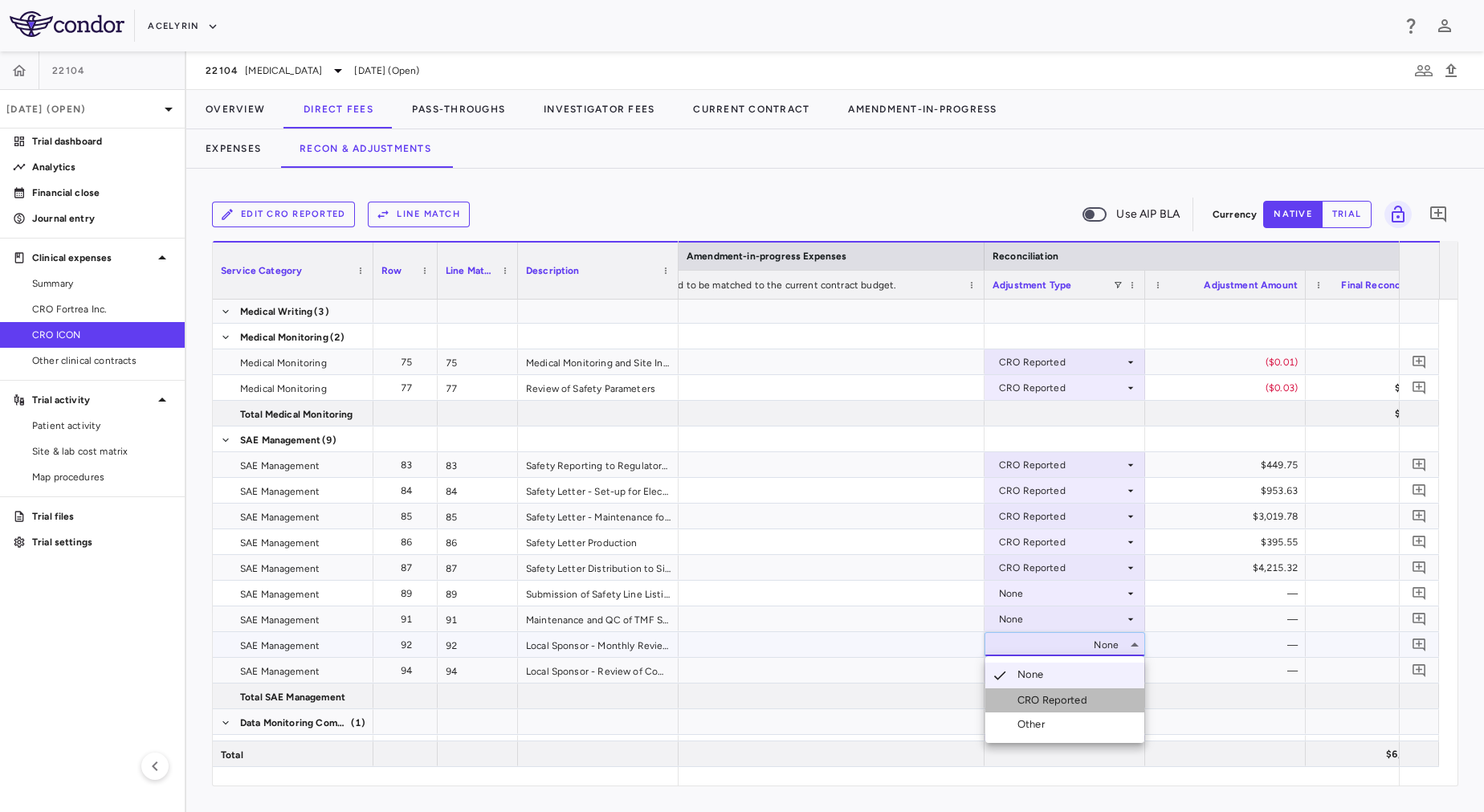
click at [1054, 699] on div "CRO Reported" at bounding box center [1055, 700] width 77 height 15
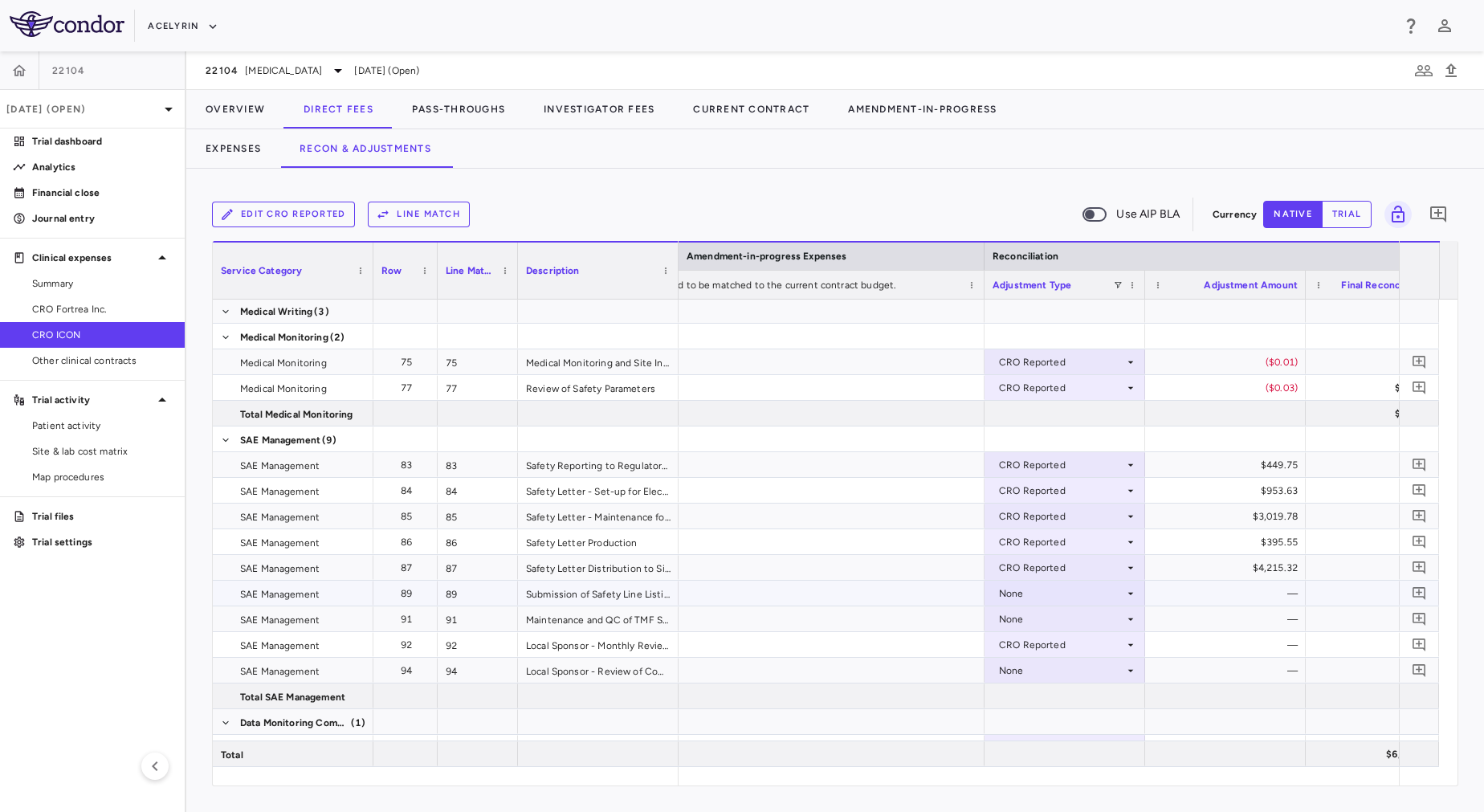
click at [1038, 592] on div "None" at bounding box center [1062, 593] width 125 height 26
click at [1044, 643] on div "CRO Reported" at bounding box center [1055, 648] width 77 height 15
click at [1058, 613] on div "None" at bounding box center [1062, 619] width 125 height 26
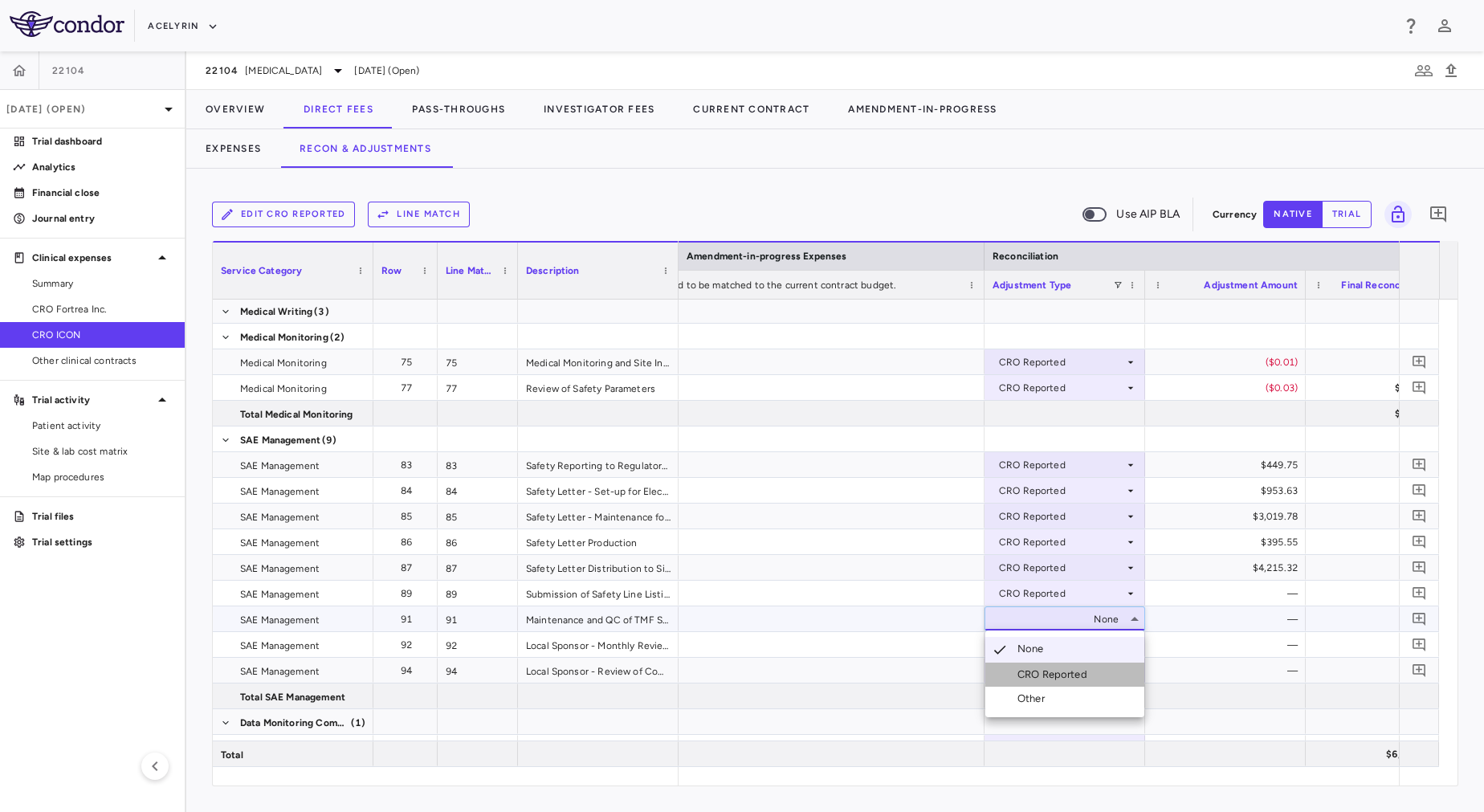
click at [1064, 676] on div "CRO Reported" at bounding box center [1055, 674] width 77 height 15
click at [1063, 662] on div "None" at bounding box center [1062, 671] width 125 height 26
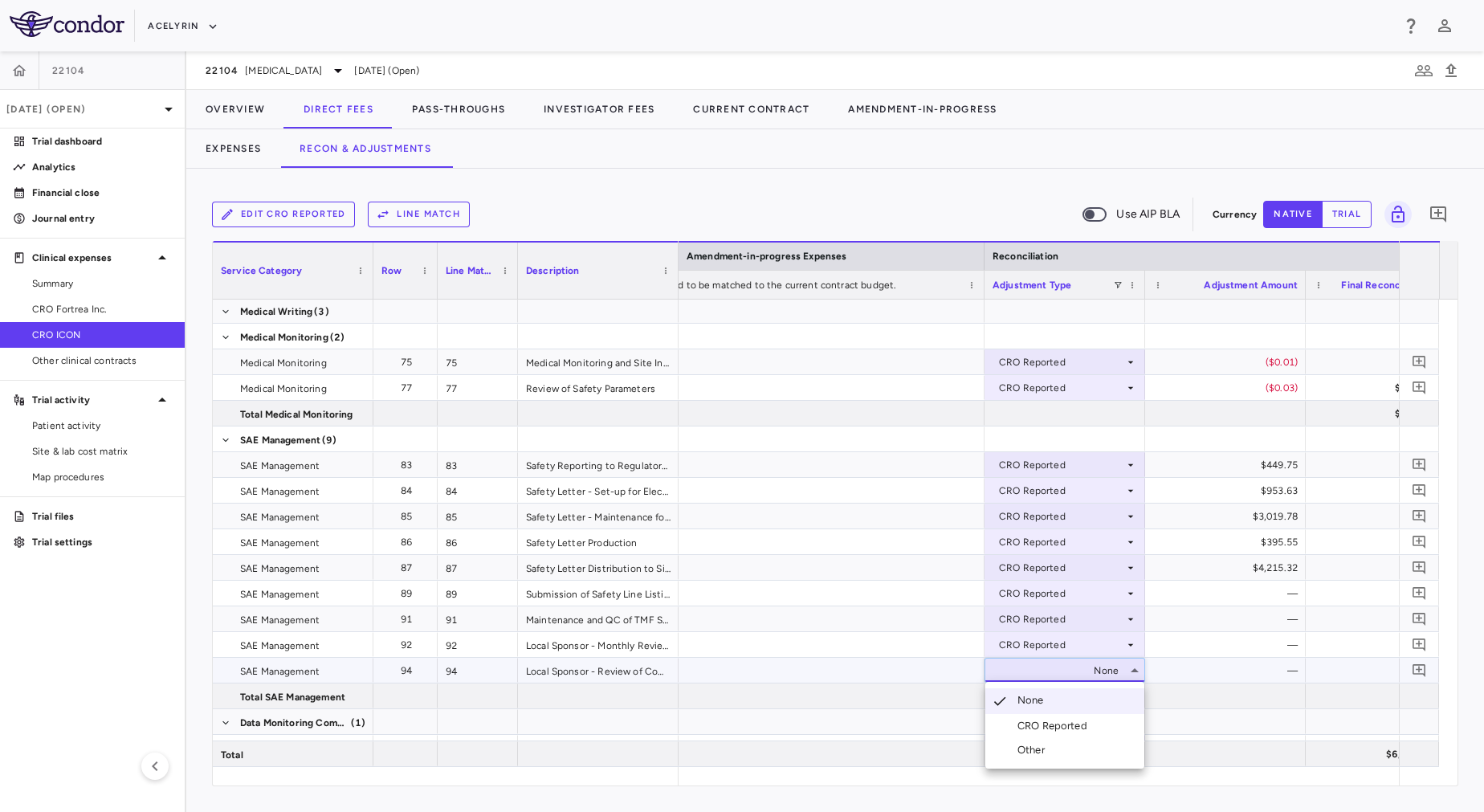
click at [1080, 725] on div "CRO Reported" at bounding box center [1055, 726] width 77 height 15
click at [1055, 675] on div "None" at bounding box center [1062, 671] width 125 height 26
click at [1063, 722] on div "CRO Reported" at bounding box center [1055, 726] width 77 height 15
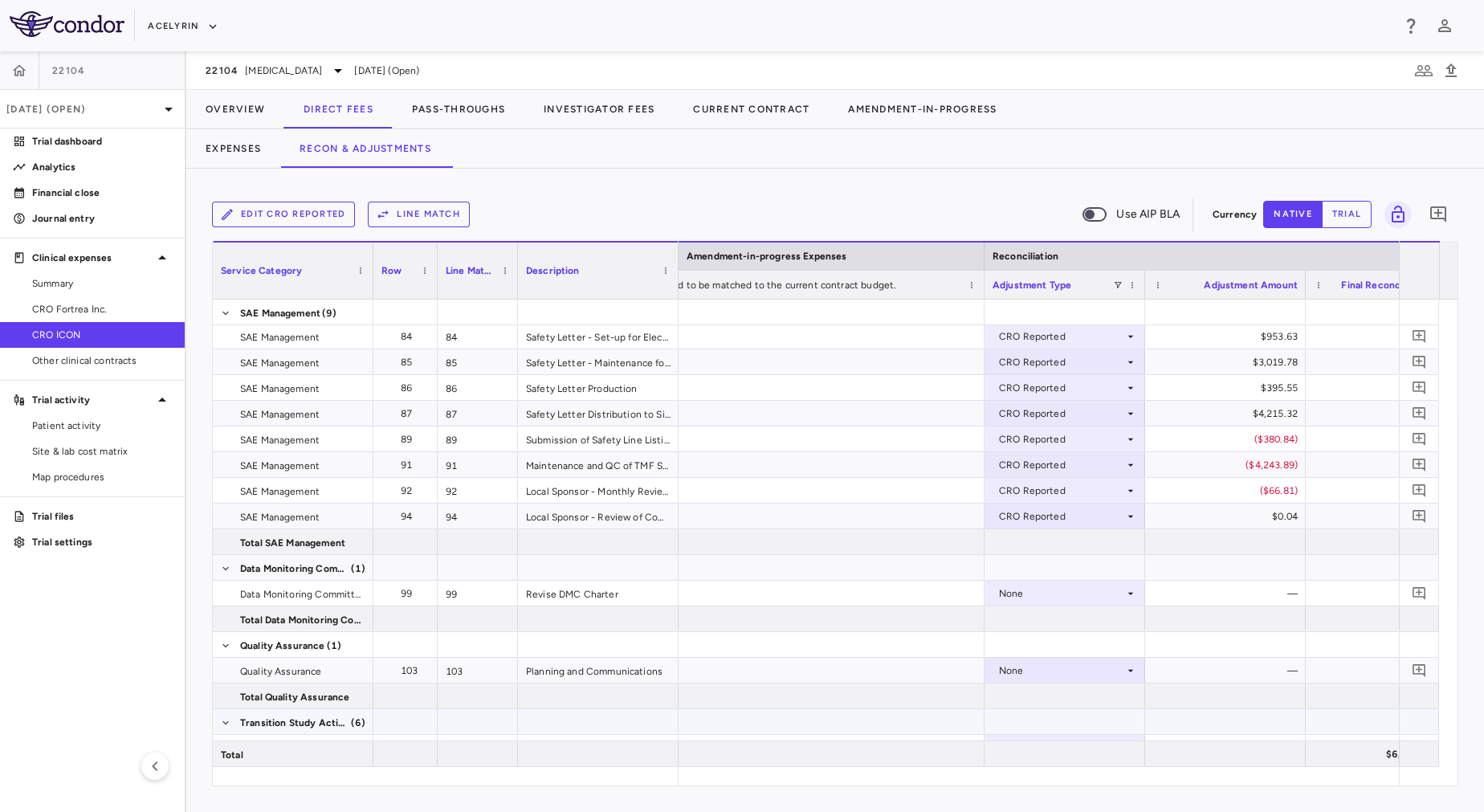
scroll to position [1156, 0]
click at [1051, 597] on div "None" at bounding box center [1062, 595] width 125 height 26
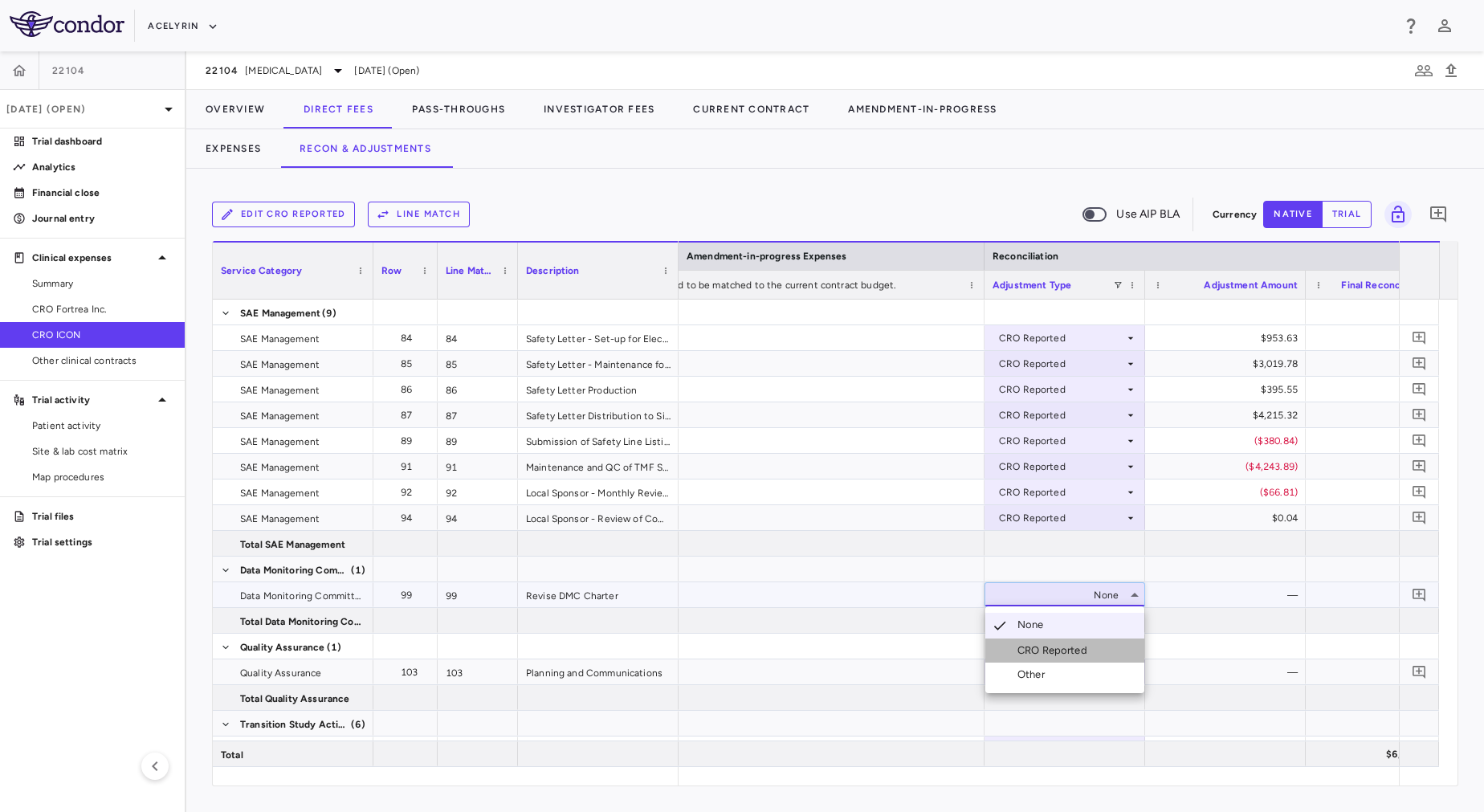
click at [1053, 657] on div "CRO Reported" at bounding box center [1055, 650] width 77 height 15
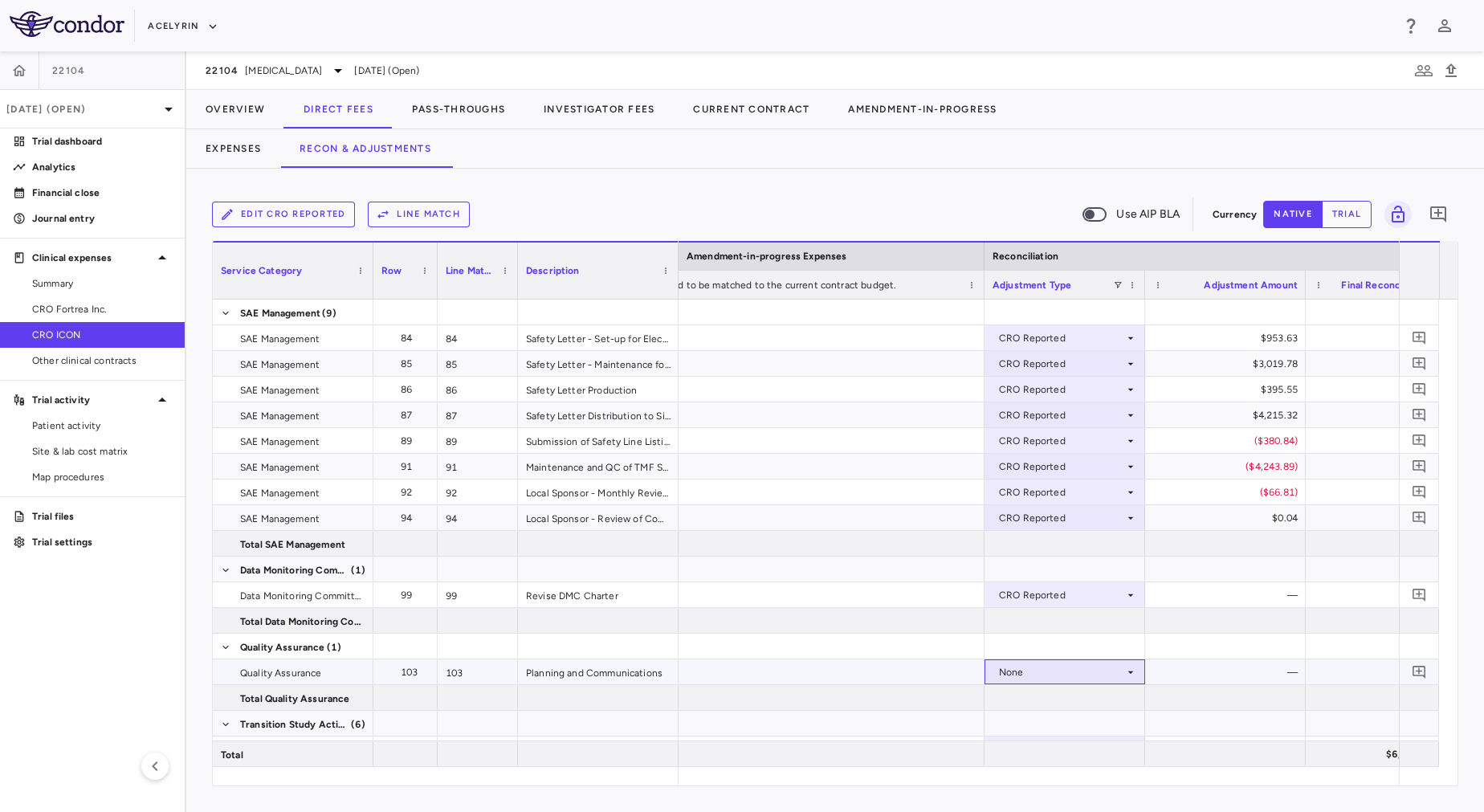
click at [1055, 674] on div "None" at bounding box center [1062, 672] width 125 height 26
click at [1061, 724] on div "CRO Reported" at bounding box center [1055, 728] width 77 height 15
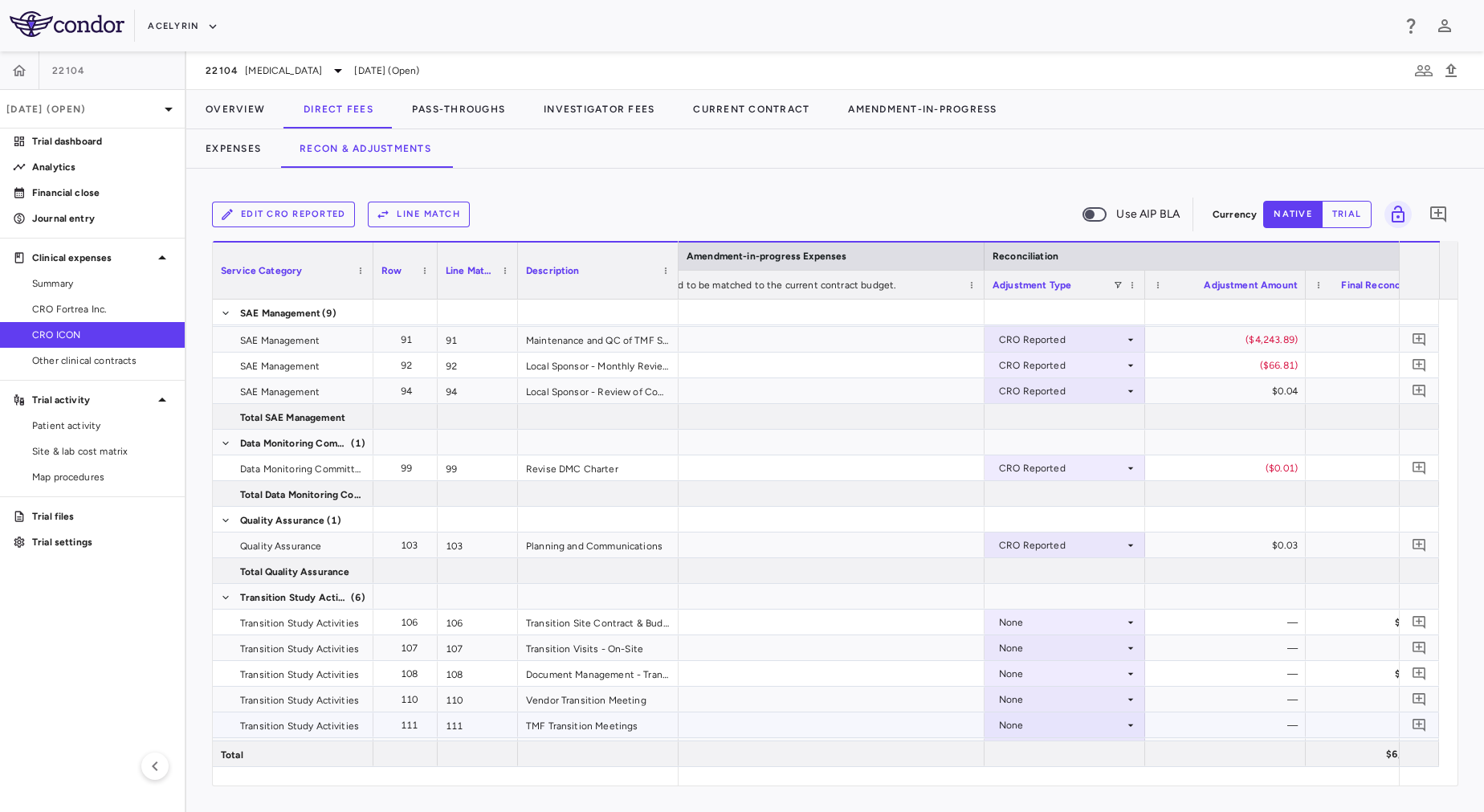
scroll to position [1280, 0]
click at [1072, 625] on div "None" at bounding box center [1062, 625] width 125 height 26
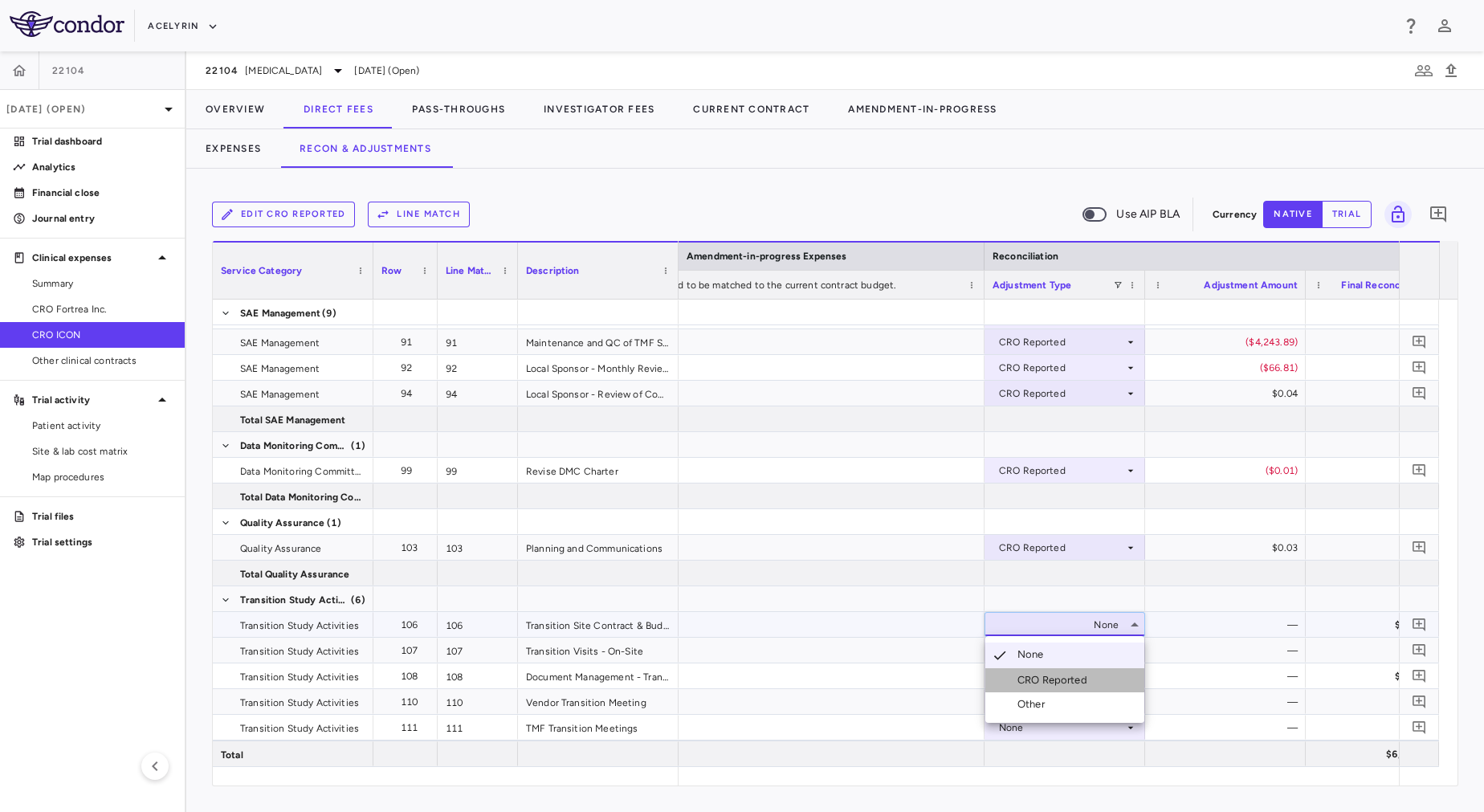
click at [1079, 682] on div "CRO Reported" at bounding box center [1055, 680] width 77 height 15
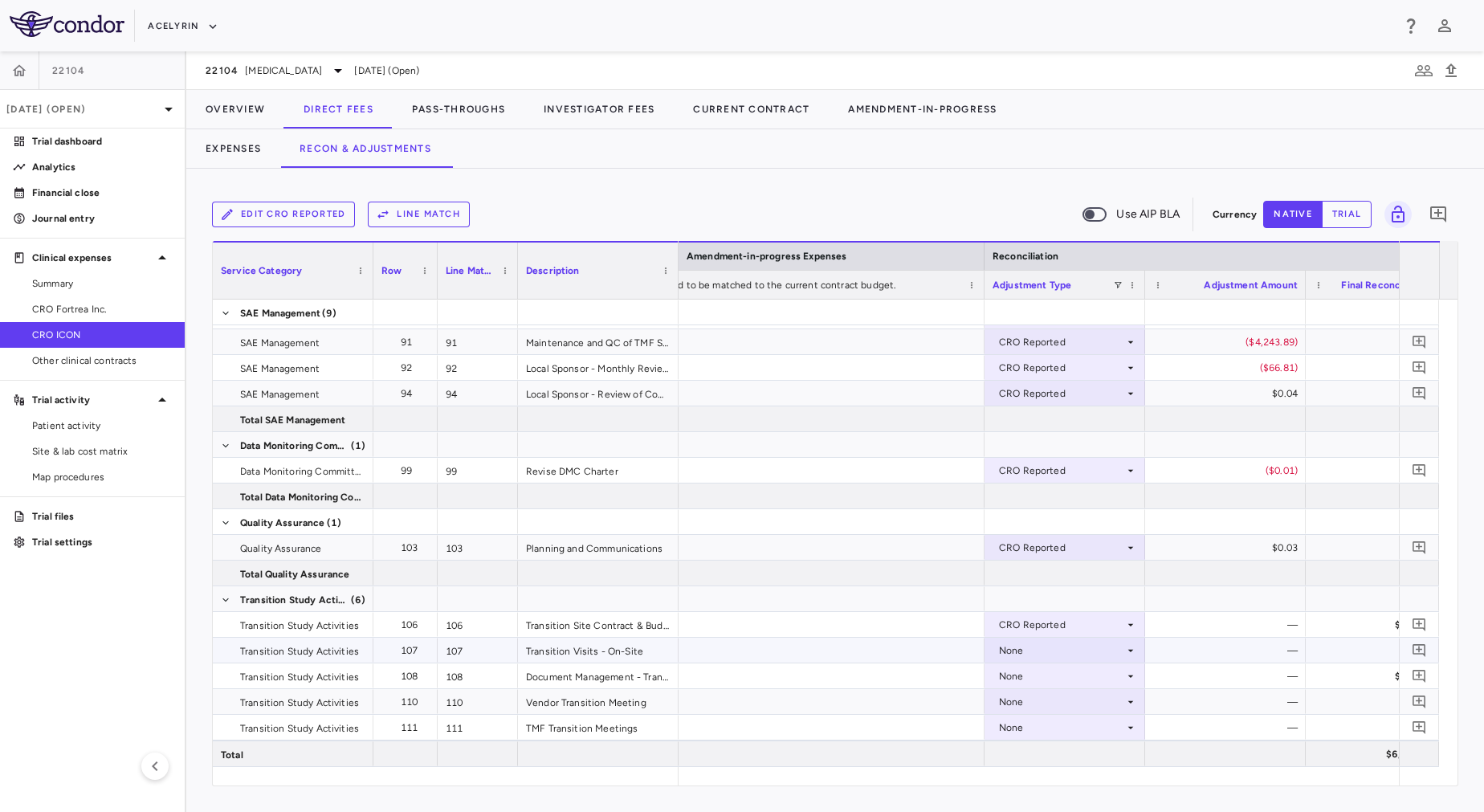
click at [1055, 647] on div "None" at bounding box center [1062, 650] width 125 height 26
click at [1075, 696] on li "CRO Reported" at bounding box center [1065, 706] width 159 height 24
click at [1072, 673] on div "None" at bounding box center [1062, 676] width 125 height 26
click at [1084, 727] on div "CRO Reported" at bounding box center [1055, 731] width 77 height 15
click at [1053, 699] on div "None" at bounding box center [1062, 702] width 125 height 26
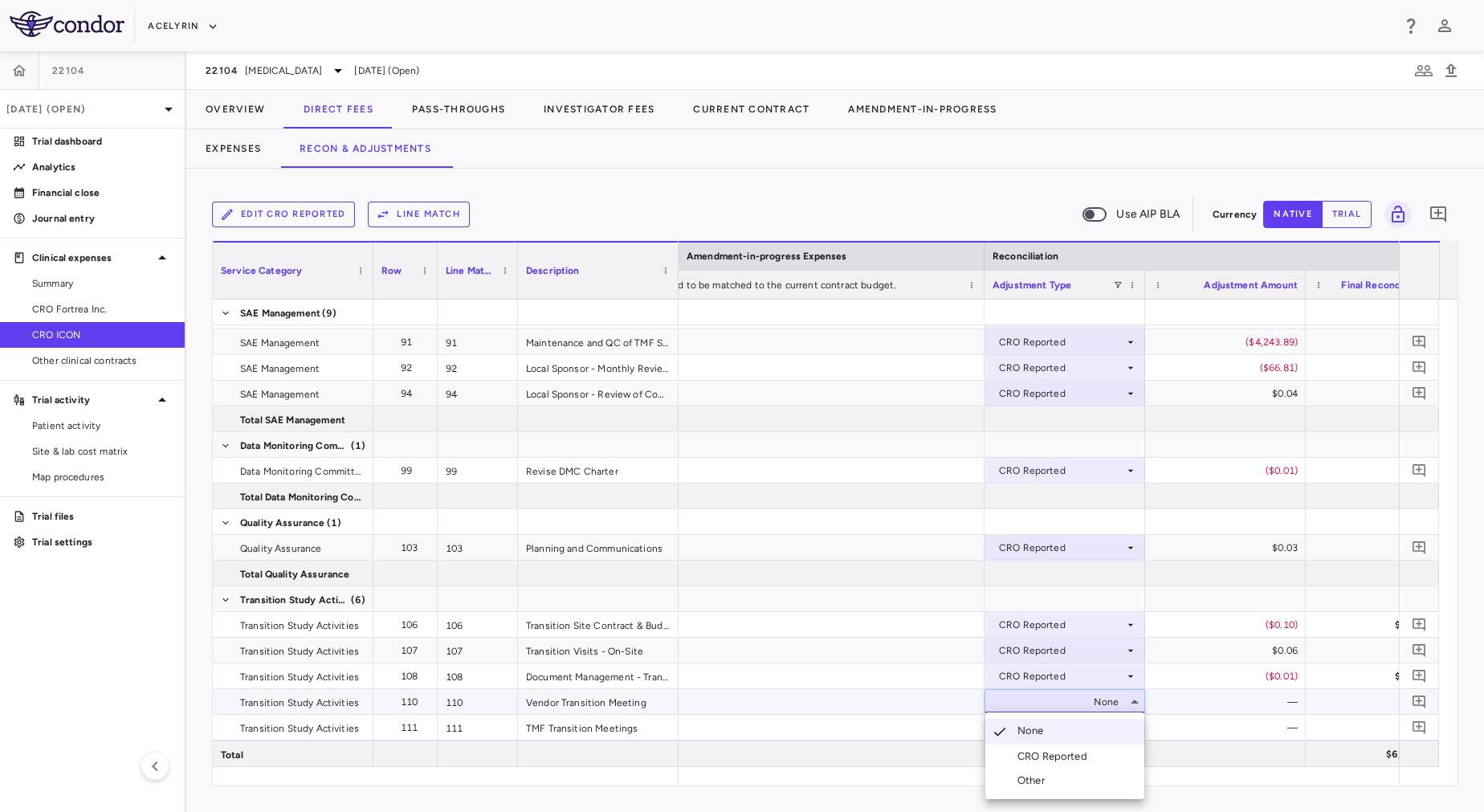
click at [1076, 752] on div "CRO Reported" at bounding box center [1055, 756] width 77 height 15
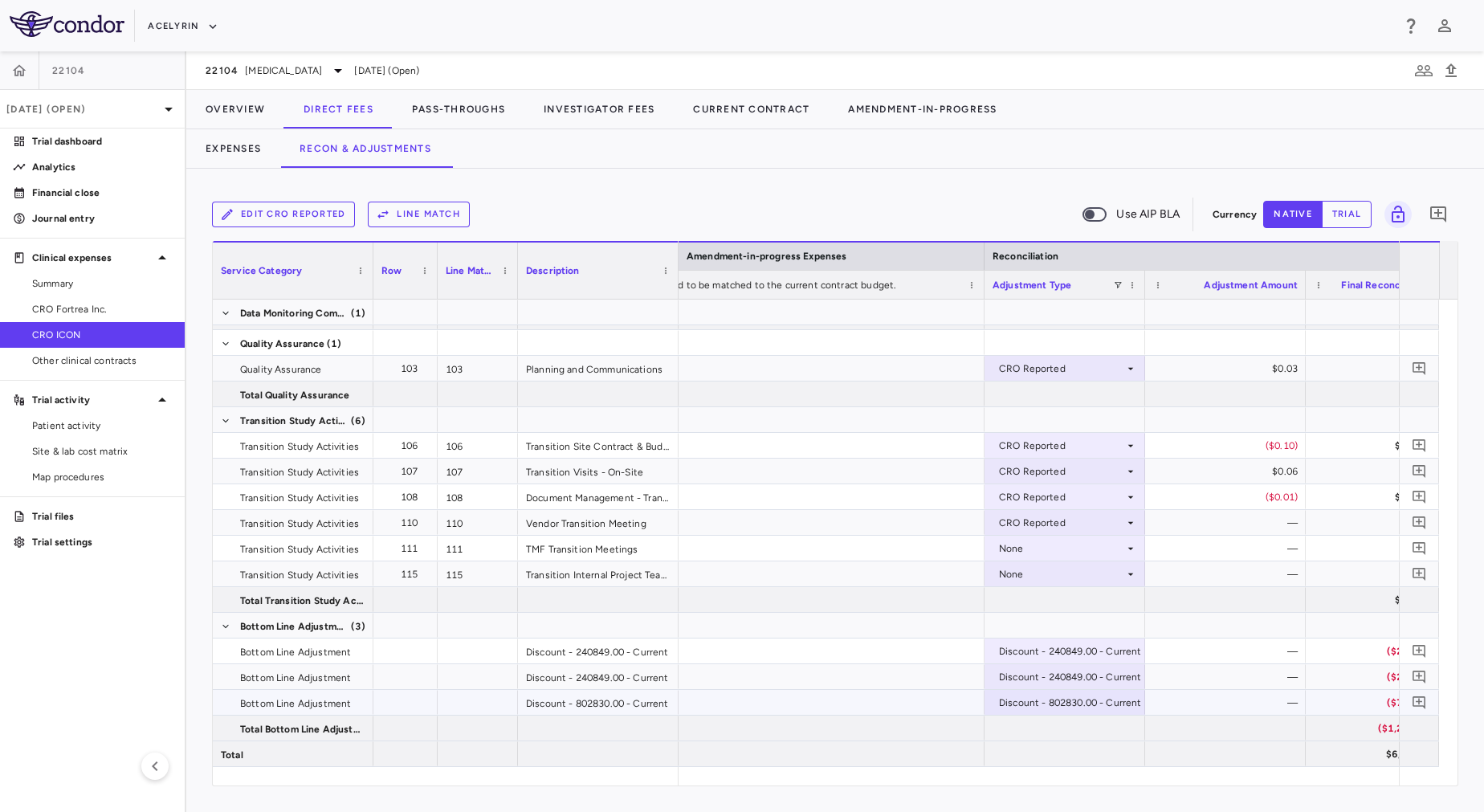
scroll to position [1459, 0]
click at [1042, 548] on div "None" at bounding box center [1062, 550] width 125 height 26
click at [1048, 597] on div "CRO Reported" at bounding box center [1055, 604] width 77 height 15
click at [1039, 570] on div "None" at bounding box center [1062, 574] width 125 height 26
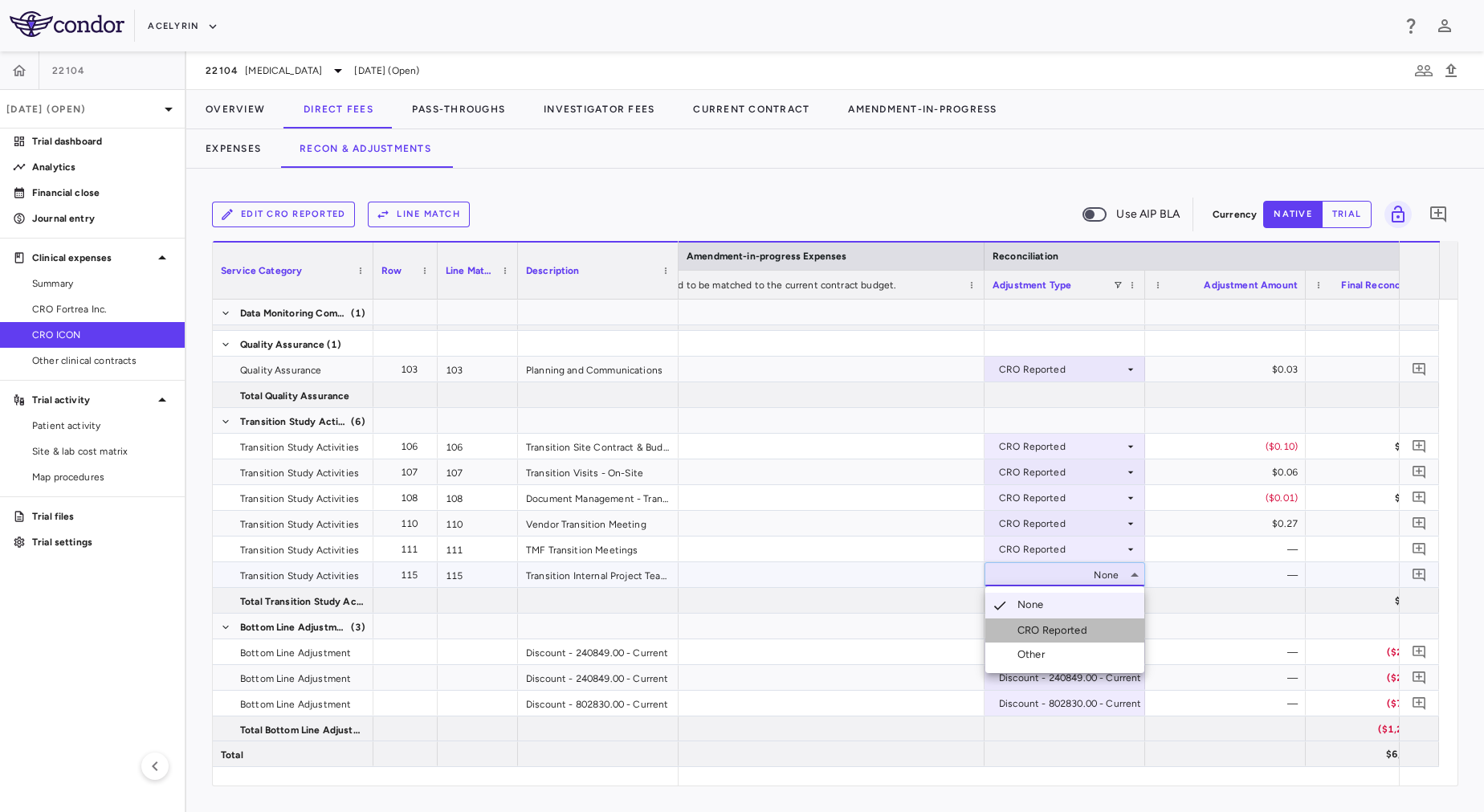
click at [1046, 632] on div "CRO Reported" at bounding box center [1055, 630] width 77 height 15
click at [1038, 579] on div "None" at bounding box center [1062, 574] width 125 height 26
click at [1047, 619] on li "CRO Reported" at bounding box center [1065, 629] width 159 height 24
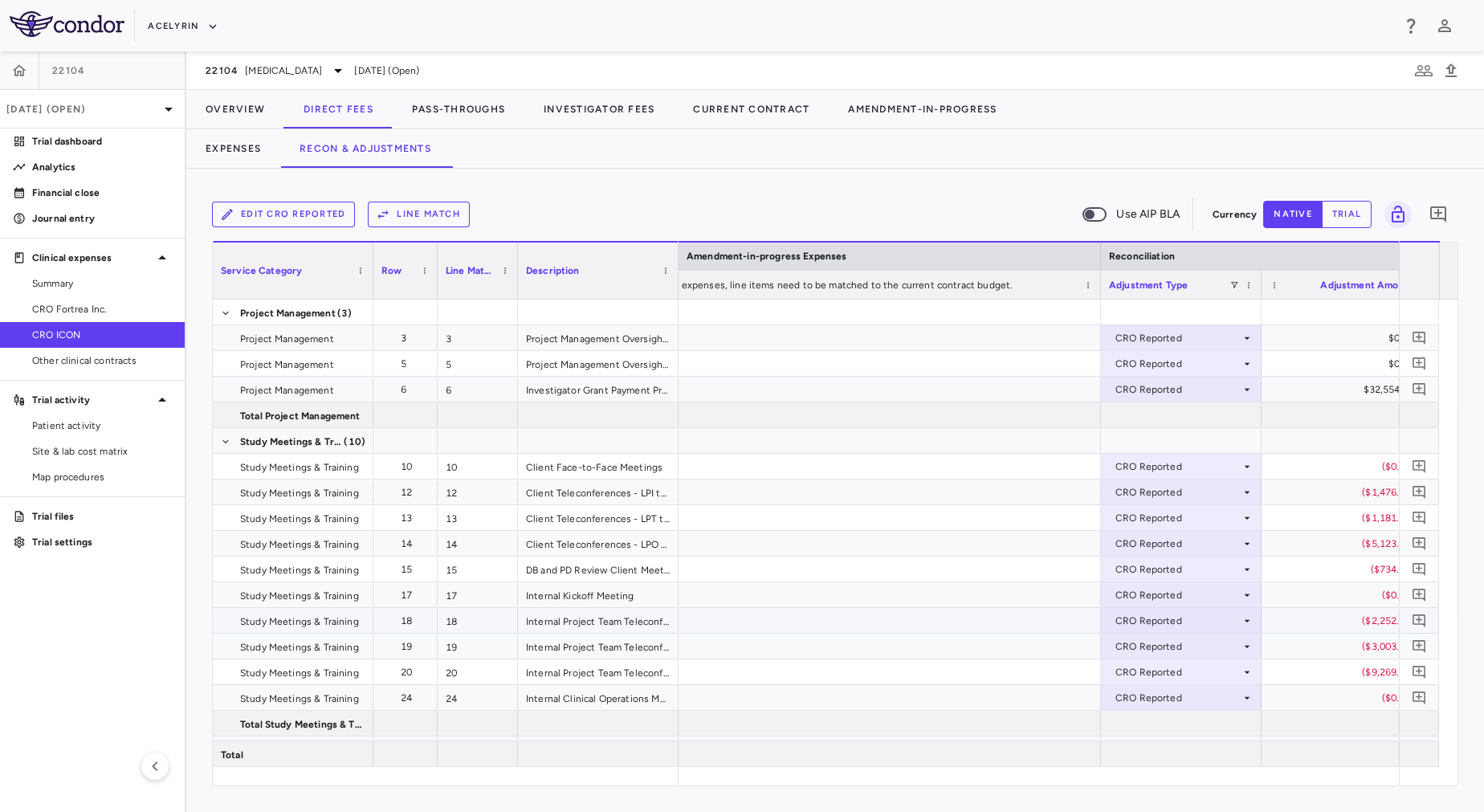
scroll to position [0, 2939]
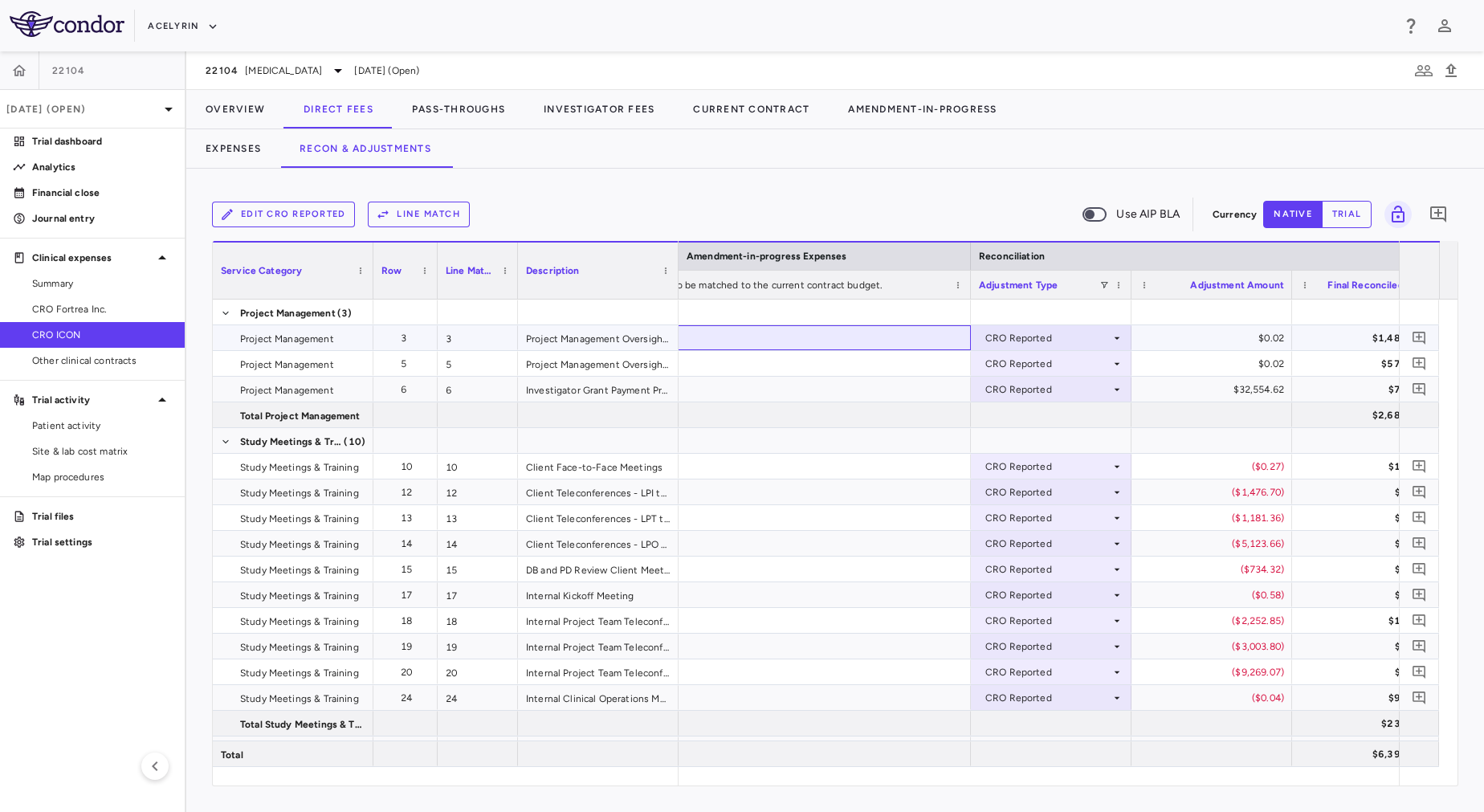
click at [845, 339] on div at bounding box center [730, 337] width 482 height 25
click at [854, 361] on div at bounding box center [730, 363] width 482 height 25
